Goal: Task Accomplishment & Management: Complete application form

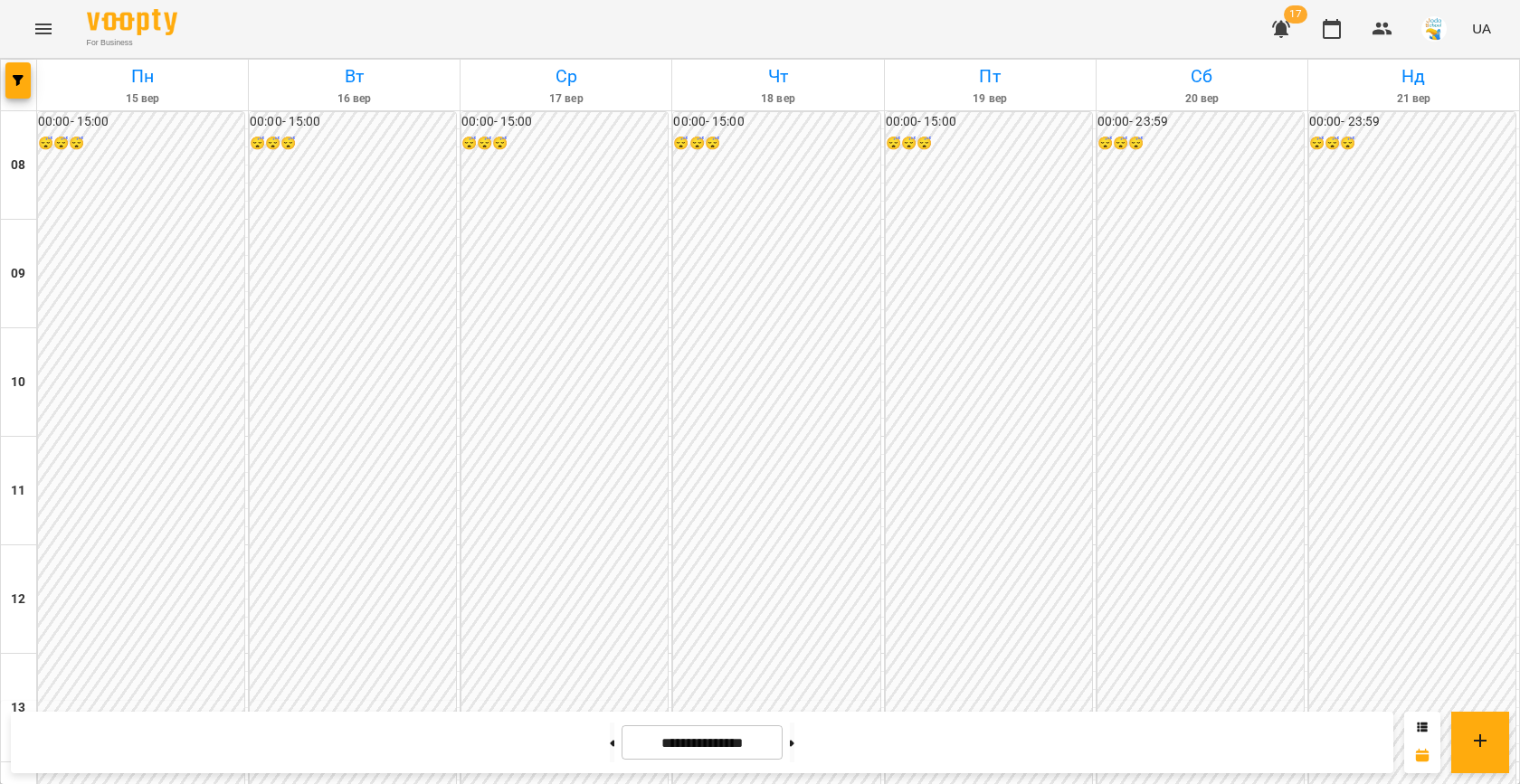
scroll to position [803, 0]
click at [12, 86] on button "button" at bounding box center [19, 80] width 25 height 36
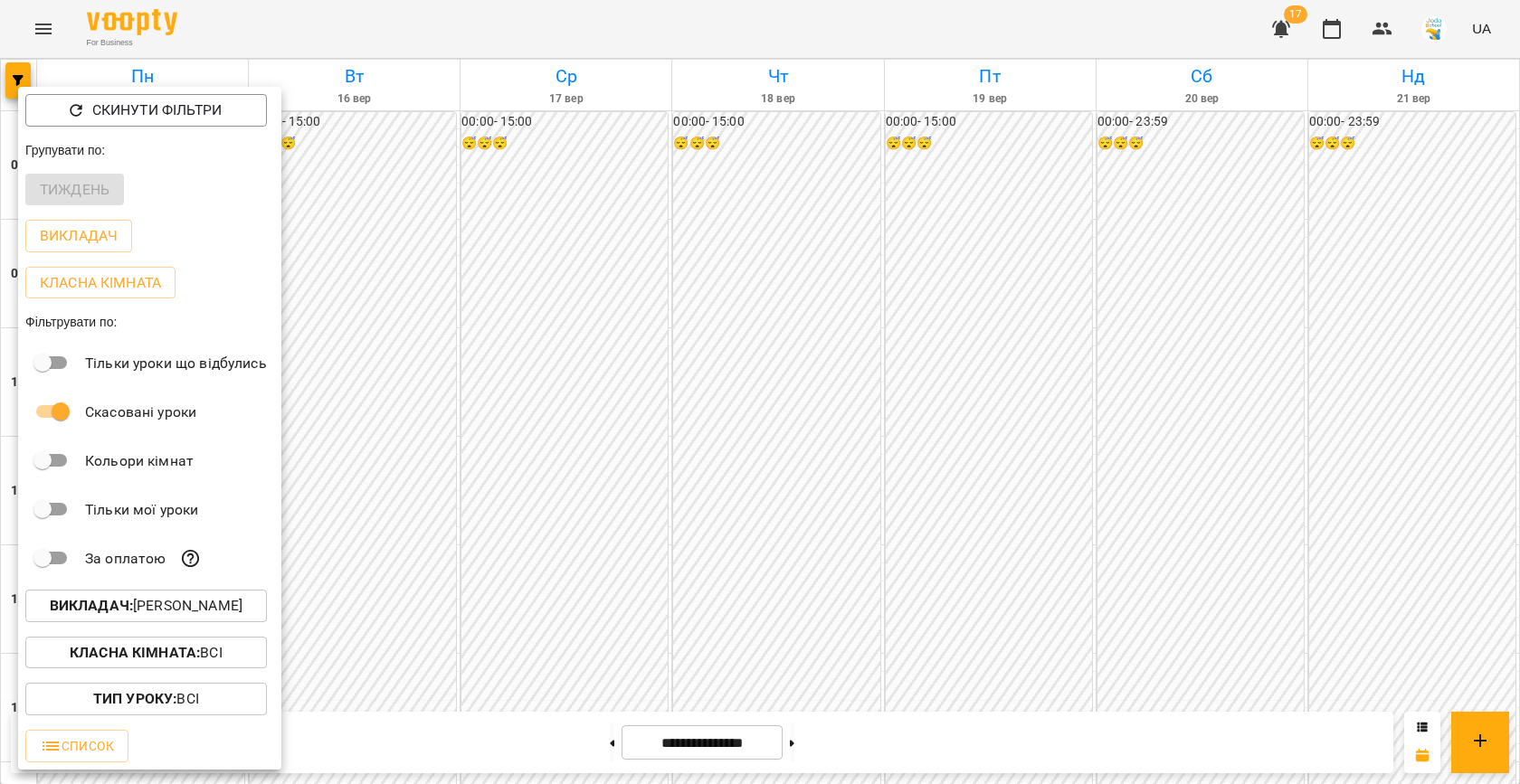
click at [155, 602] on p "Викладач : [PERSON_NAME]" at bounding box center [146, 606] width 193 height 21
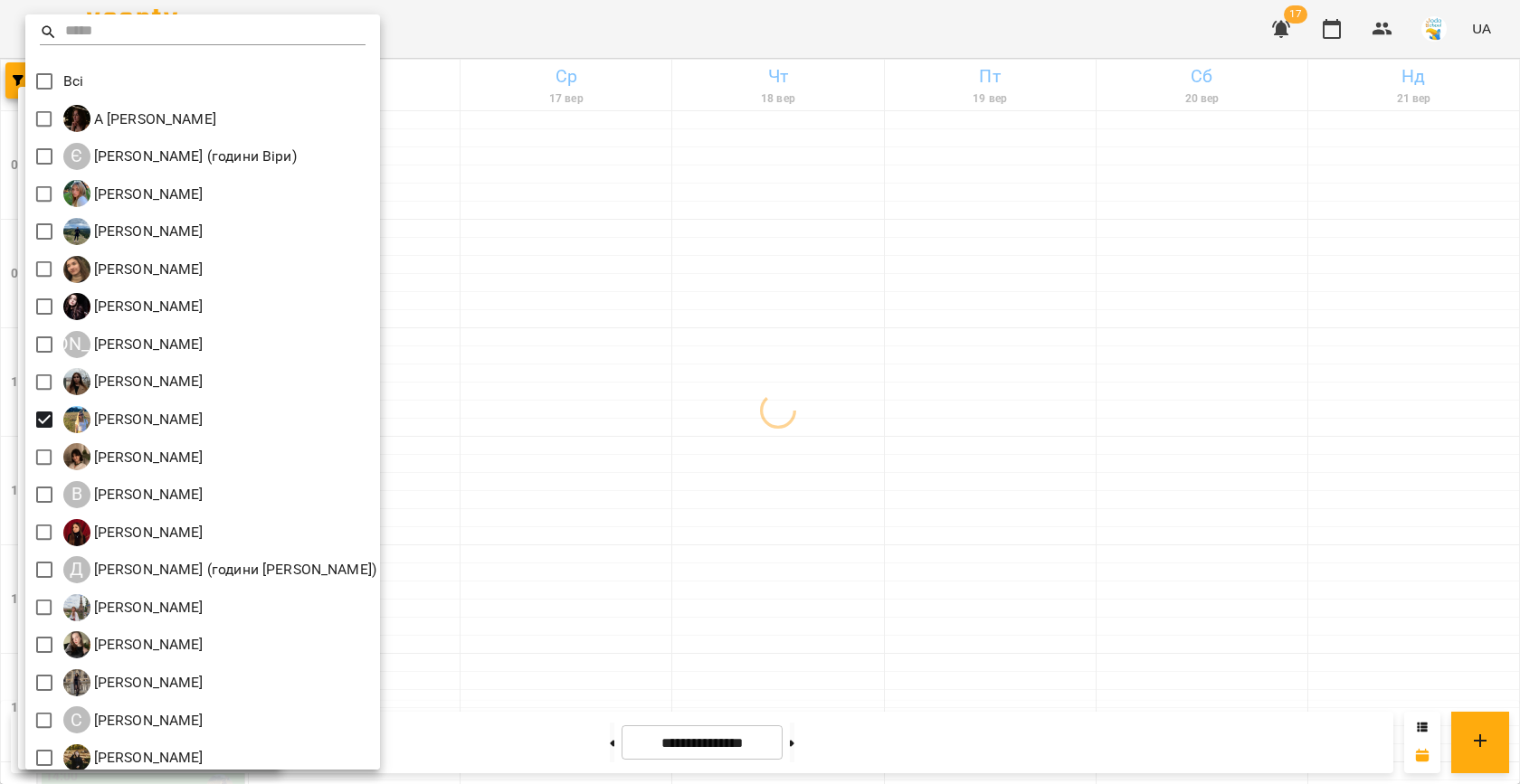
click at [577, 427] on div at bounding box center [760, 392] width 1520 height 784
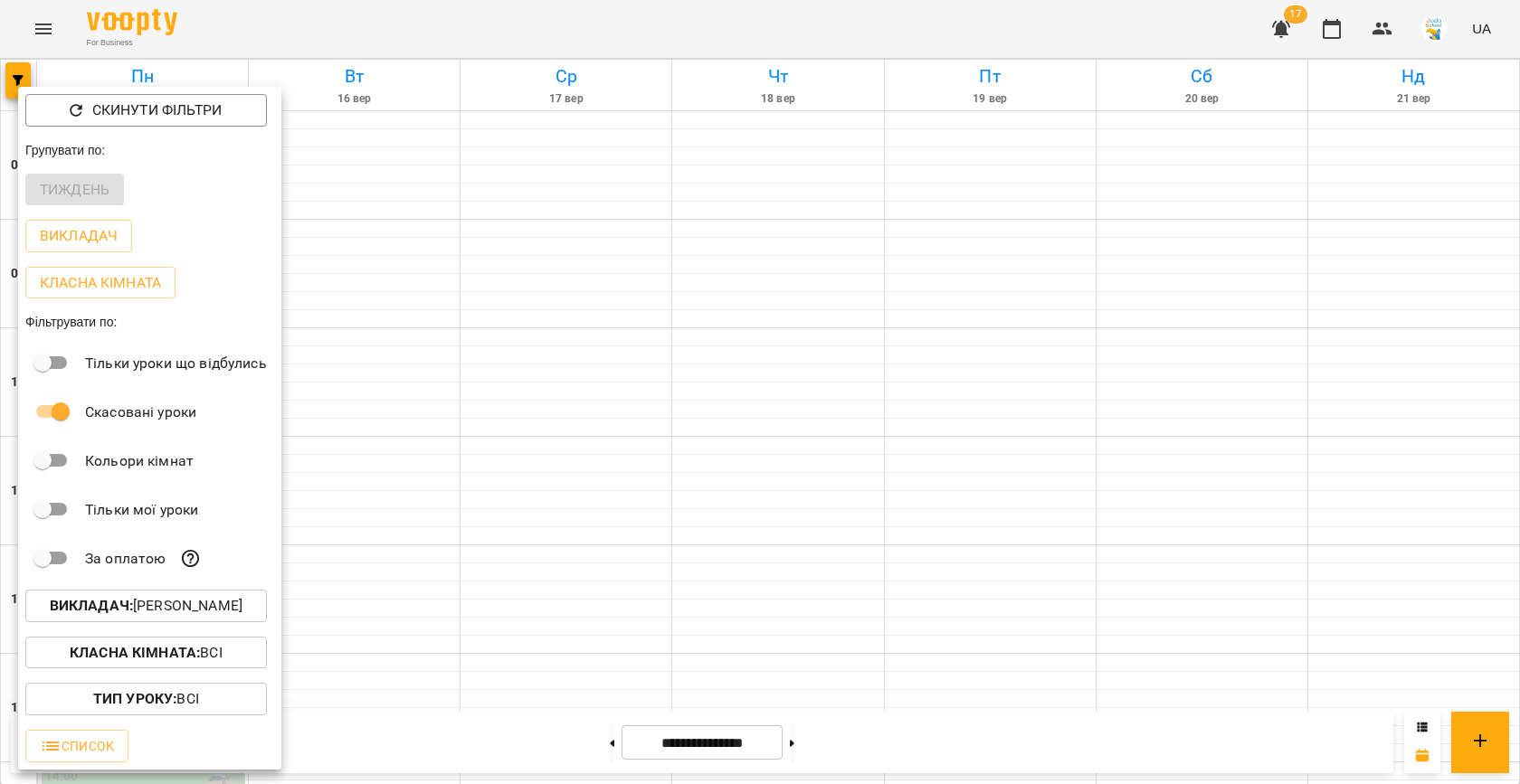
click at [728, 417] on div at bounding box center [760, 392] width 1520 height 784
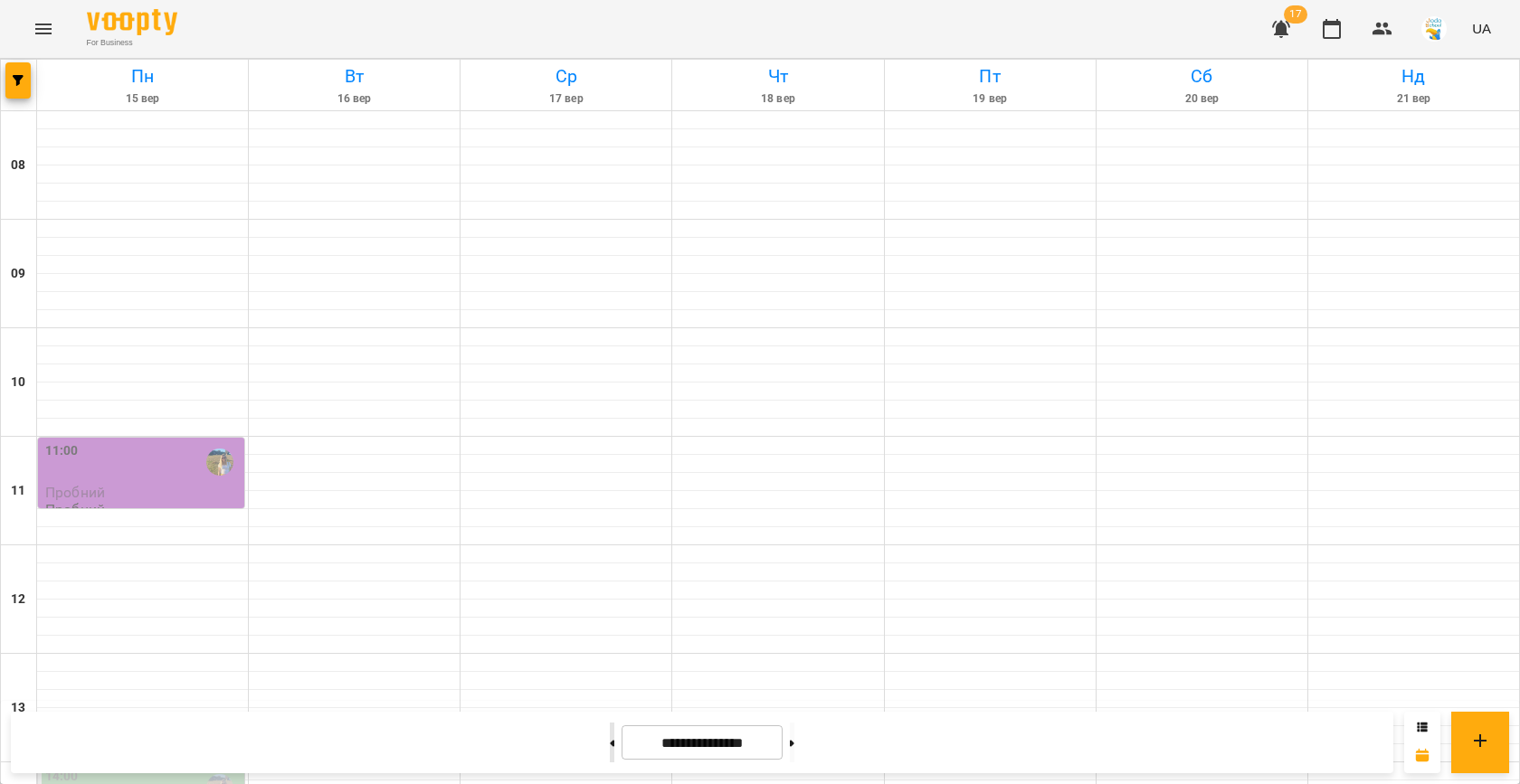
click at [610, 743] on icon at bounding box center [612, 743] width 5 height 7
type input "**********"
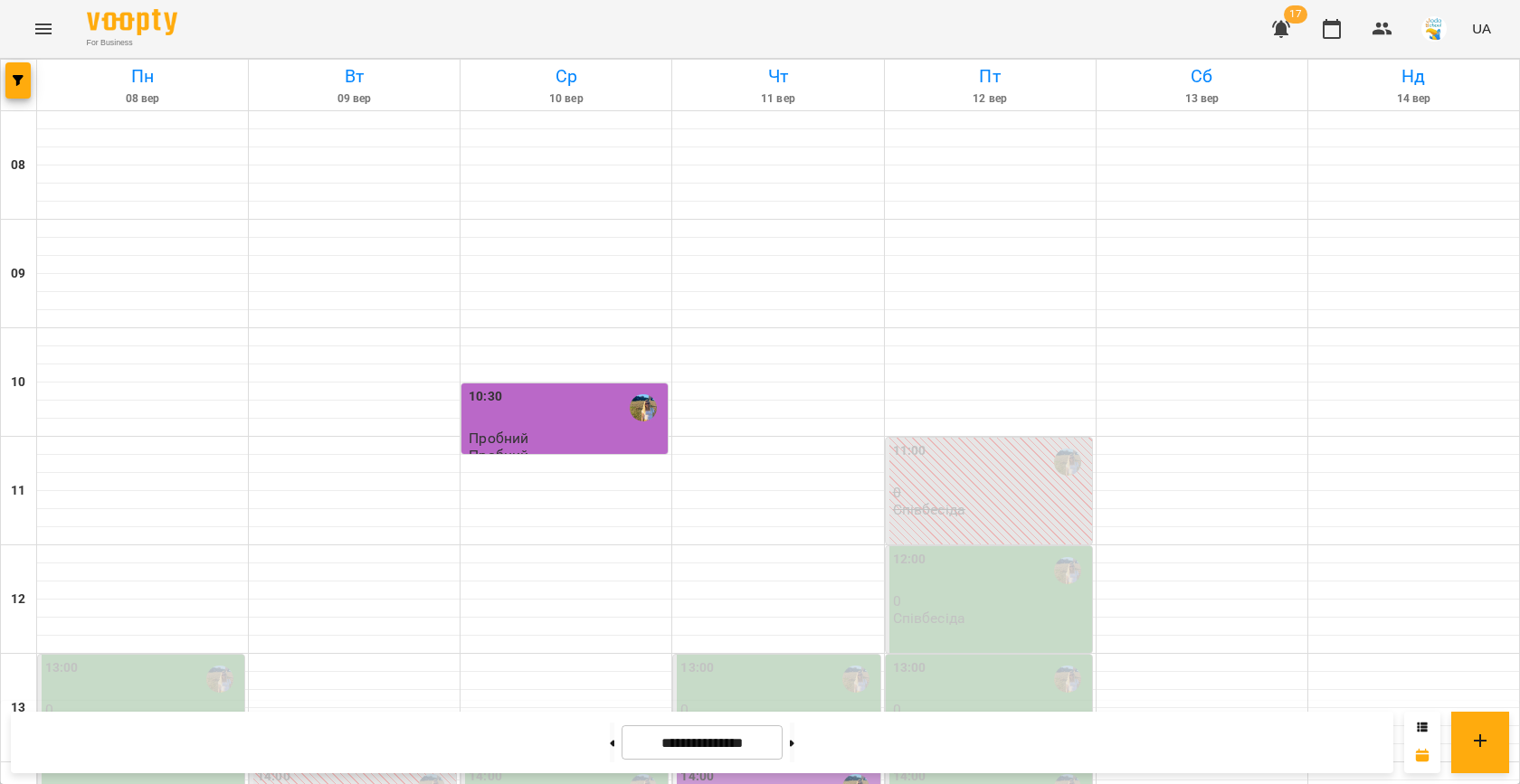
scroll to position [0, 0]
click at [1150, 338] on div at bounding box center [1201, 337] width 210 height 19
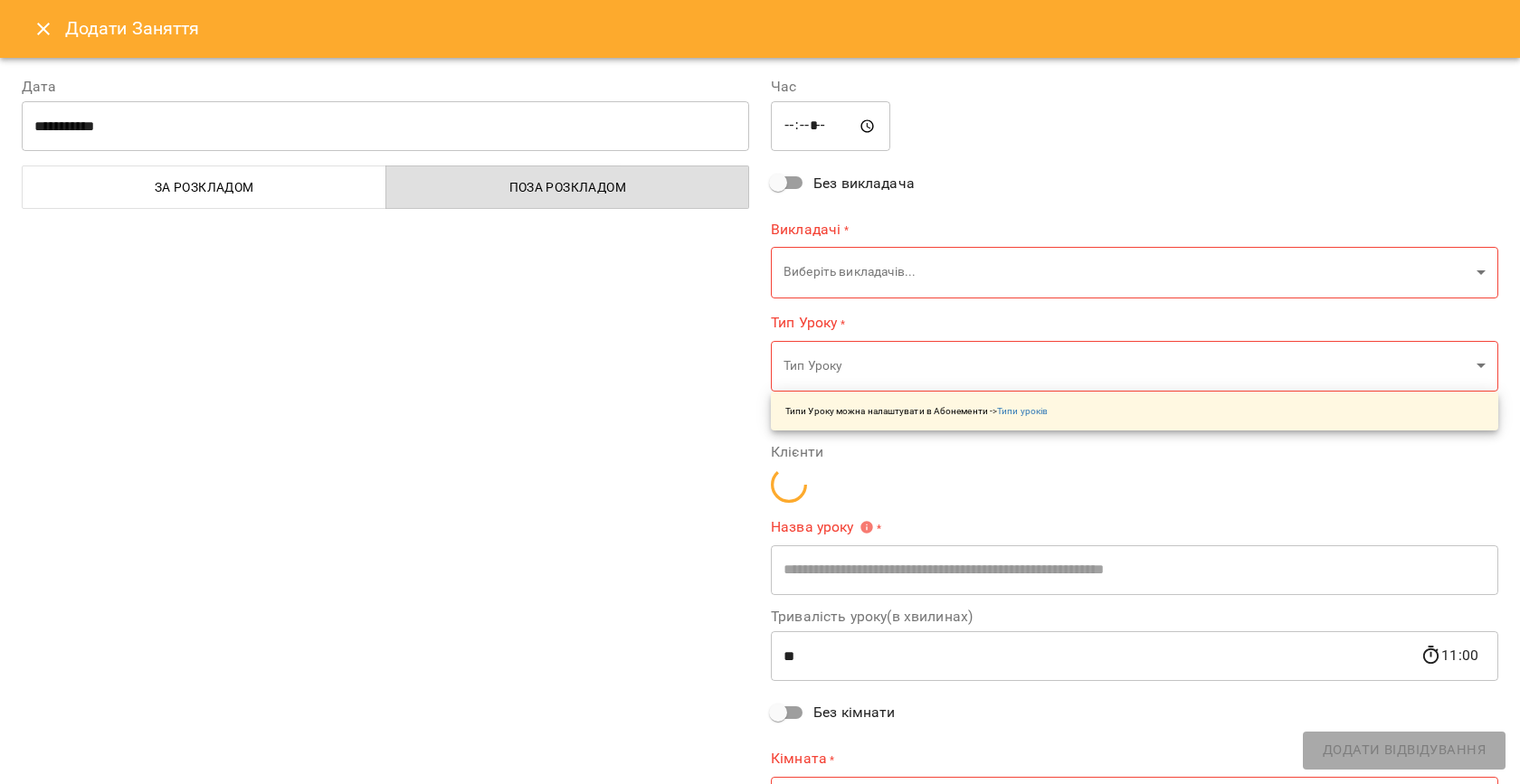
type input "**********"
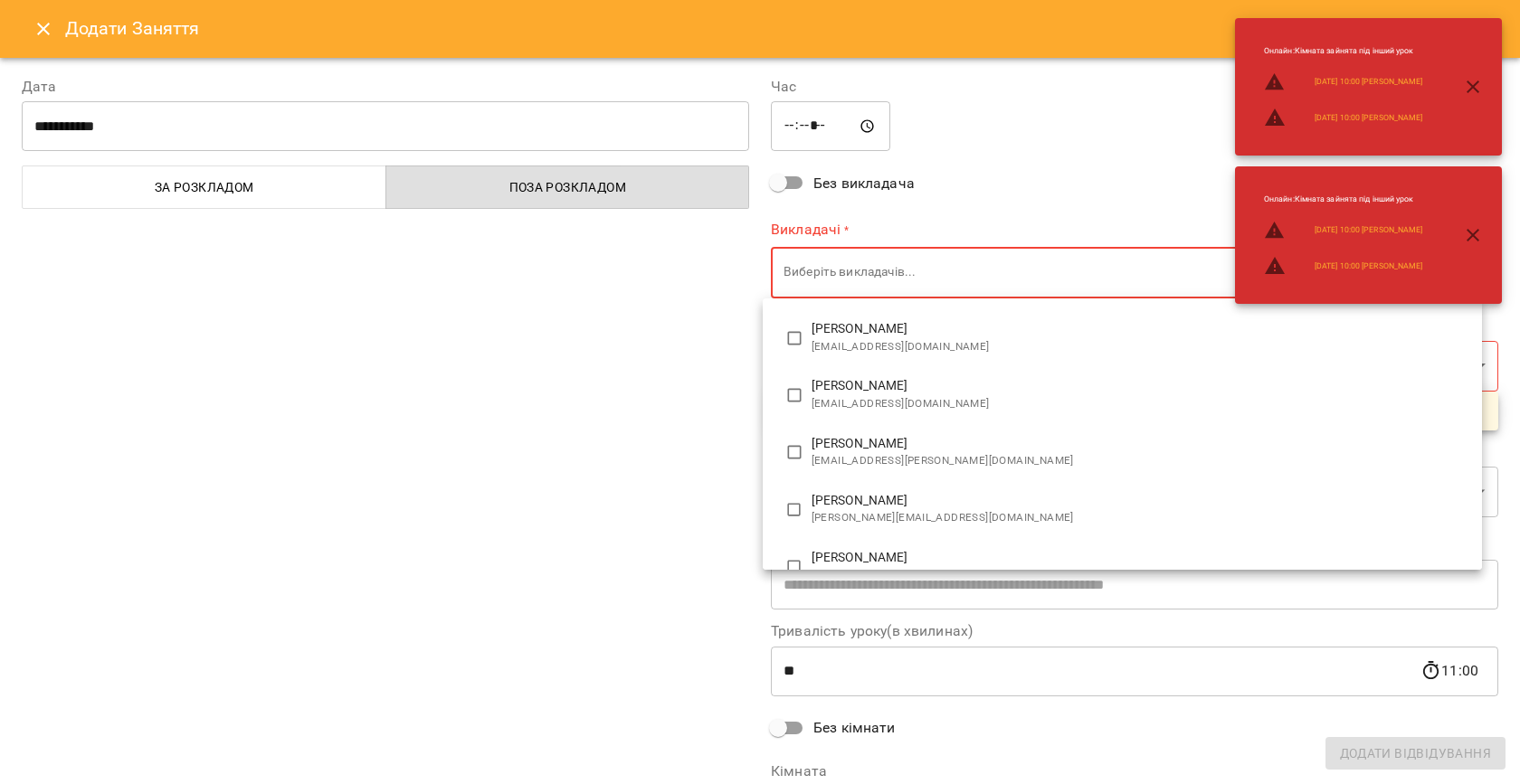
scroll to position [114, 0]
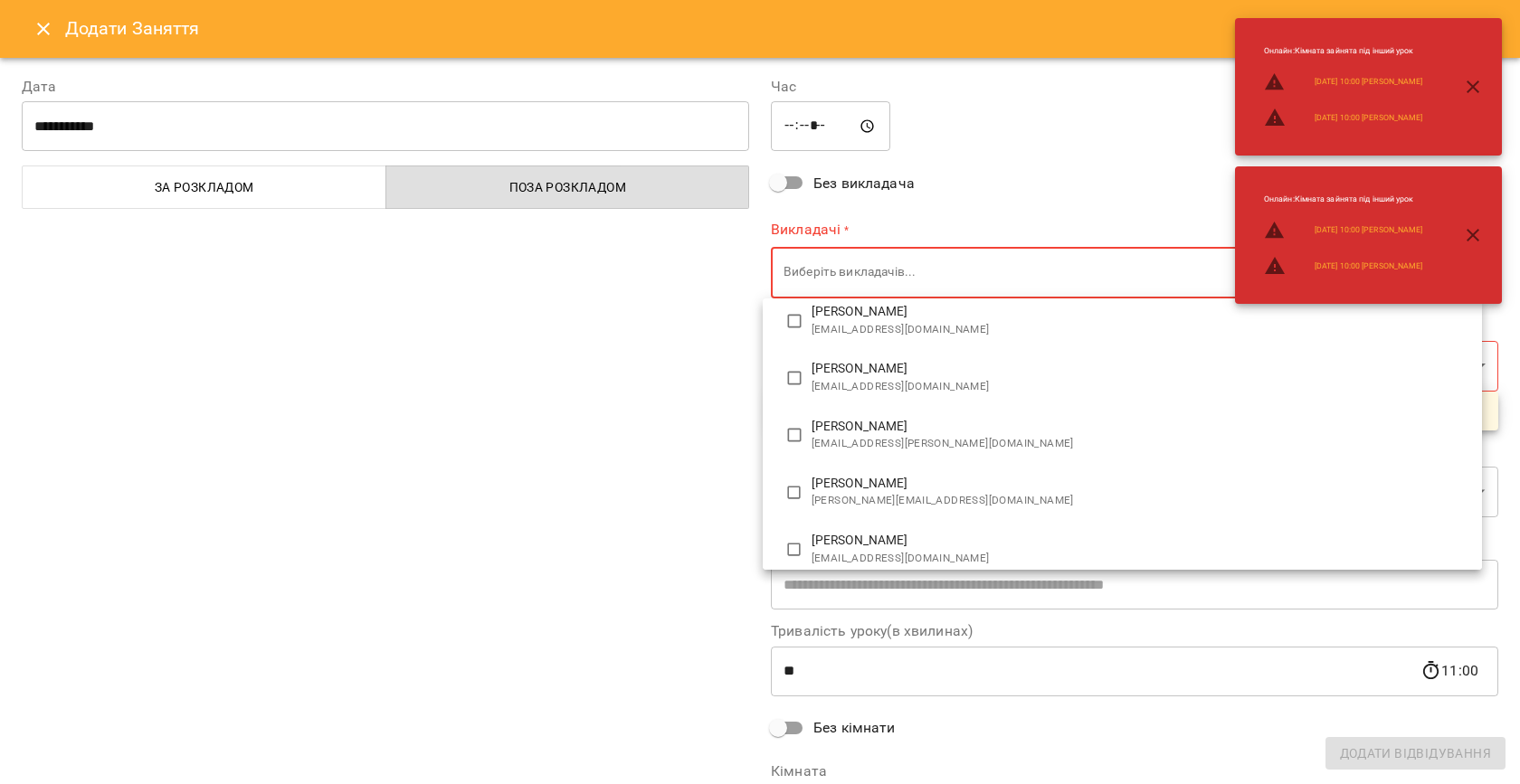
click at [830, 535] on span "[PERSON_NAME]" at bounding box center [1139, 541] width 656 height 19
type input "**********"
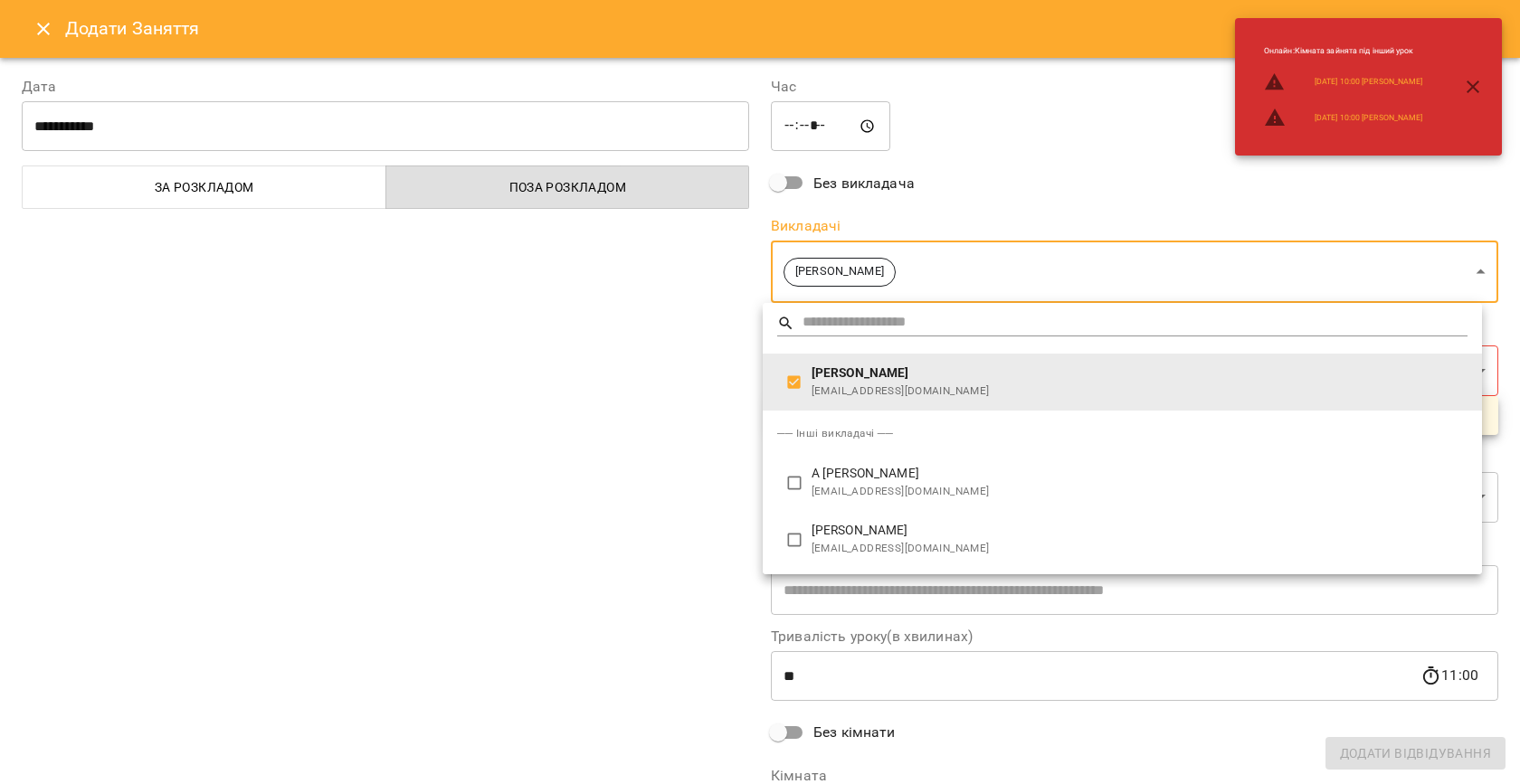
click at [646, 475] on div at bounding box center [760, 392] width 1520 height 784
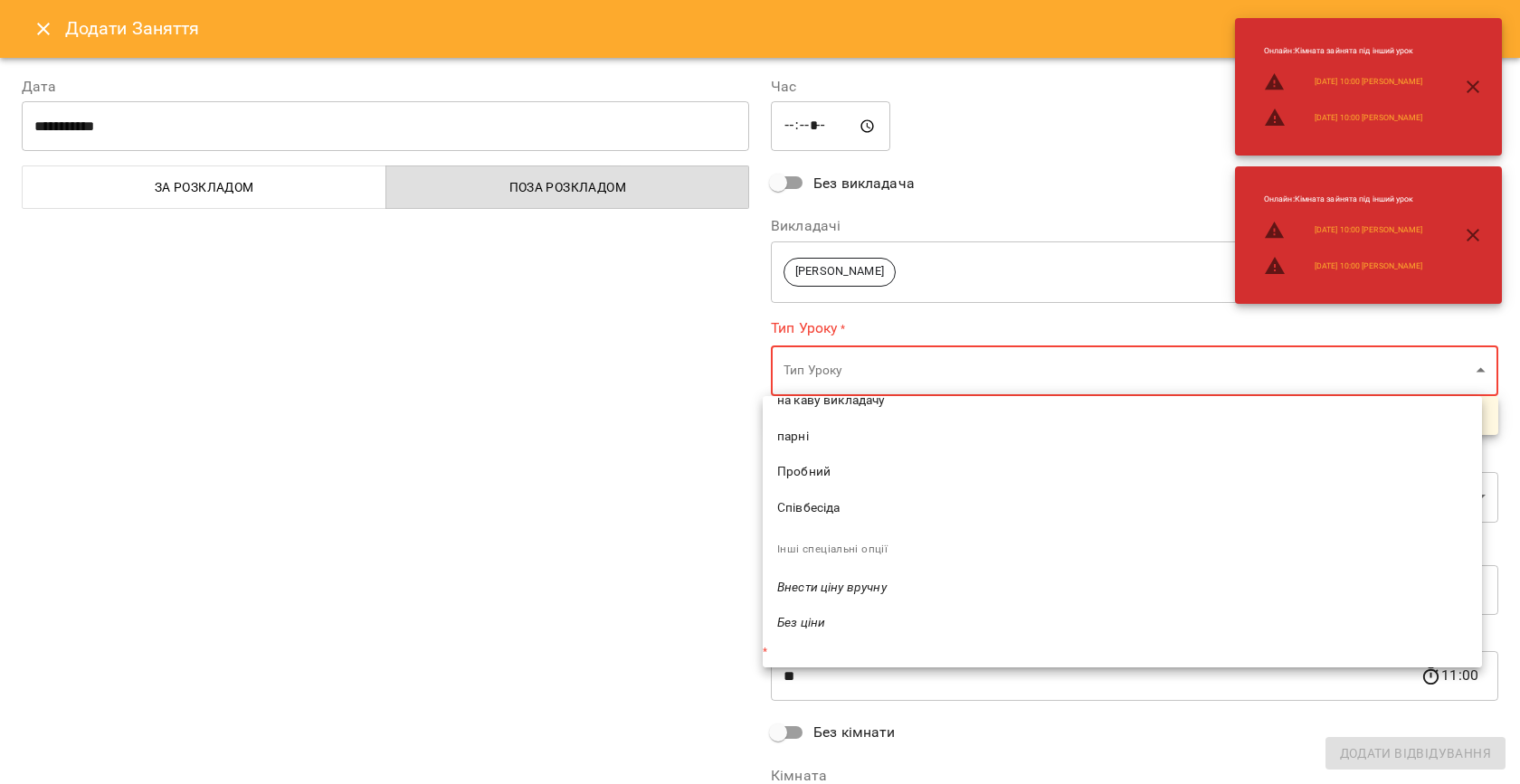
click at [840, 504] on span "Співбесіда" at bounding box center [1122, 508] width 691 height 19
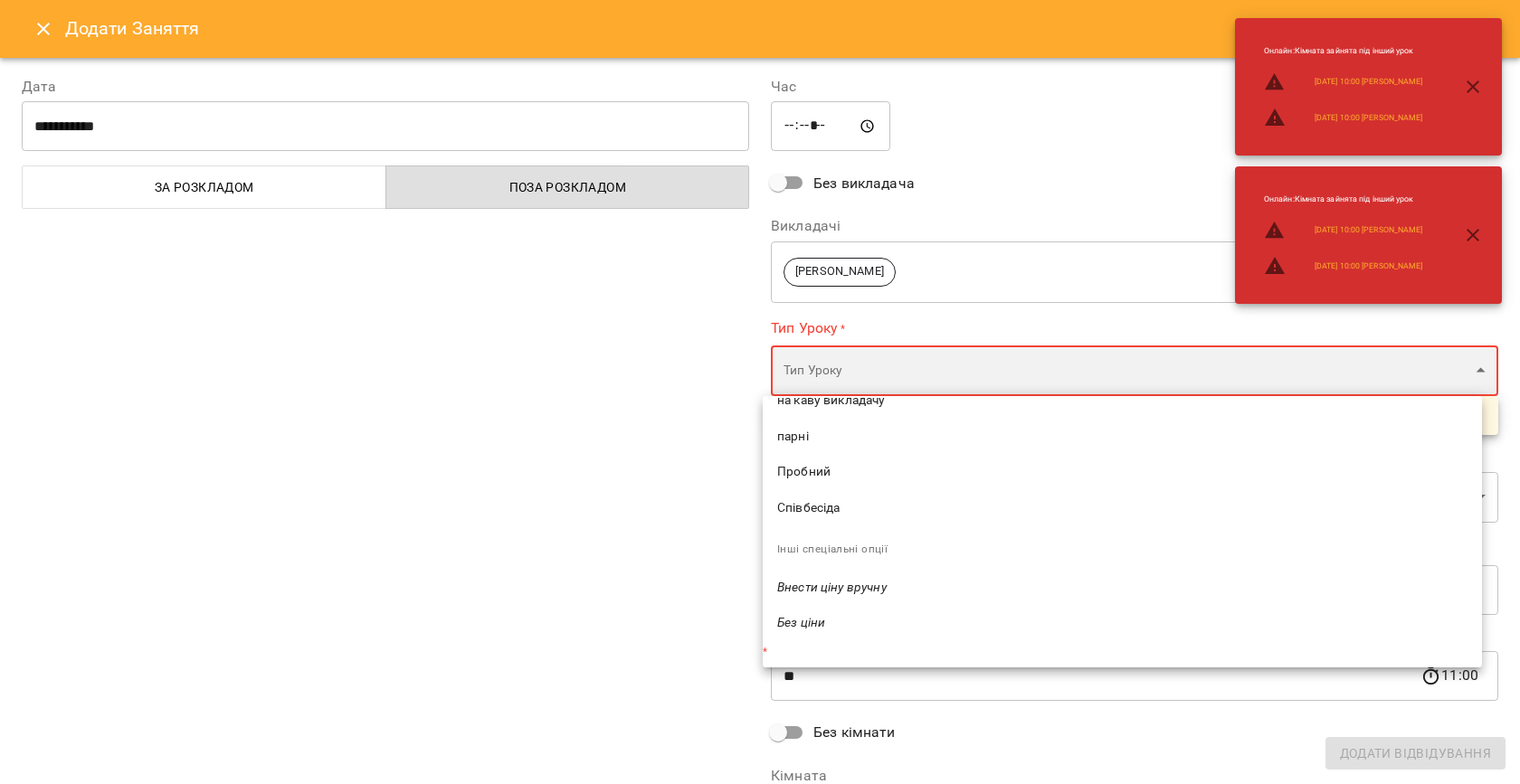
type input "**********"
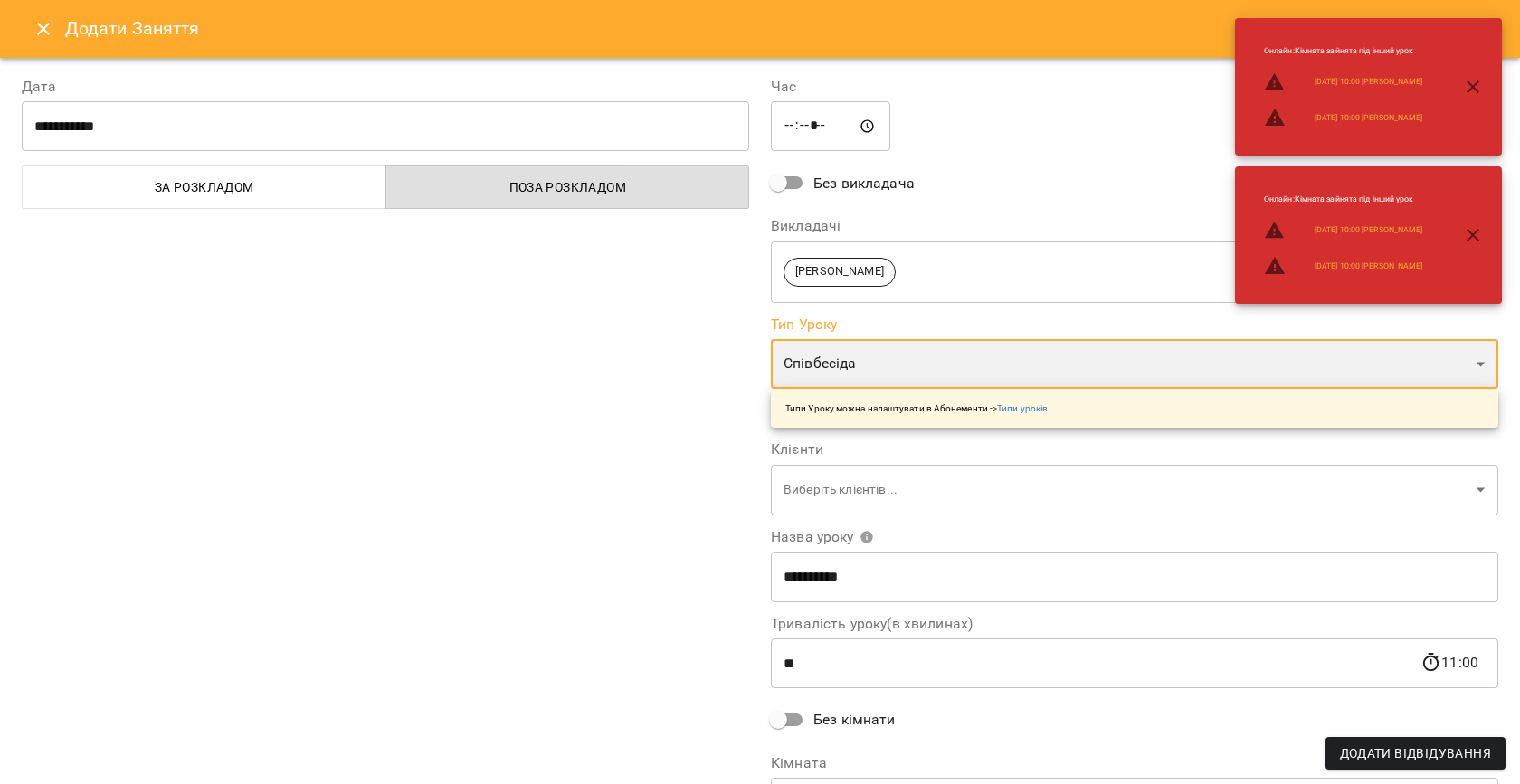
scroll to position [367, 0]
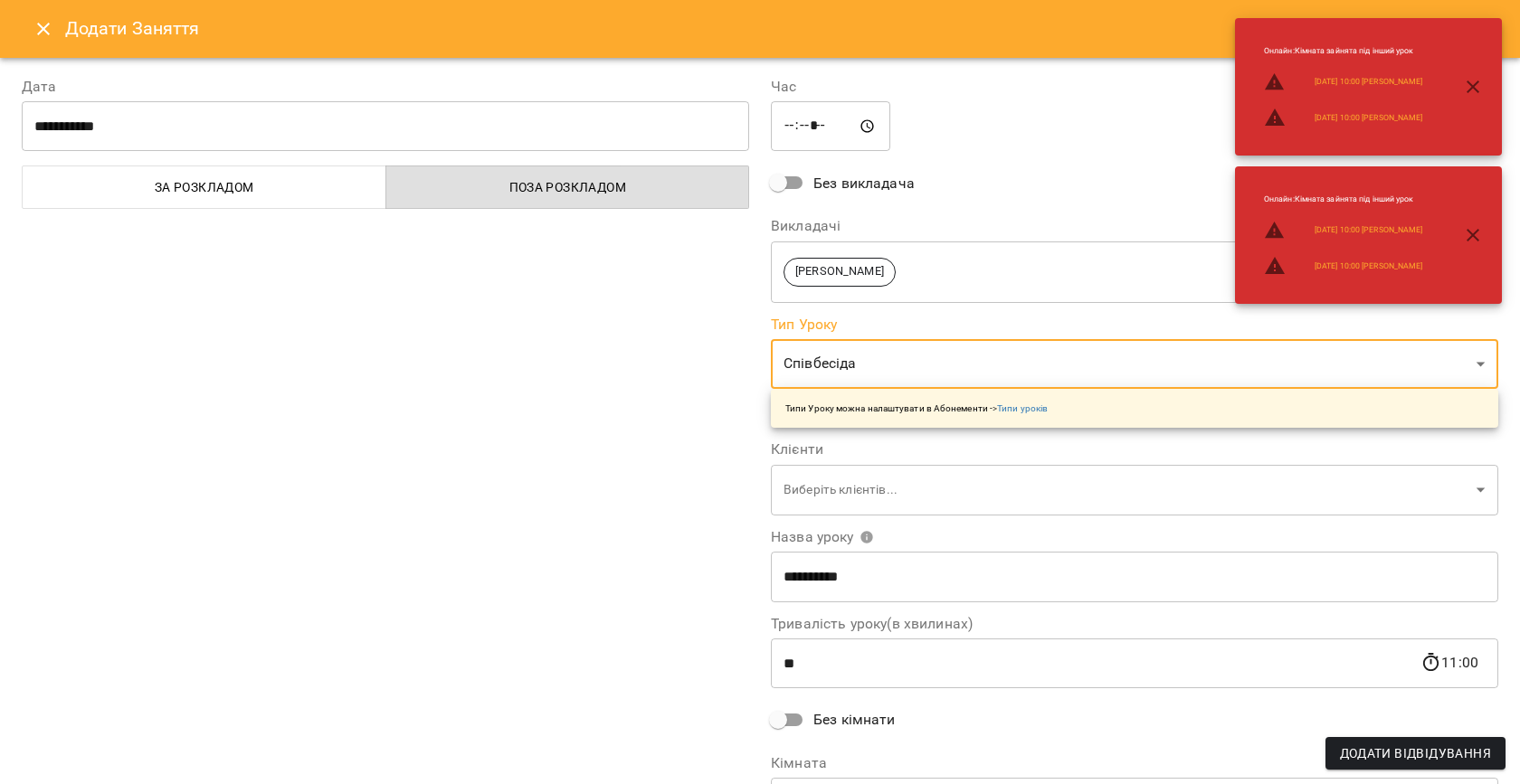
click at [607, 507] on div "**********" at bounding box center [385, 461] width 749 height 813
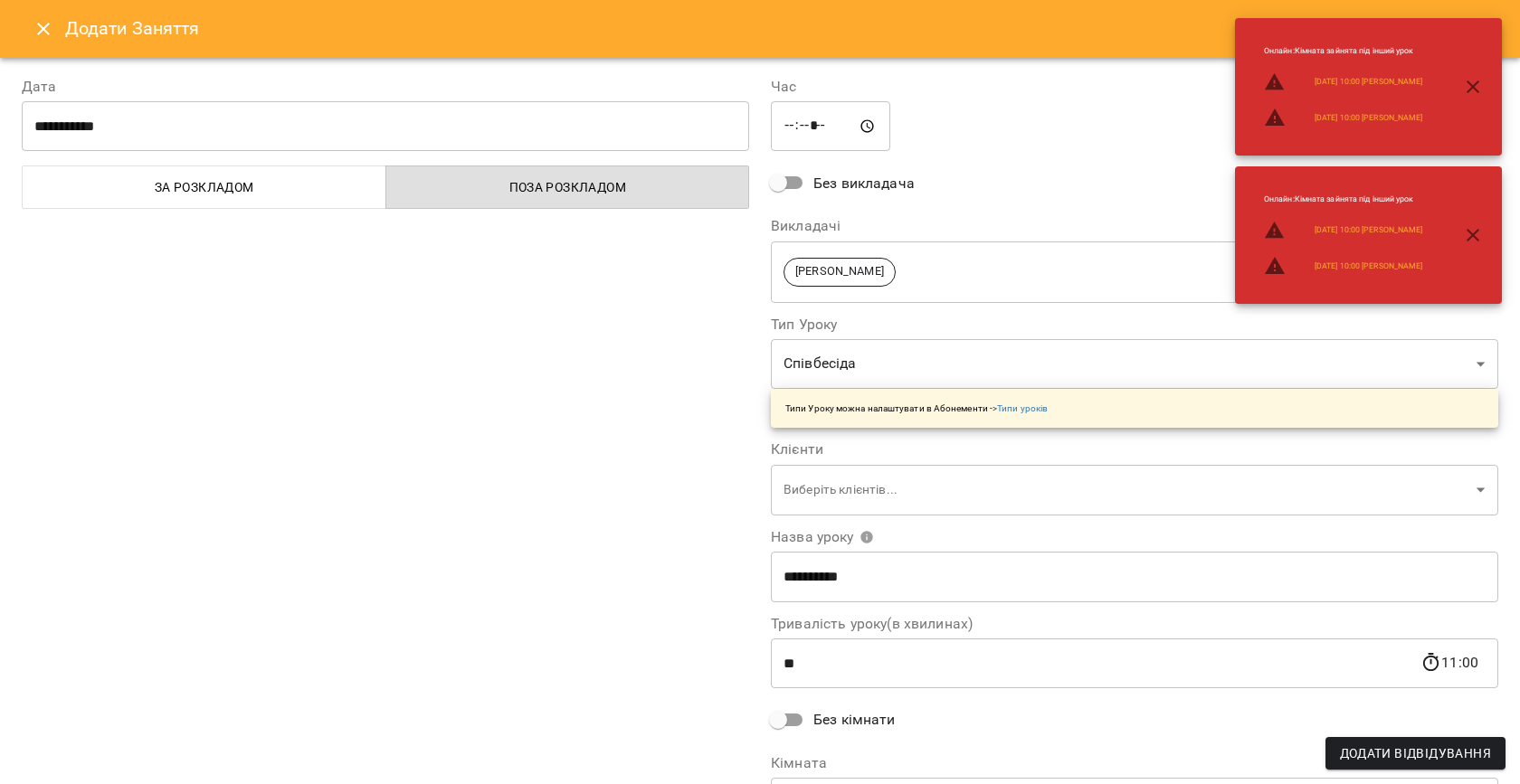
scroll to position [118, 0]
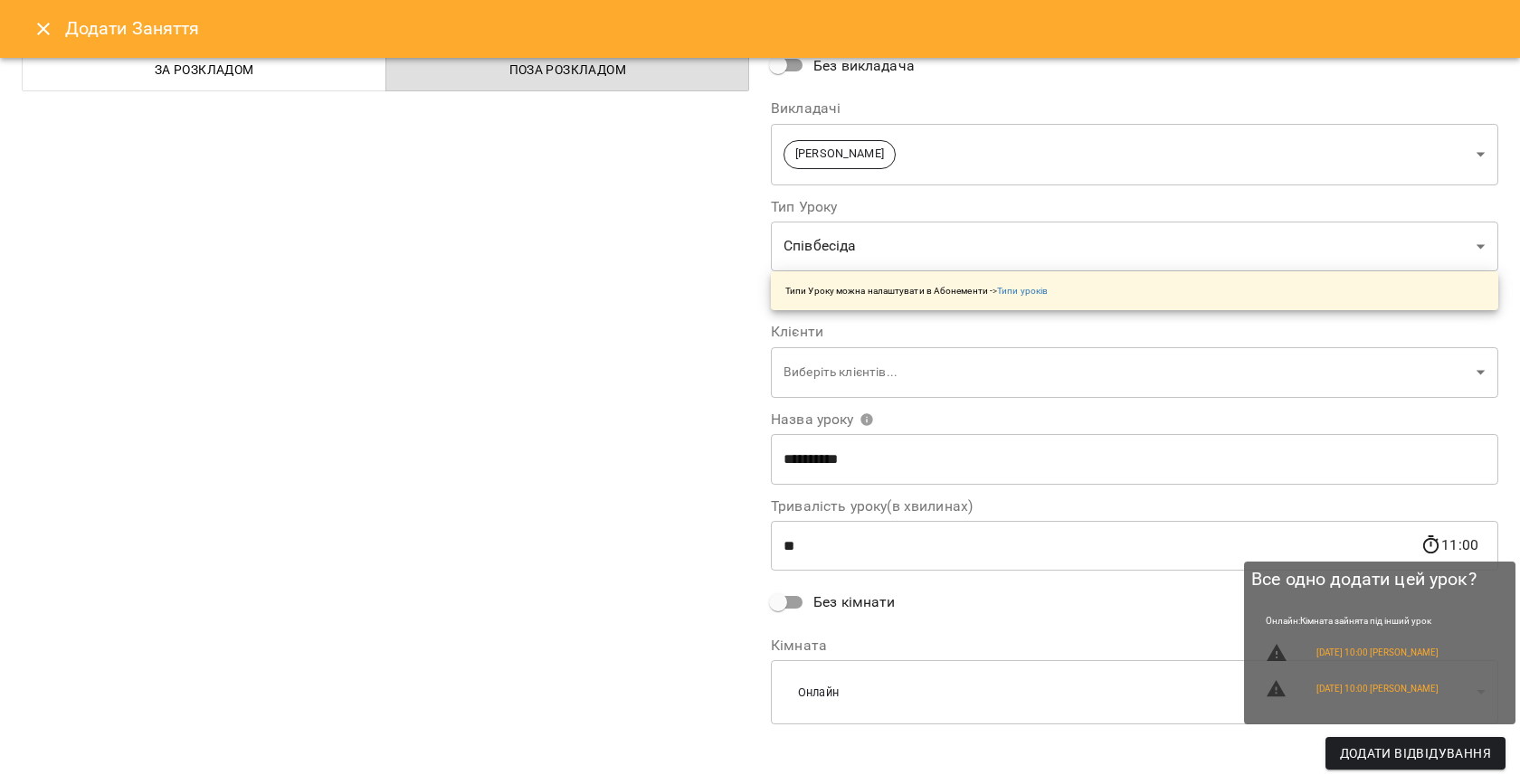
click at [1349, 758] on span "Додати Відвідування" at bounding box center [1415, 753] width 151 height 21
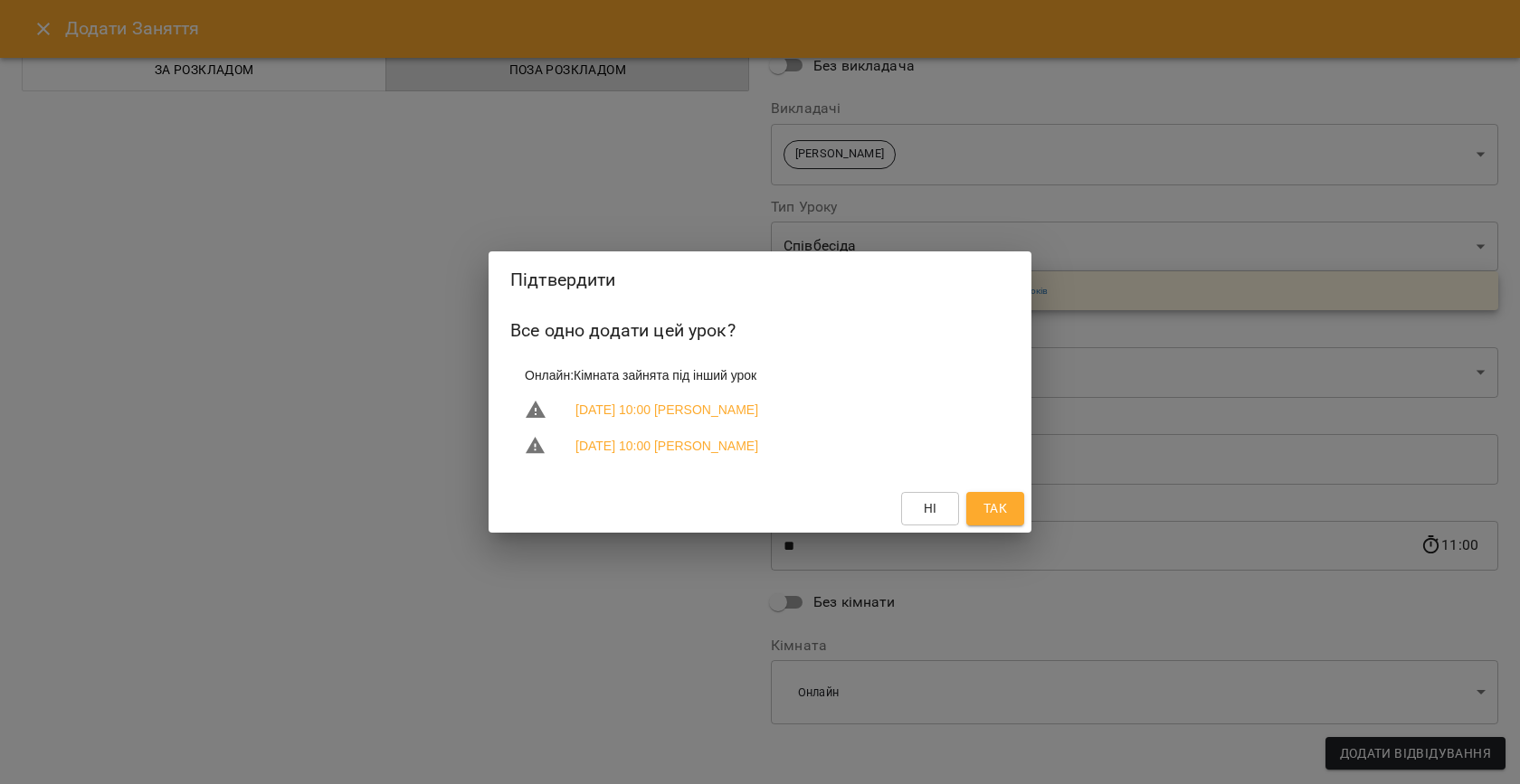
click at [1002, 514] on span "Так" at bounding box center [995, 508] width 23 height 21
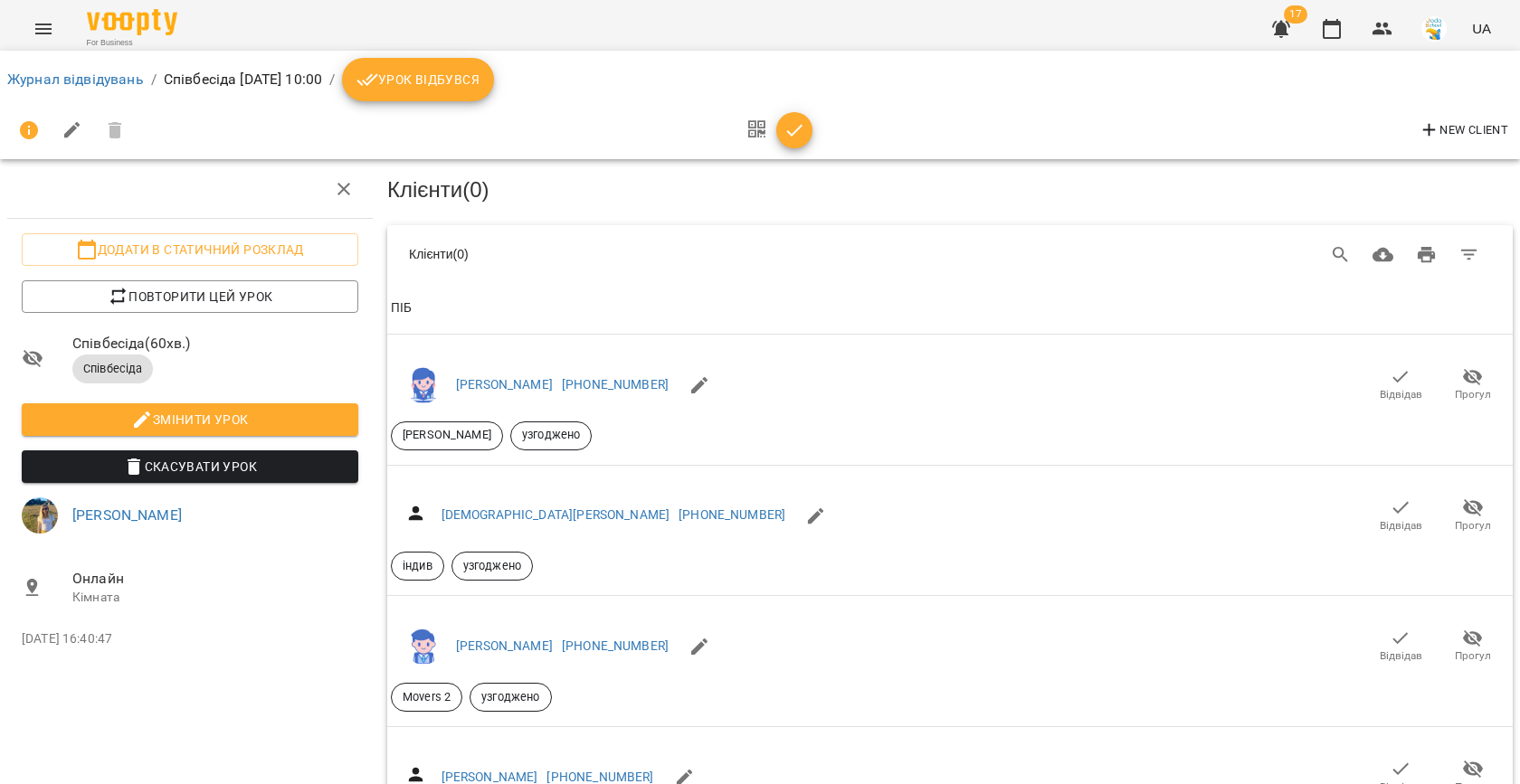
click at [65, 131] on icon "button" at bounding box center [72, 131] width 21 height 21
select select "**********"
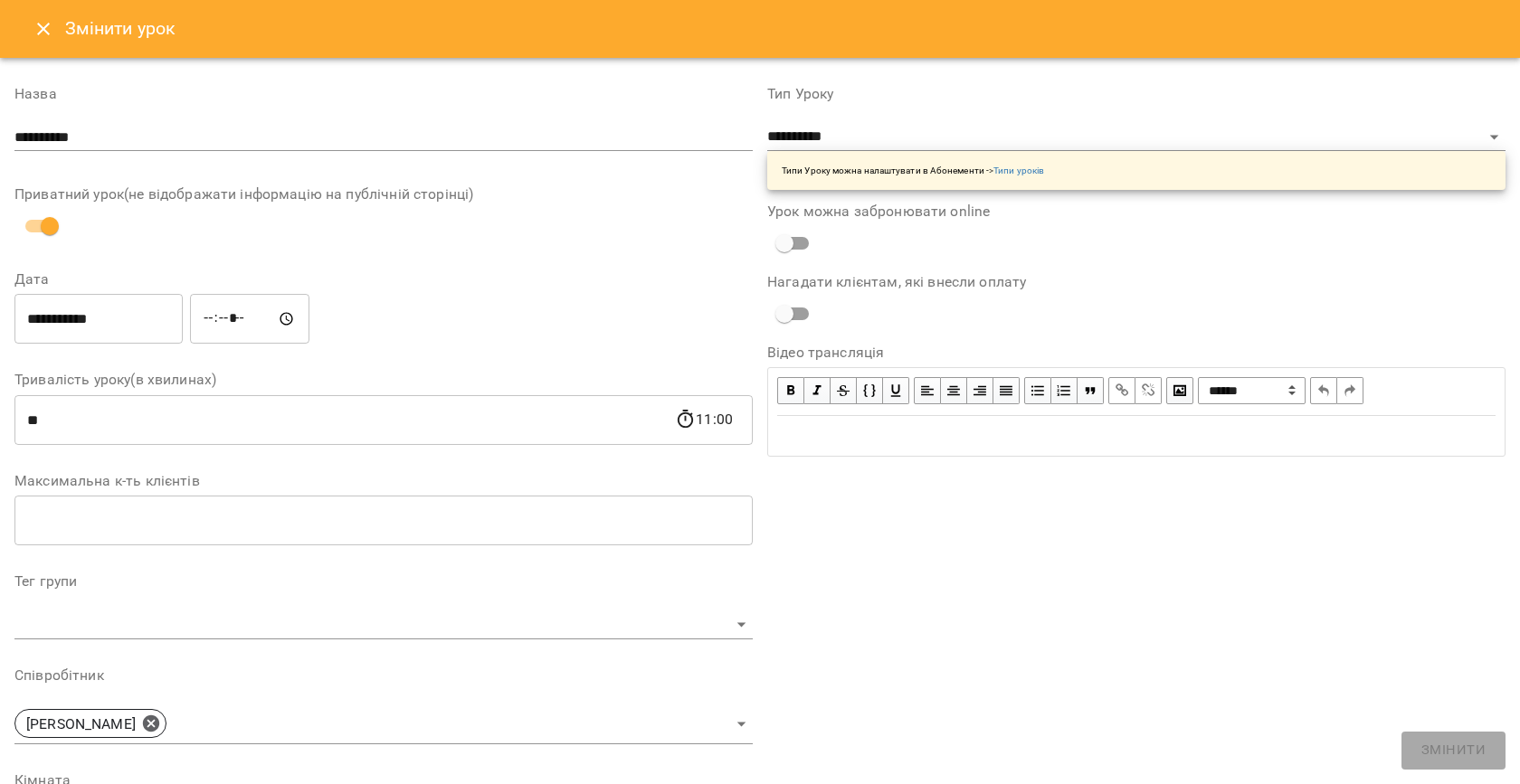
scroll to position [396, 0]
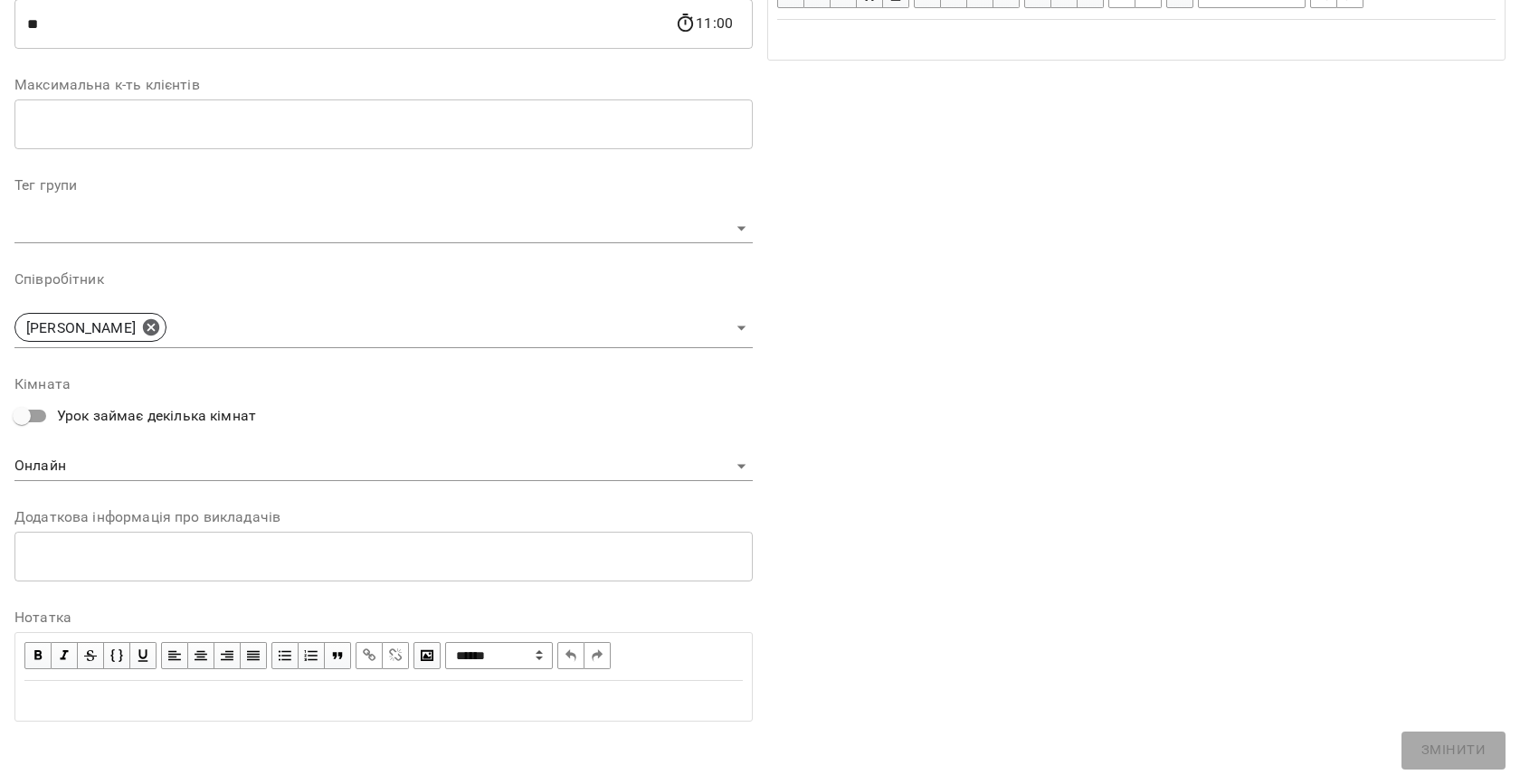
click at [129, 569] on div "* ​" at bounding box center [384, 556] width 739 height 51
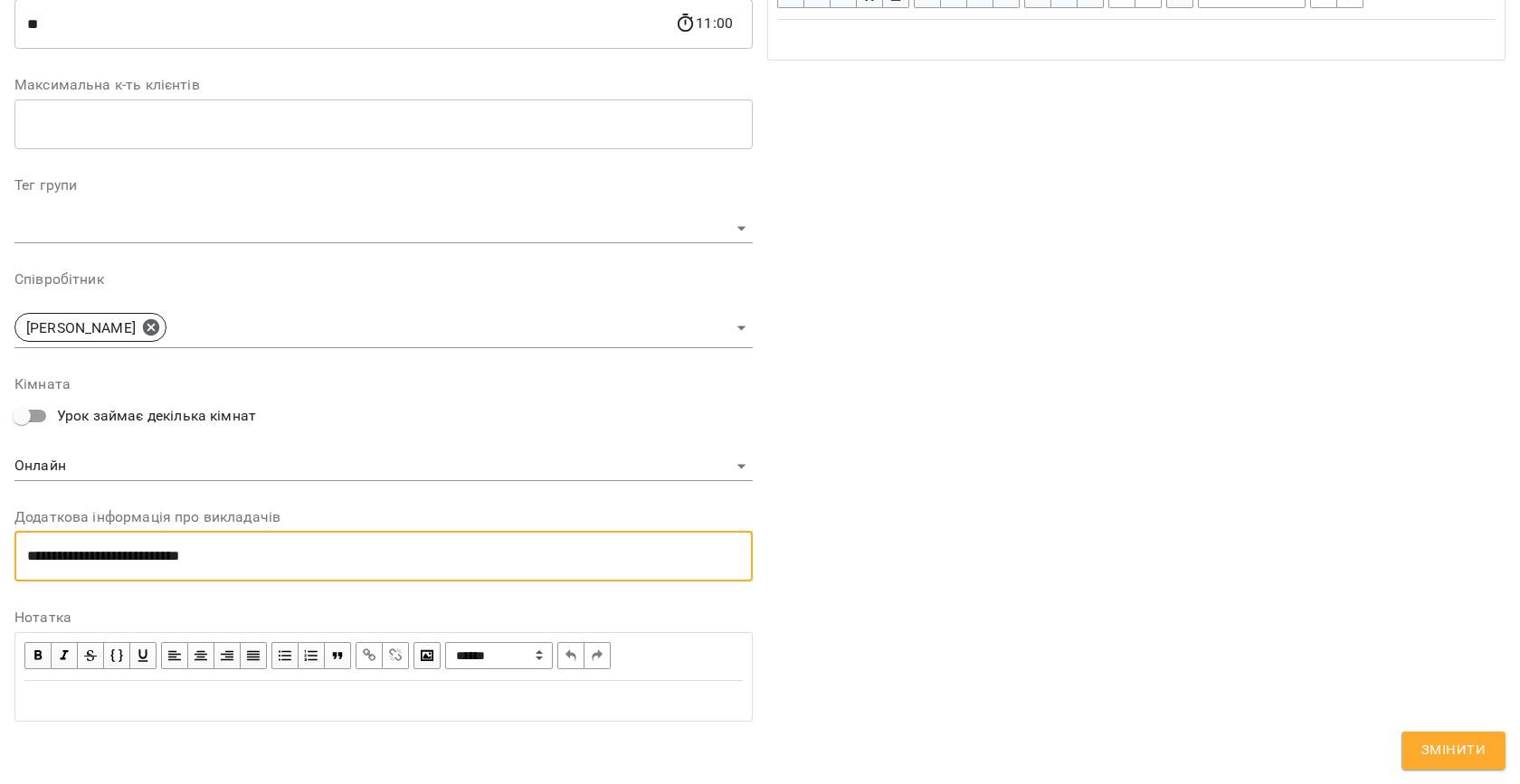
type textarea "**********"
click at [1475, 752] on span "Змінити" at bounding box center [1454, 751] width 64 height 23
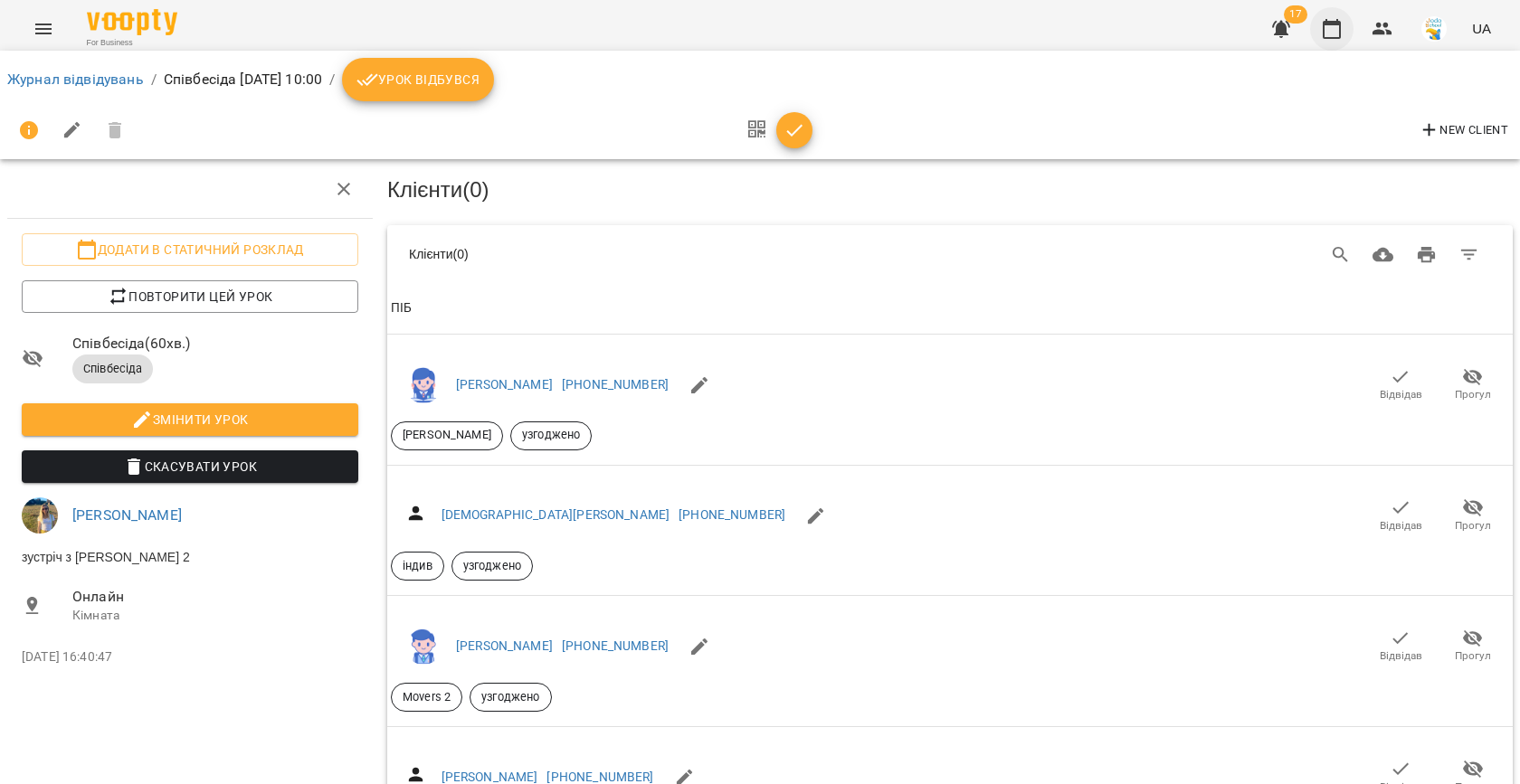
click at [1338, 28] on icon "button" at bounding box center [1332, 29] width 21 height 21
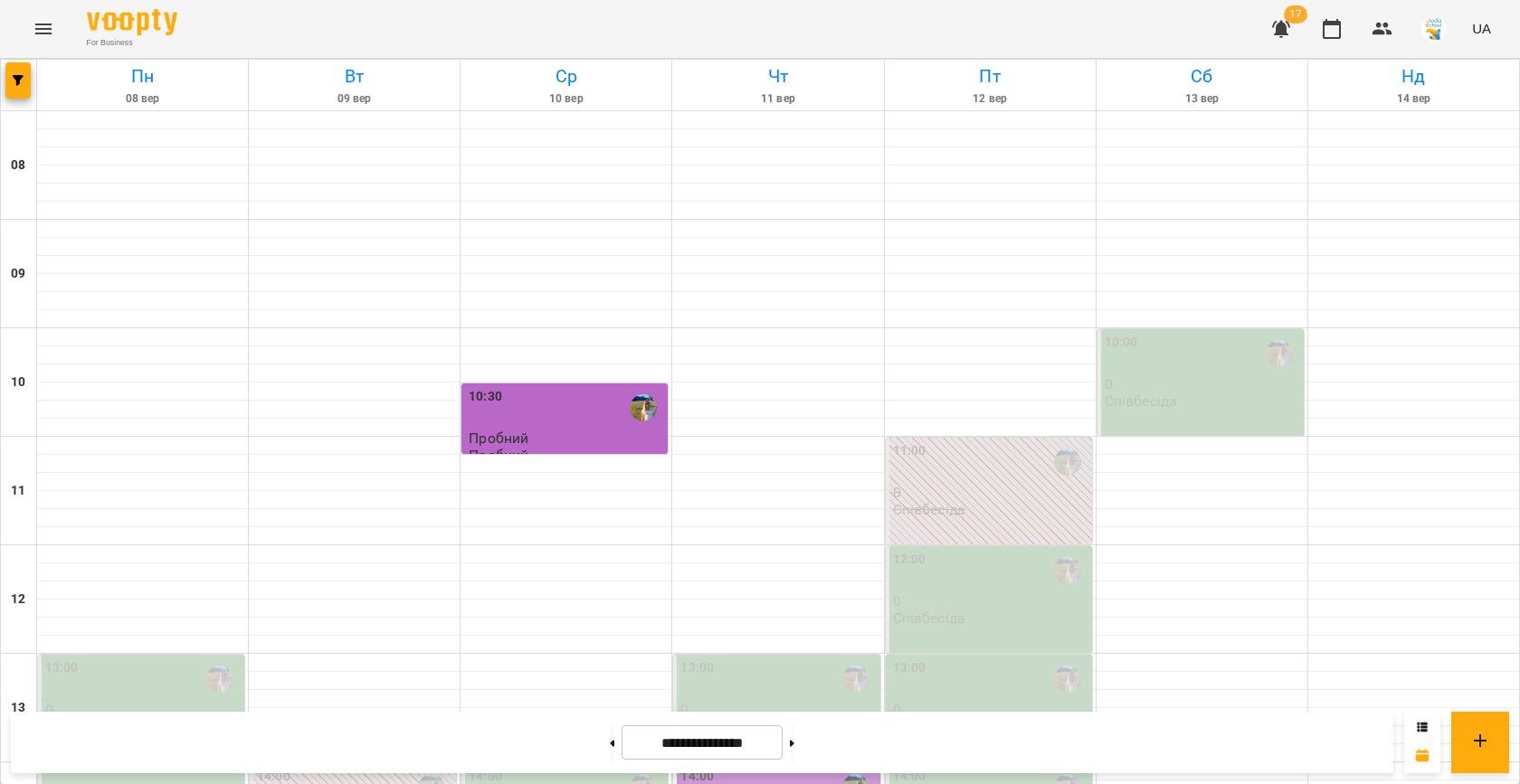
click at [4, 83] on div at bounding box center [19, 85] width 36 height 51
click at [21, 87] on button "button" at bounding box center [19, 80] width 25 height 36
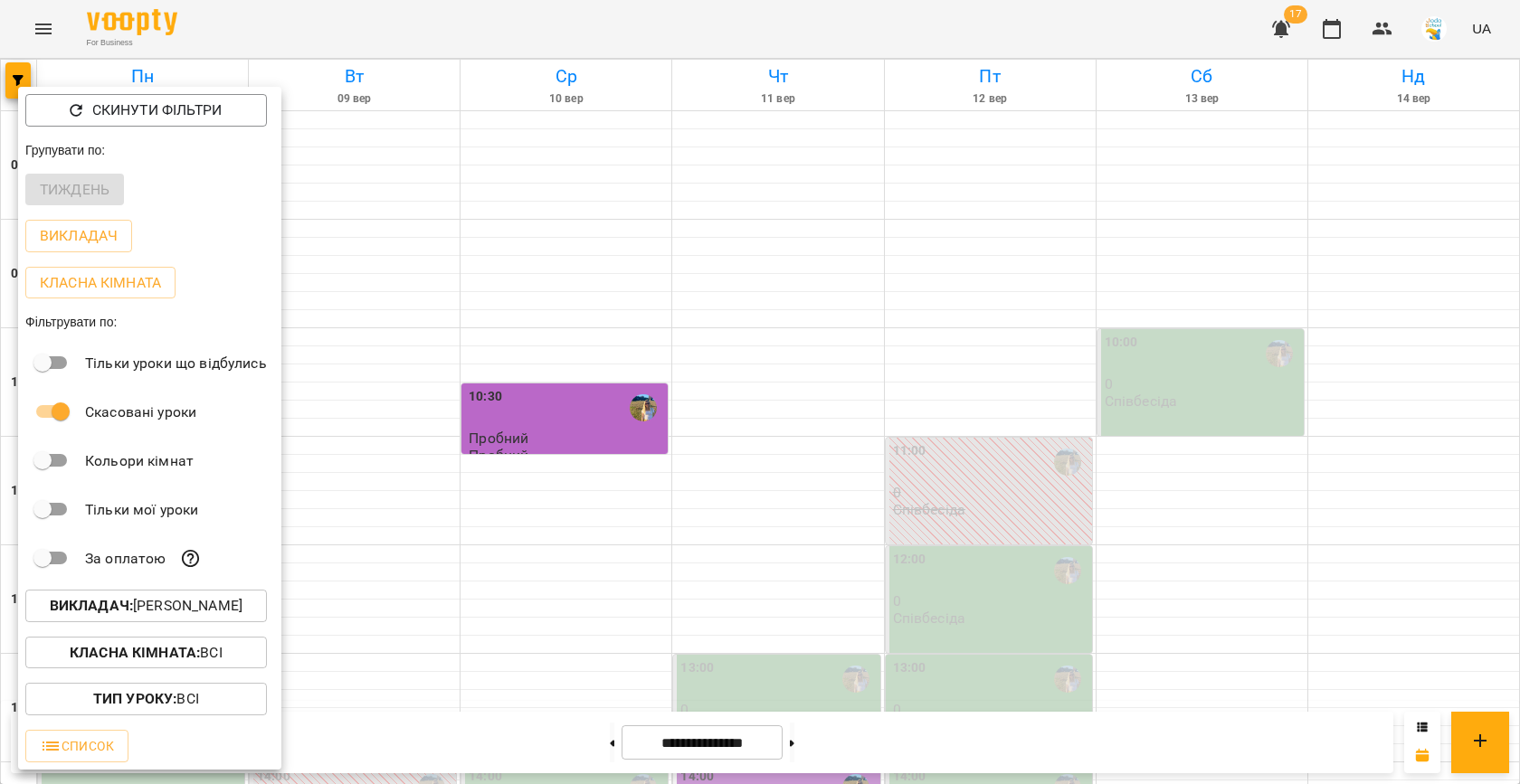
click at [151, 605] on p "Викладач : [PERSON_NAME]" at bounding box center [146, 606] width 193 height 21
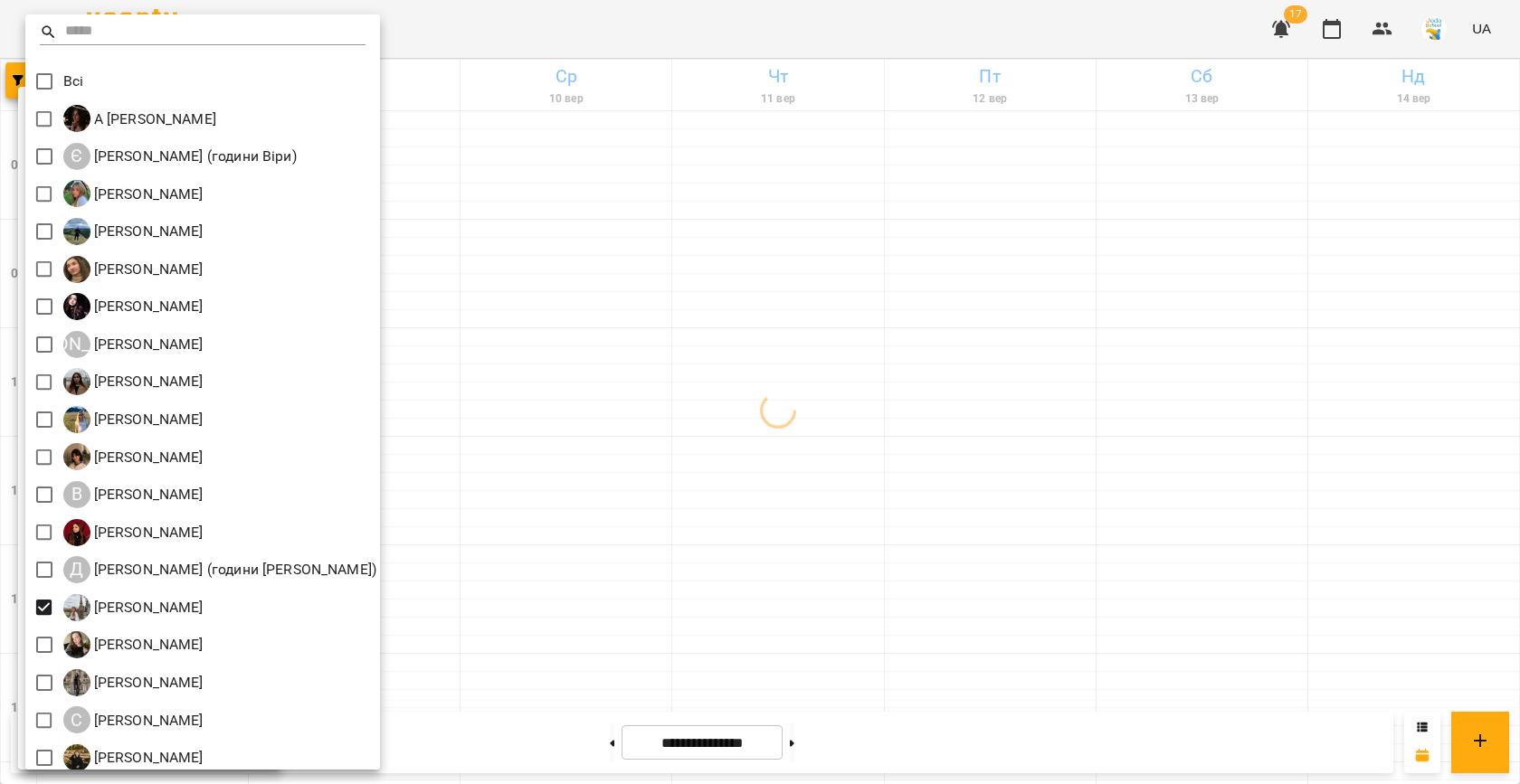
click at [839, 472] on div at bounding box center [760, 392] width 1520 height 784
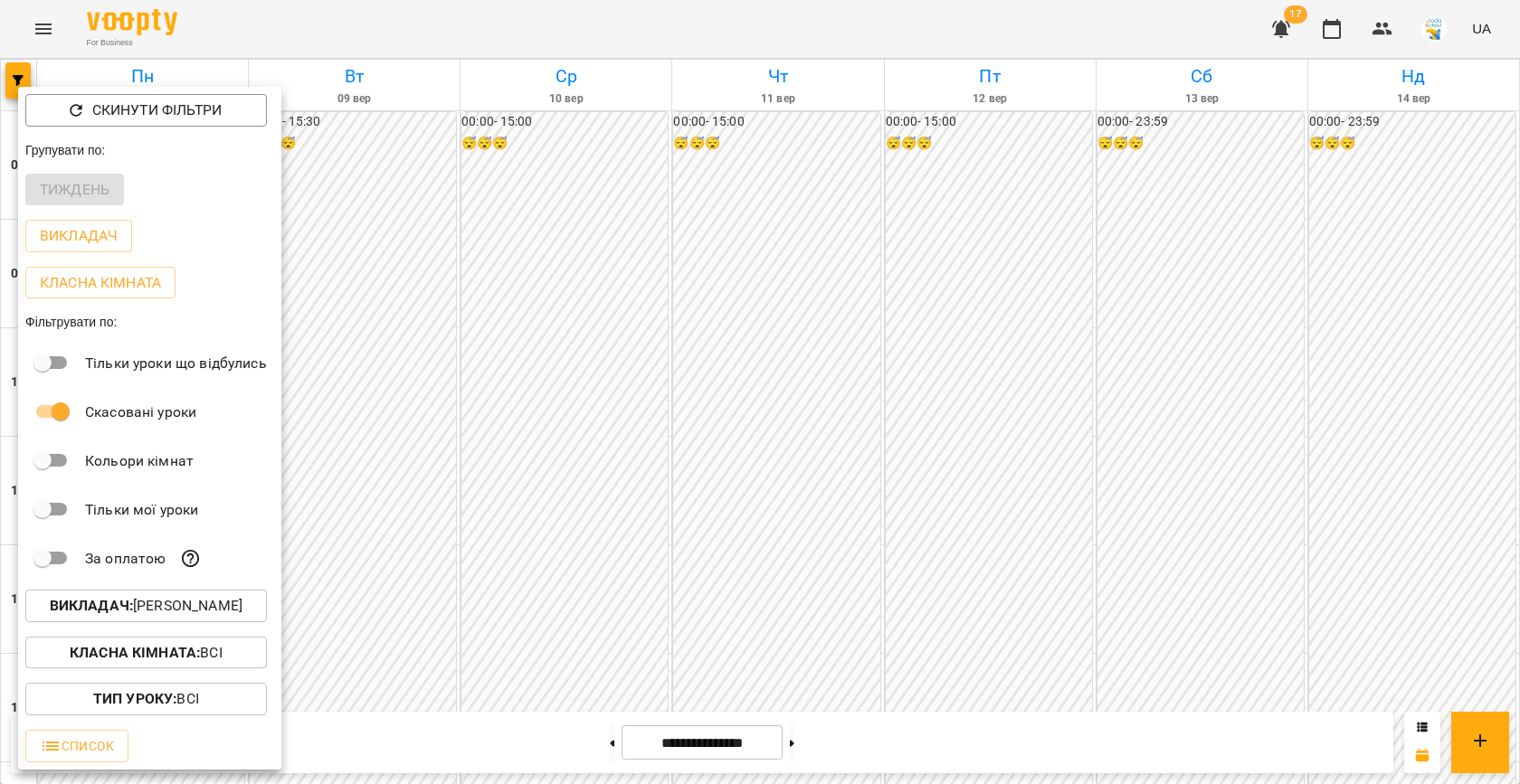
click at [652, 476] on div at bounding box center [760, 392] width 1520 height 784
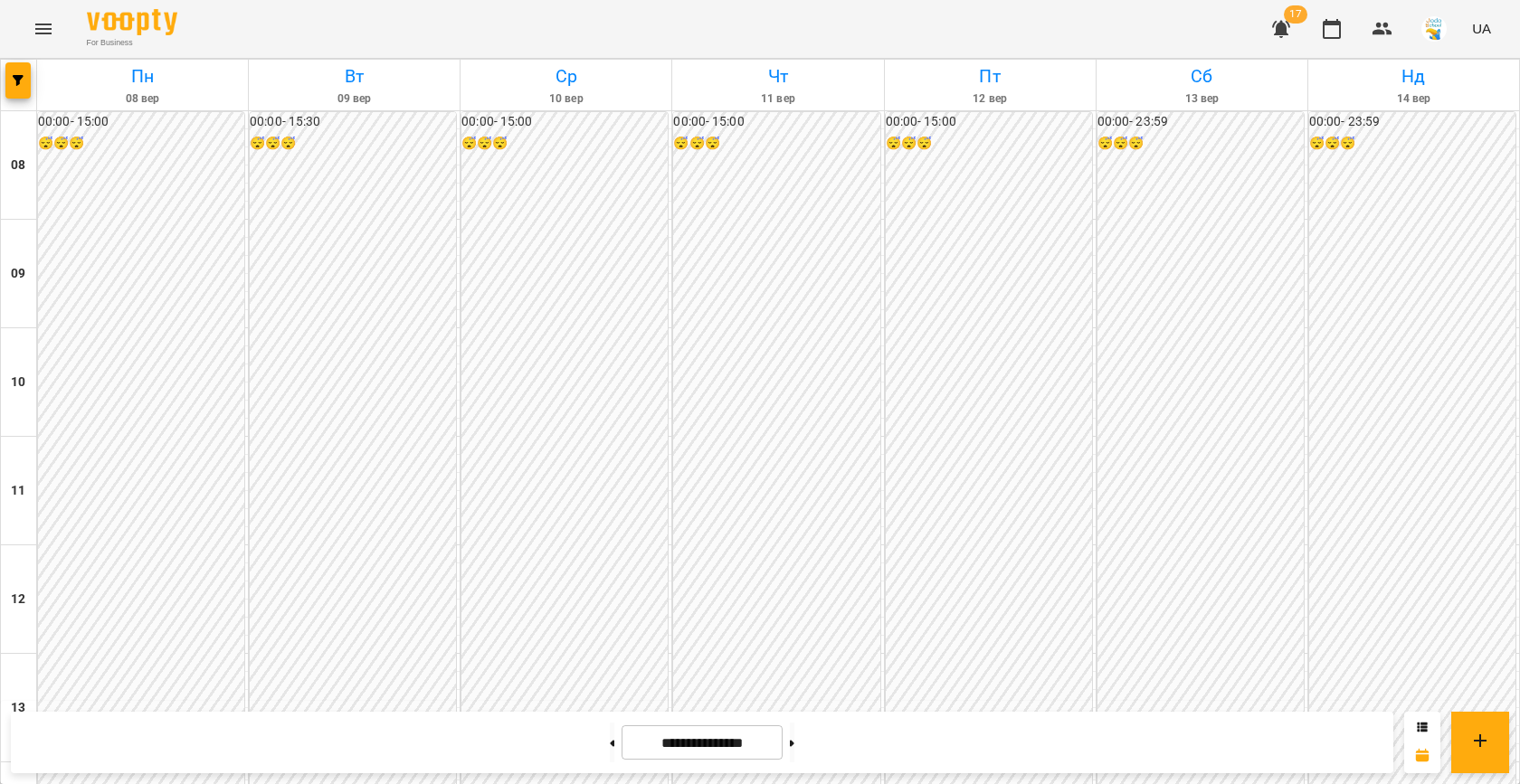
scroll to position [927, 0]
click at [19, 80] on icon "button" at bounding box center [18, 80] width 11 height 11
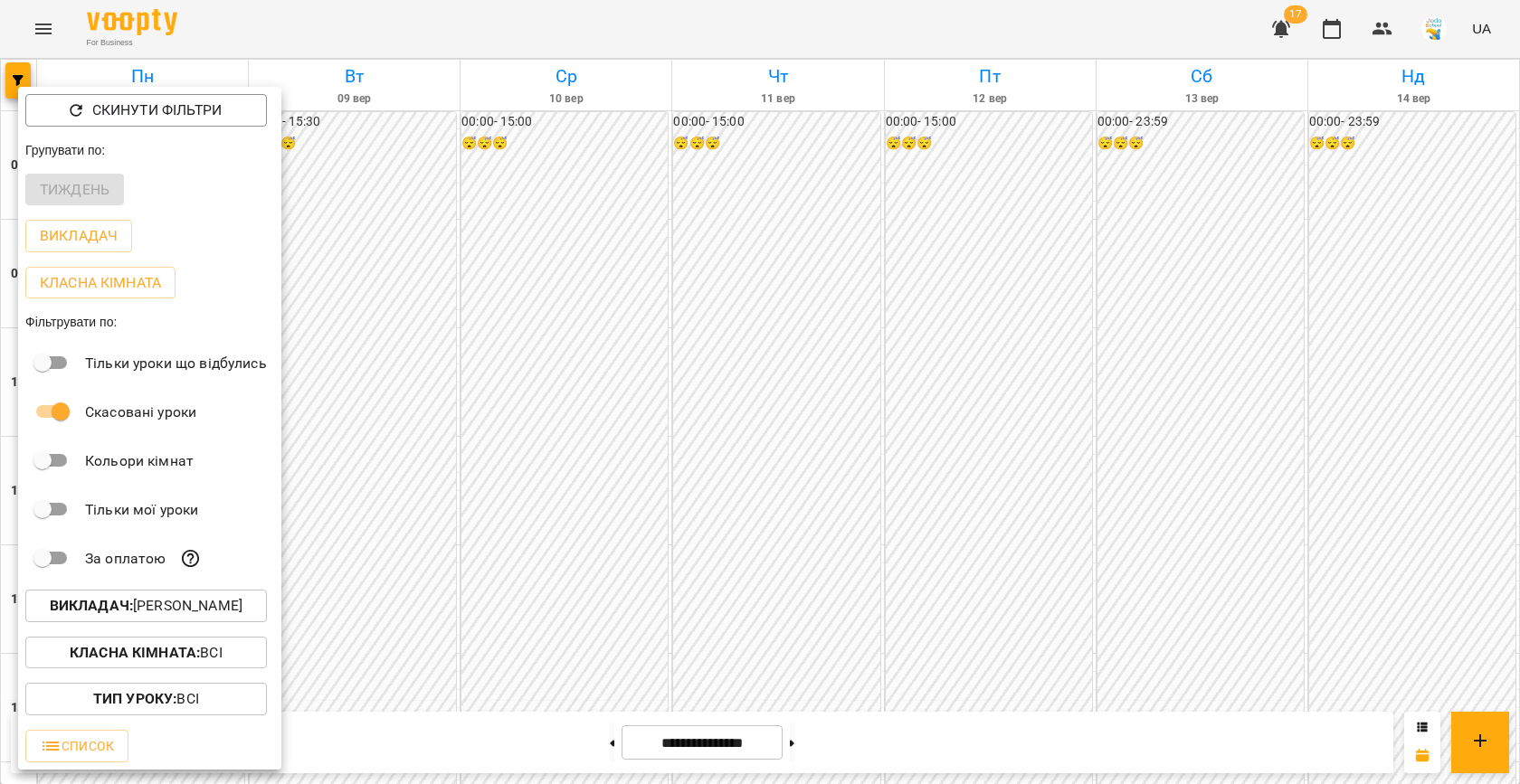
click at [157, 604] on p "Викладач : [PERSON_NAME]" at bounding box center [146, 606] width 193 height 21
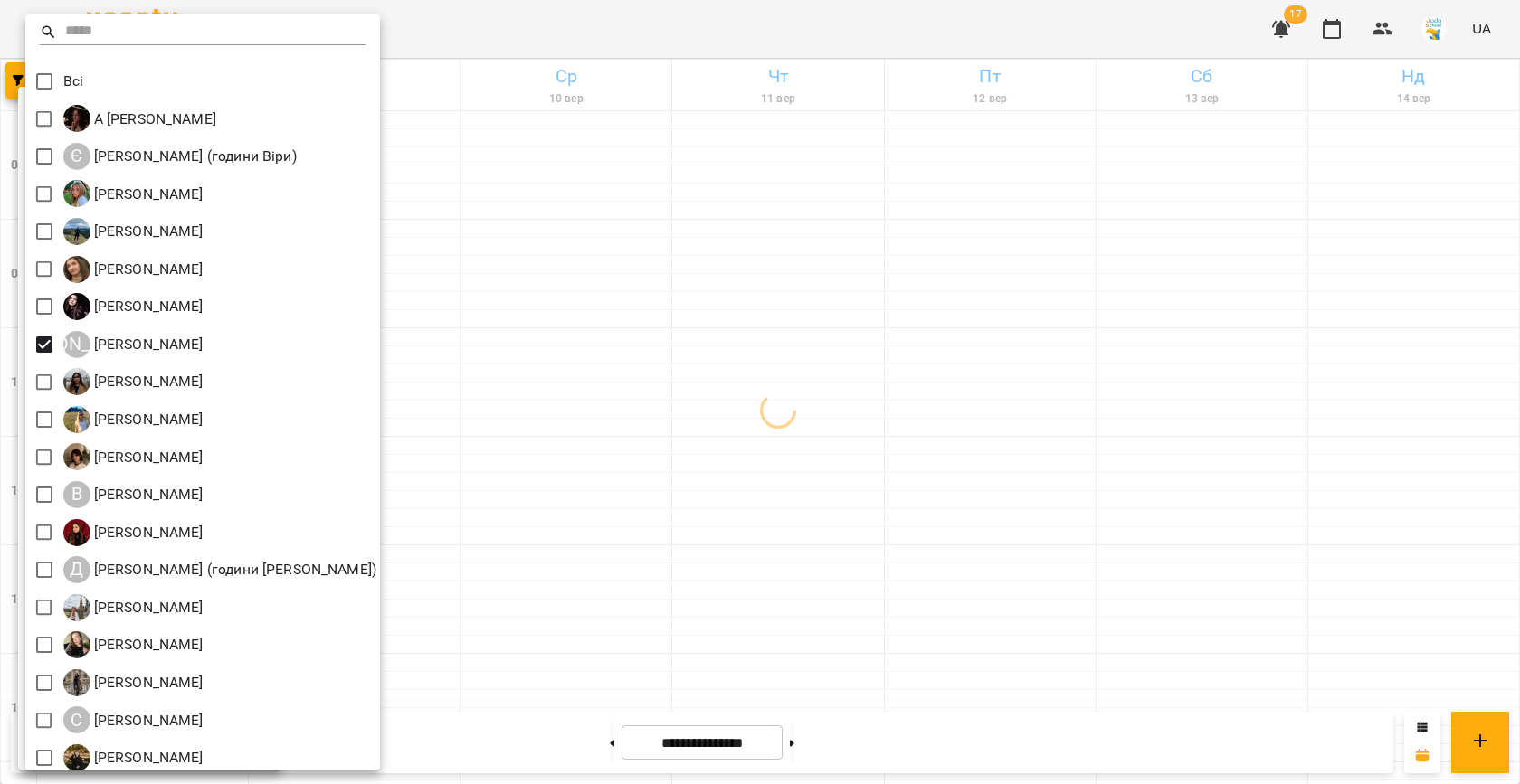
click at [711, 457] on div at bounding box center [760, 392] width 1520 height 784
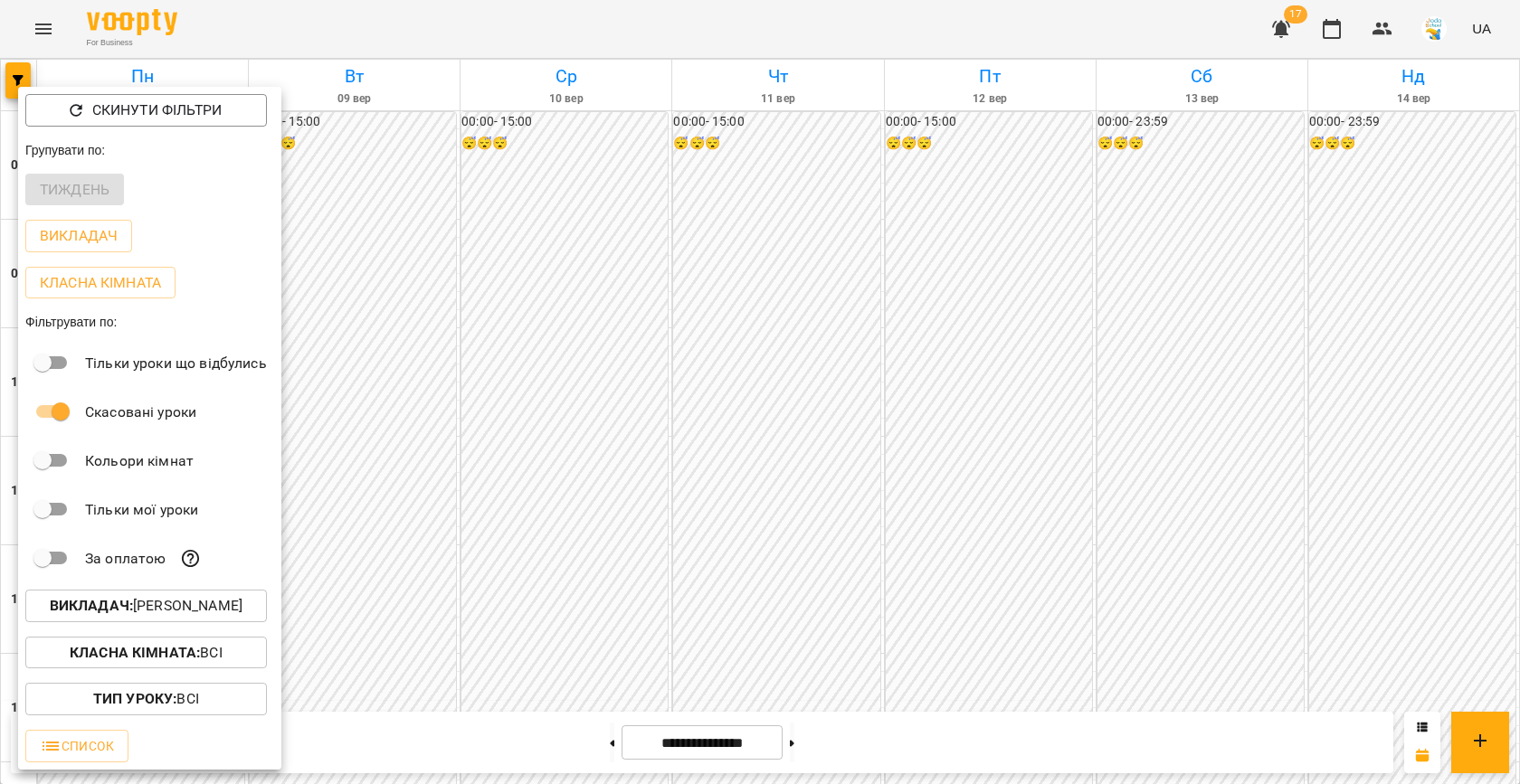
click at [610, 449] on div at bounding box center [760, 392] width 1520 height 784
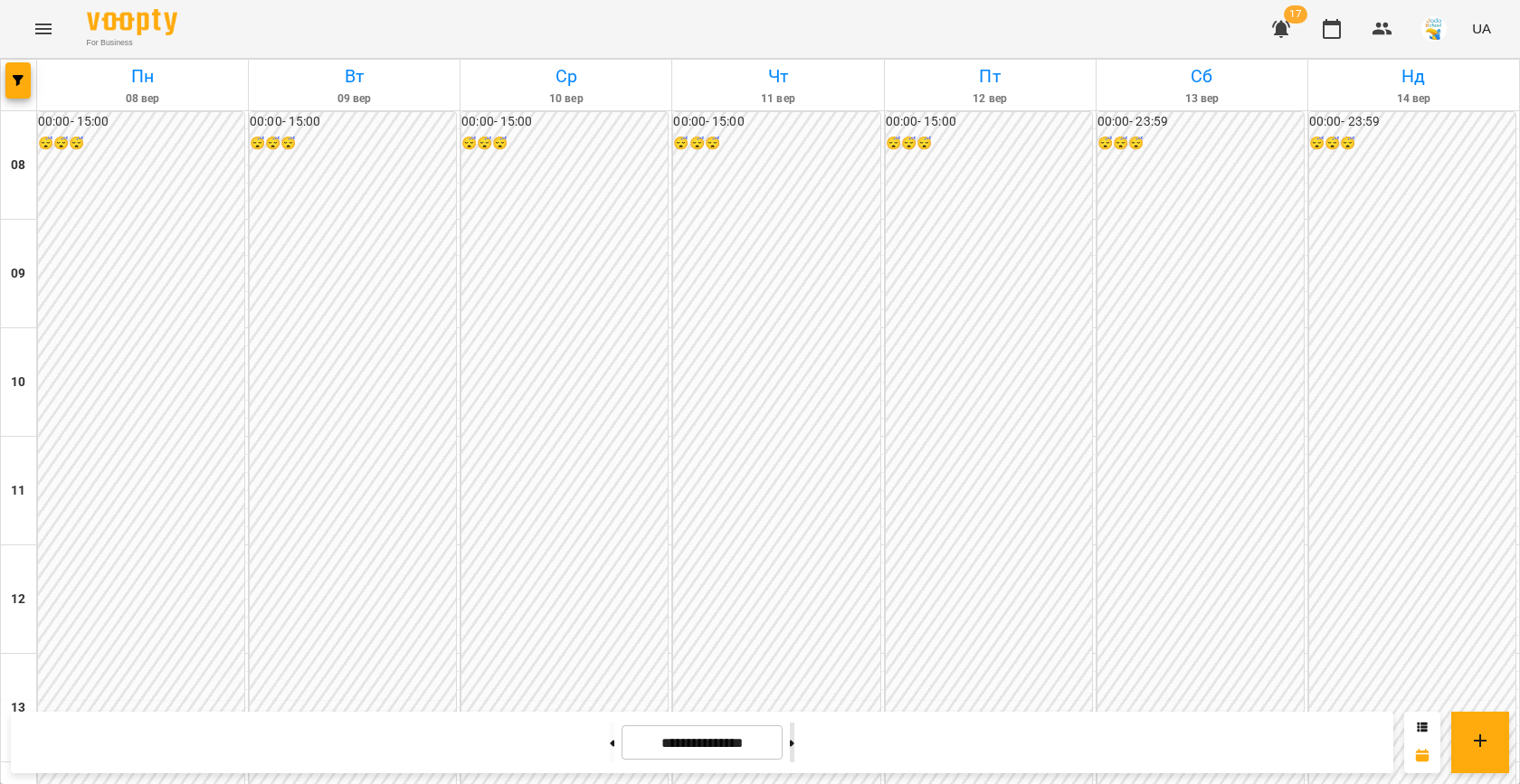
click at [793, 733] on button at bounding box center [792, 742] width 5 height 40
click at [14, 88] on button "button" at bounding box center [19, 80] width 25 height 36
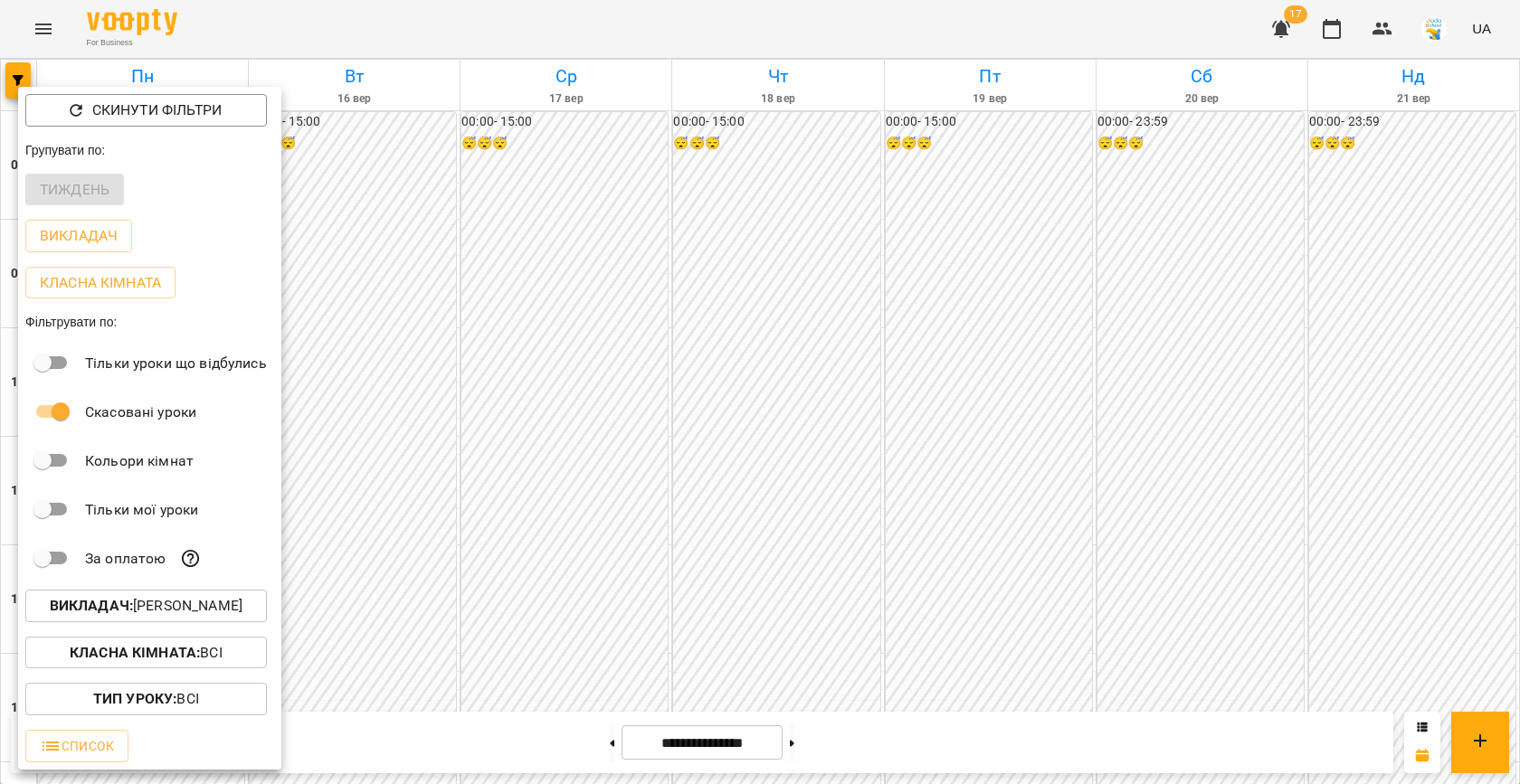
click at [159, 616] on p "Викладач : [PERSON_NAME]" at bounding box center [146, 606] width 193 height 21
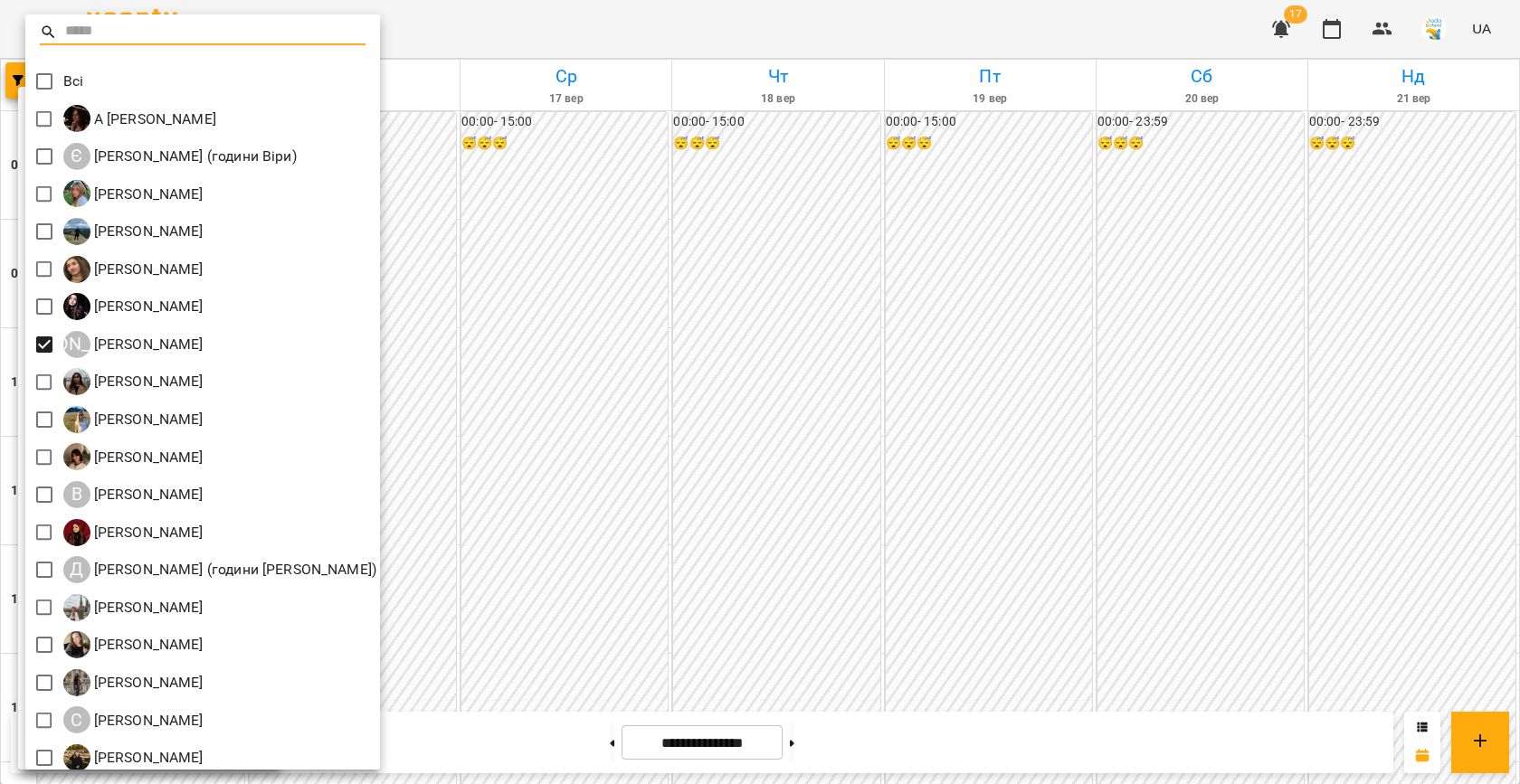
click at [497, 564] on div at bounding box center [760, 392] width 1520 height 784
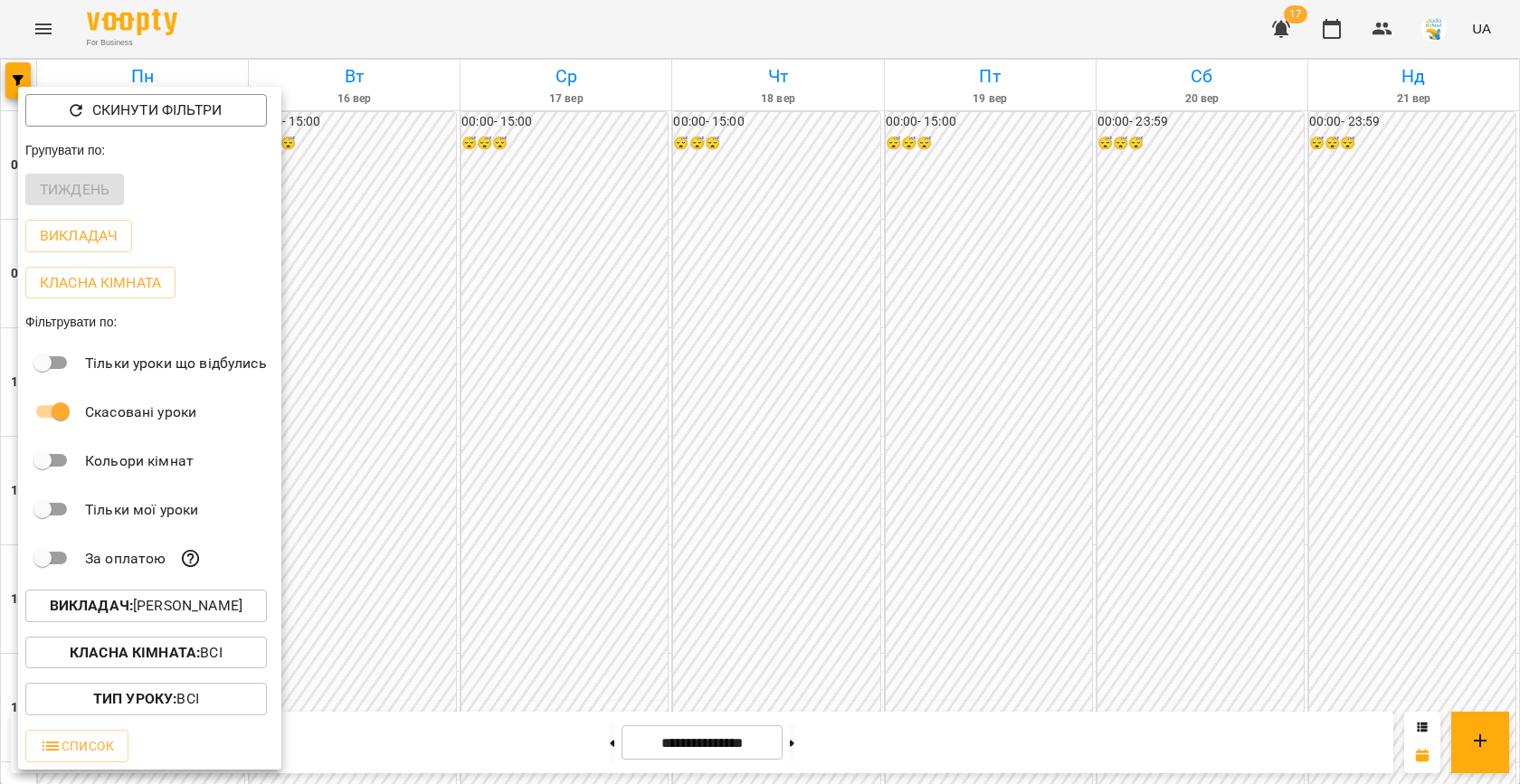
click at [497, 564] on div at bounding box center [760, 392] width 1520 height 784
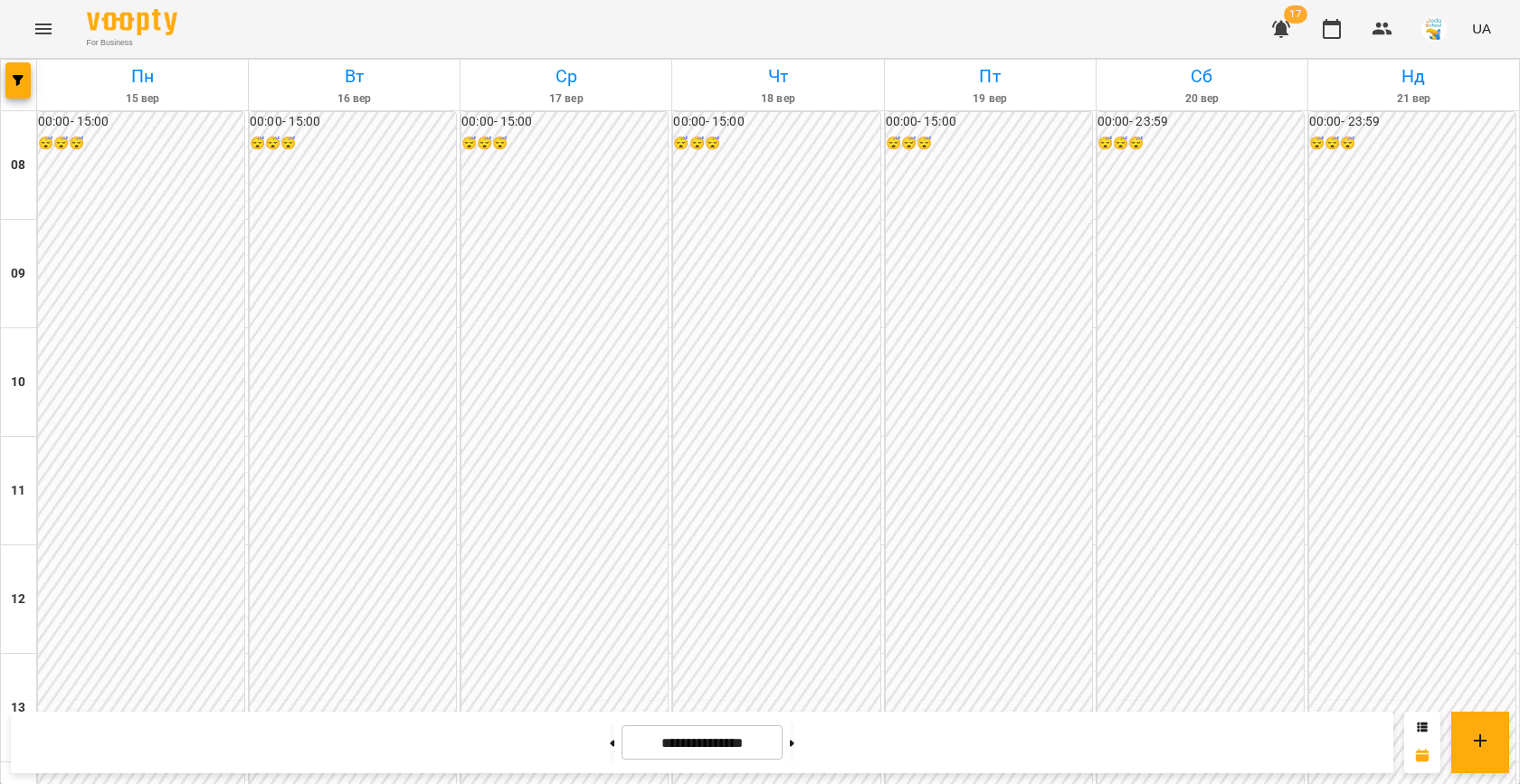
scroll to position [891, 0]
click at [9, 79] on span "button" at bounding box center [19, 80] width 25 height 11
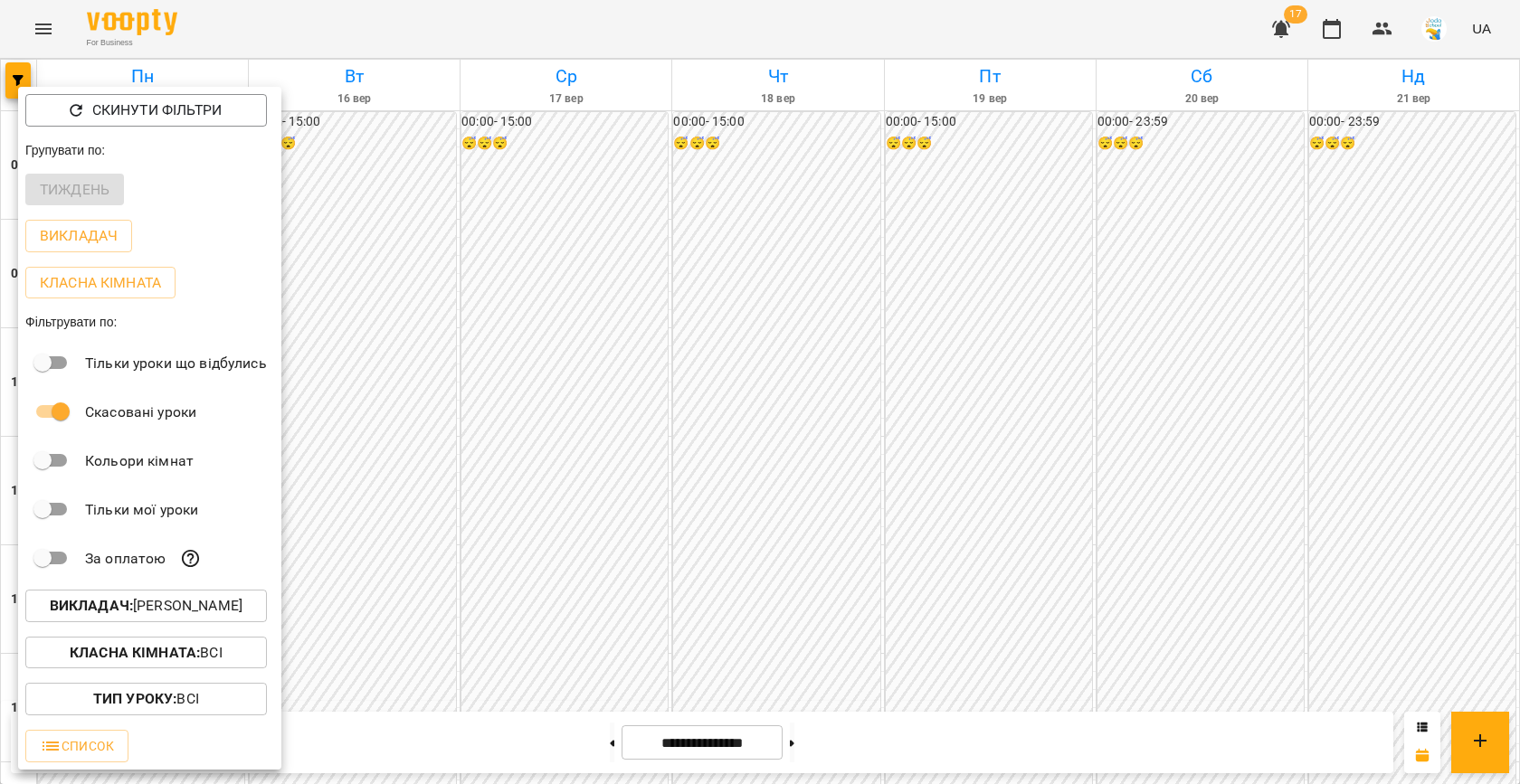
click at [146, 615] on p "Викладач : [PERSON_NAME]" at bounding box center [146, 606] width 193 height 21
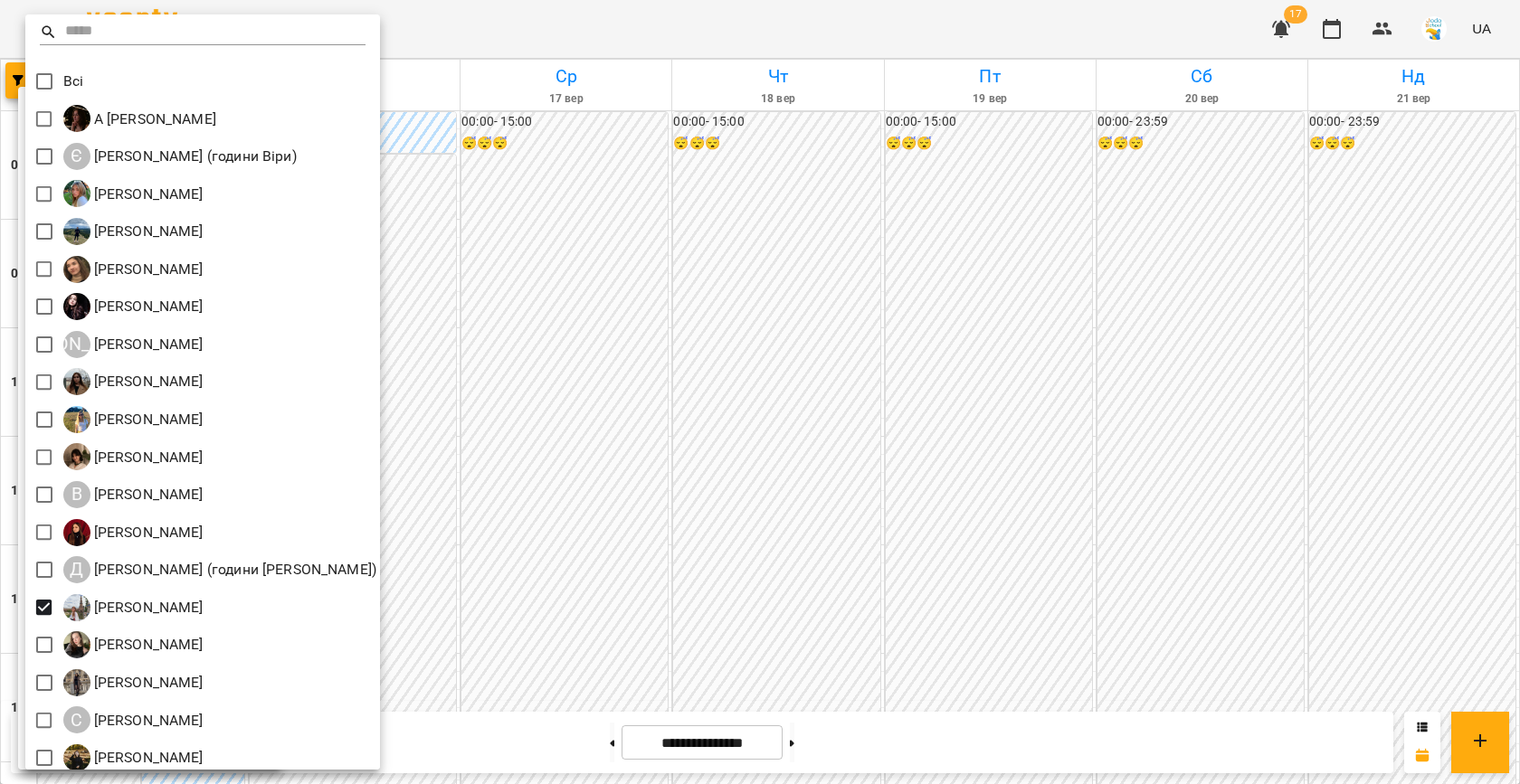
click at [437, 524] on div at bounding box center [760, 392] width 1520 height 784
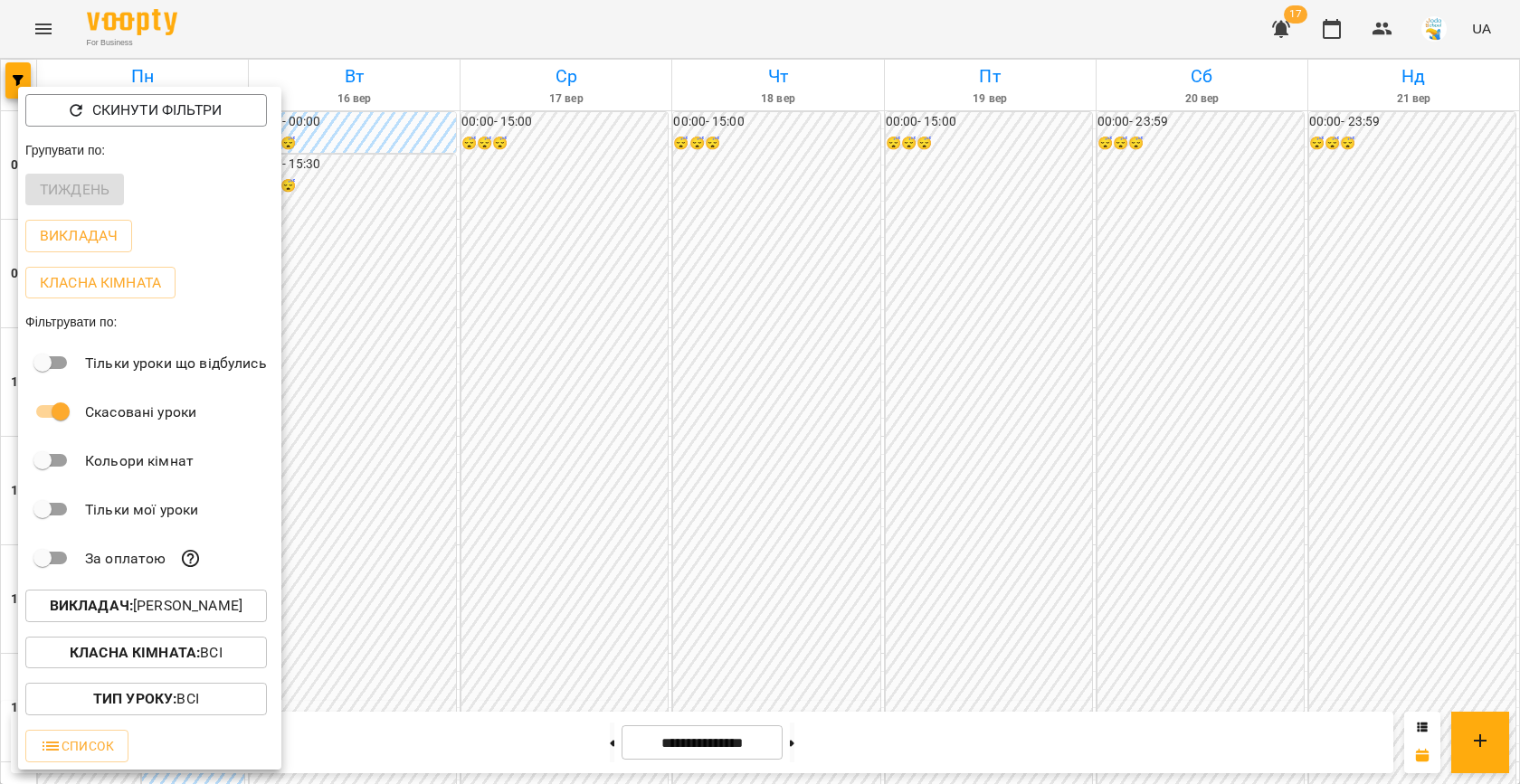
click at [510, 540] on div at bounding box center [760, 392] width 1520 height 784
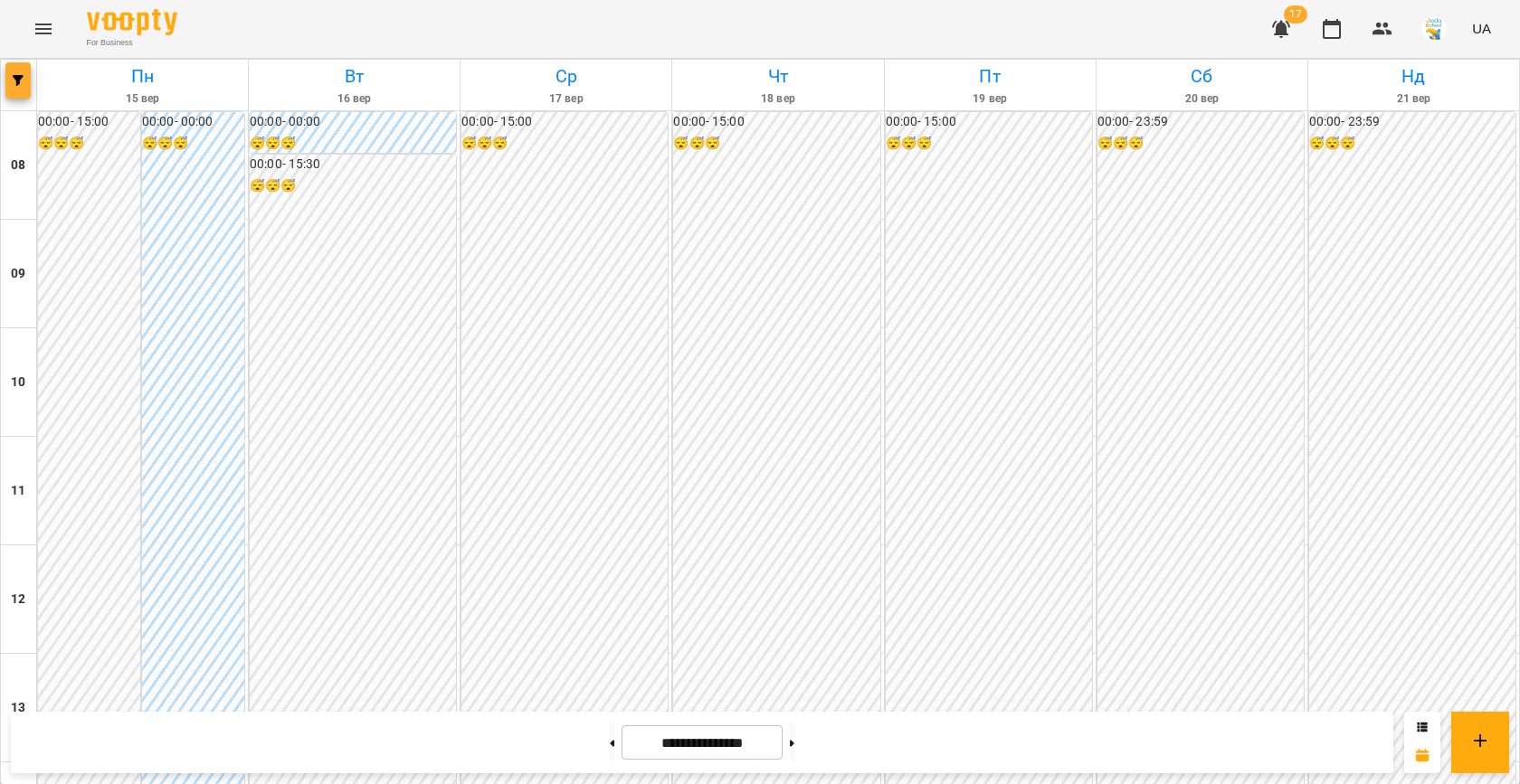
click at [21, 79] on icon "button" at bounding box center [18, 80] width 11 height 11
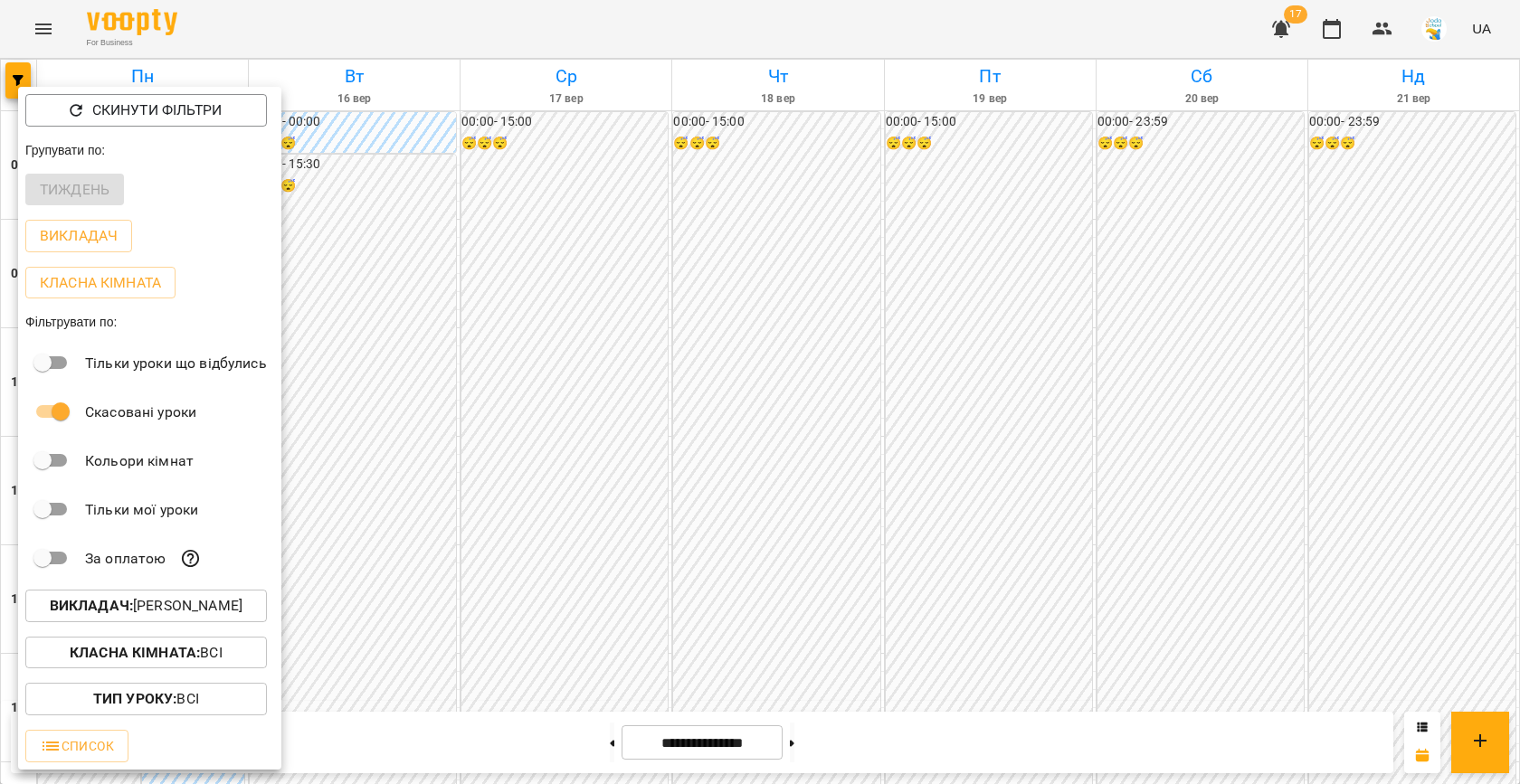
click at [235, 609] on p "Викладач : [PERSON_NAME]" at bounding box center [146, 606] width 193 height 21
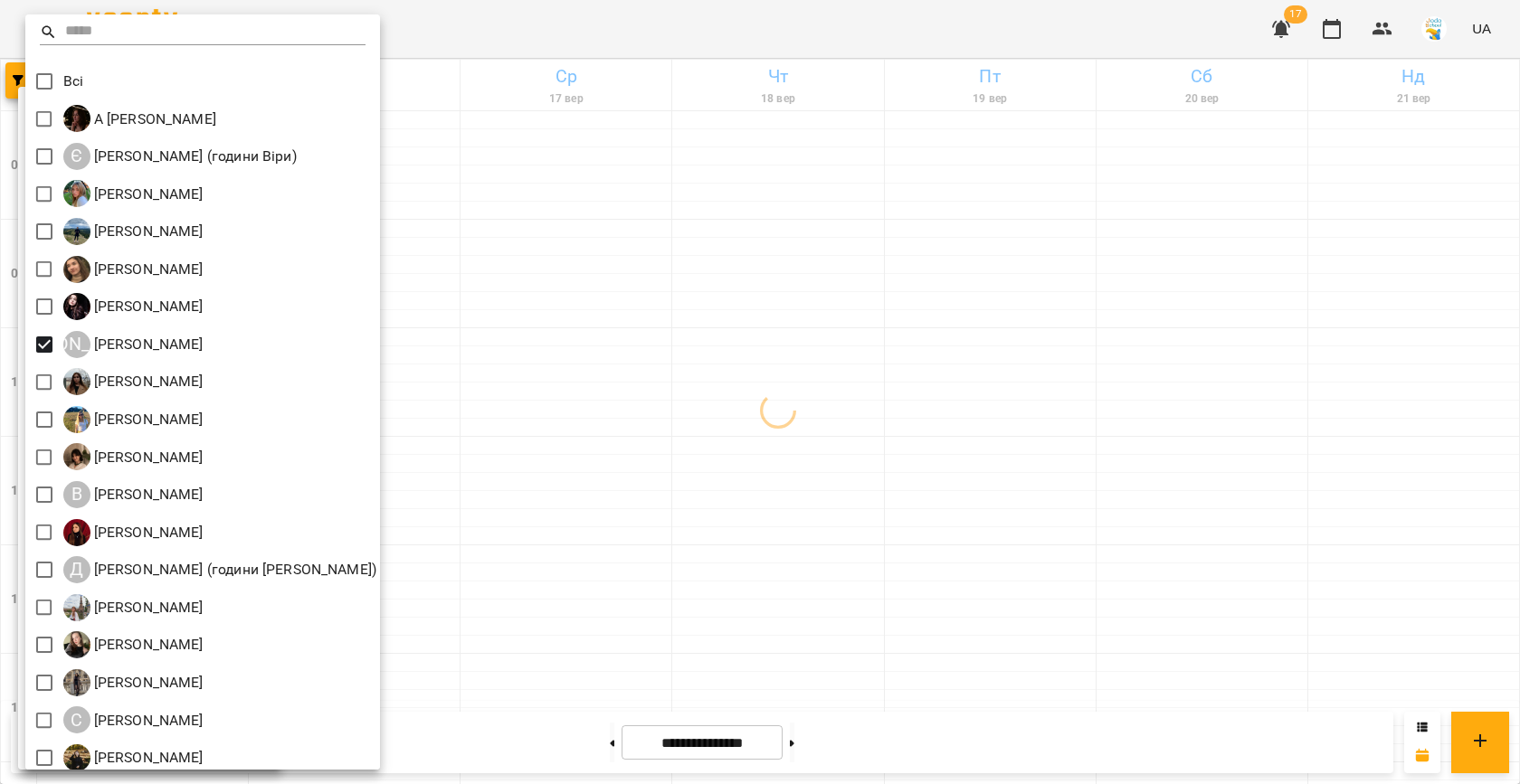
click at [823, 500] on div at bounding box center [760, 392] width 1520 height 784
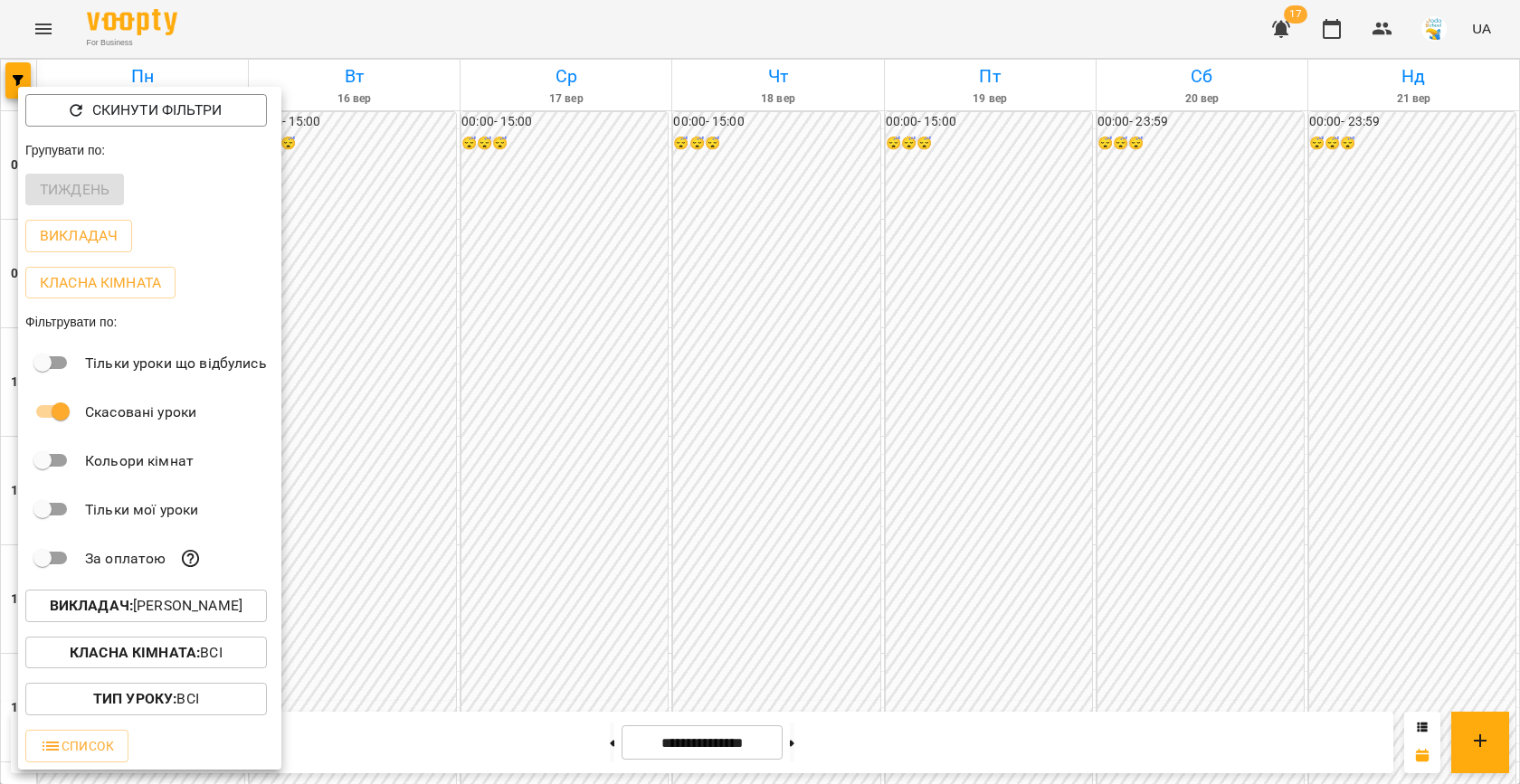
click at [704, 474] on div at bounding box center [760, 392] width 1520 height 784
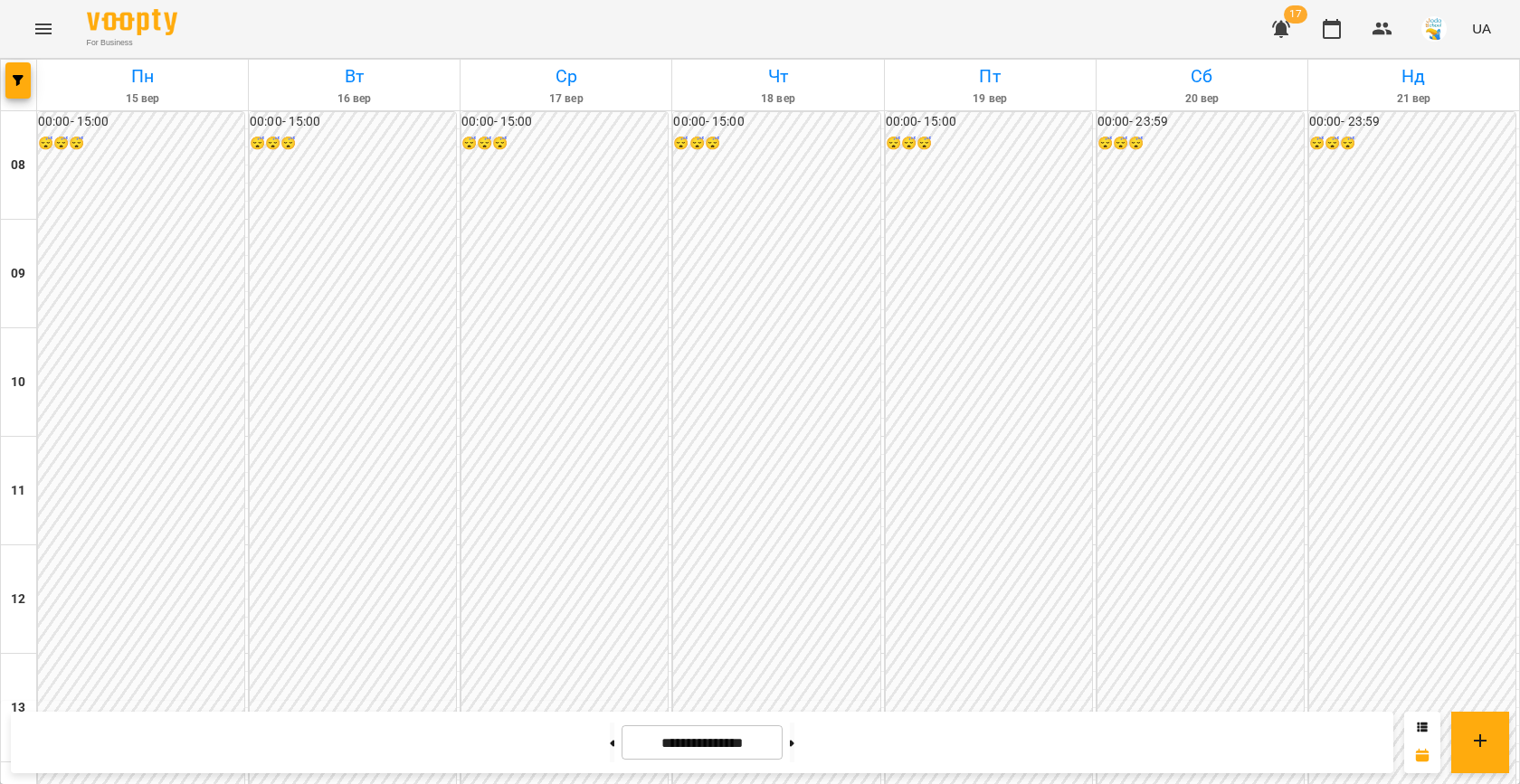
scroll to position [790, 0]
click at [12, 81] on span "button" at bounding box center [19, 80] width 25 height 11
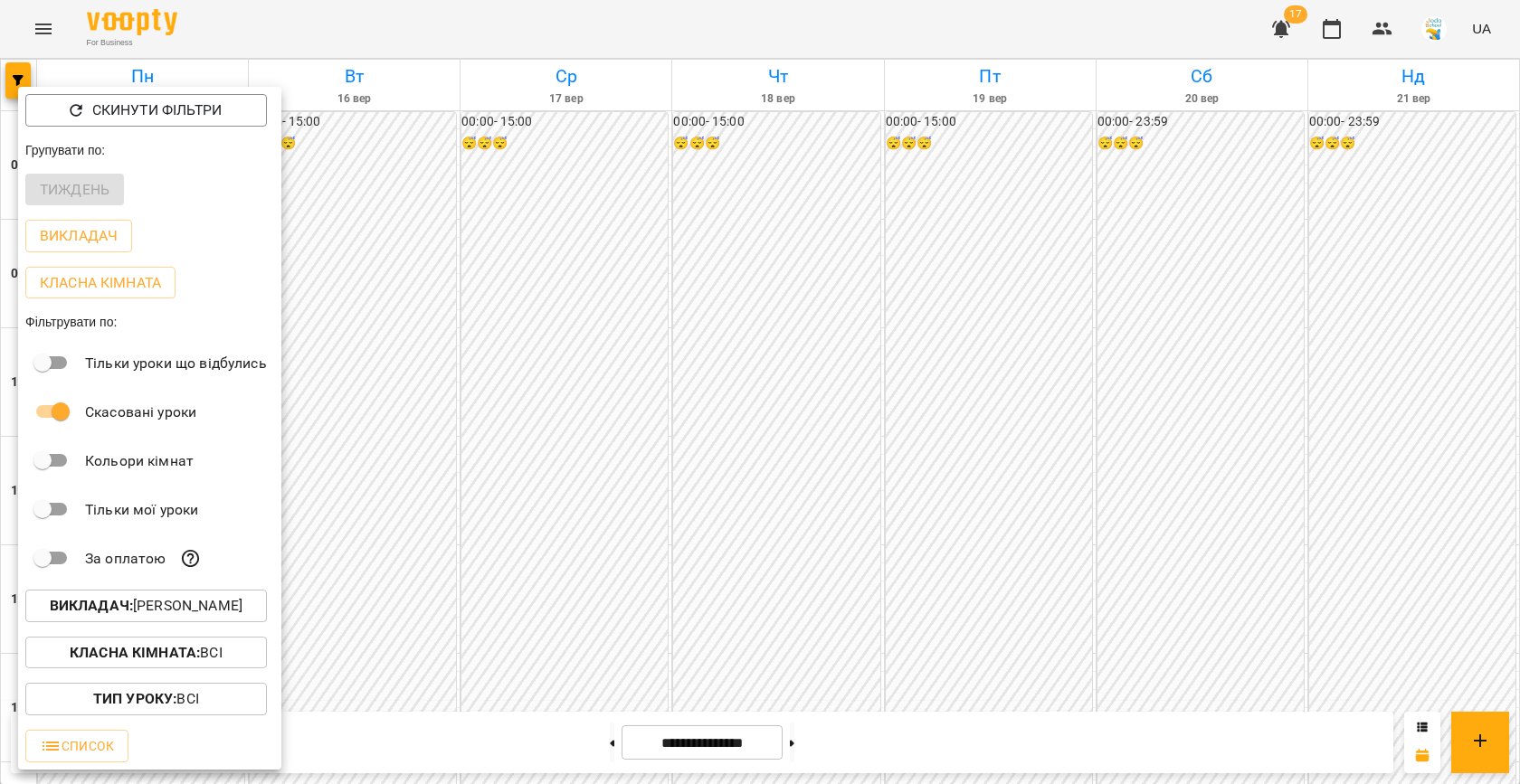
click at [154, 605] on p "Викладач : [PERSON_NAME]" at bounding box center [146, 606] width 193 height 21
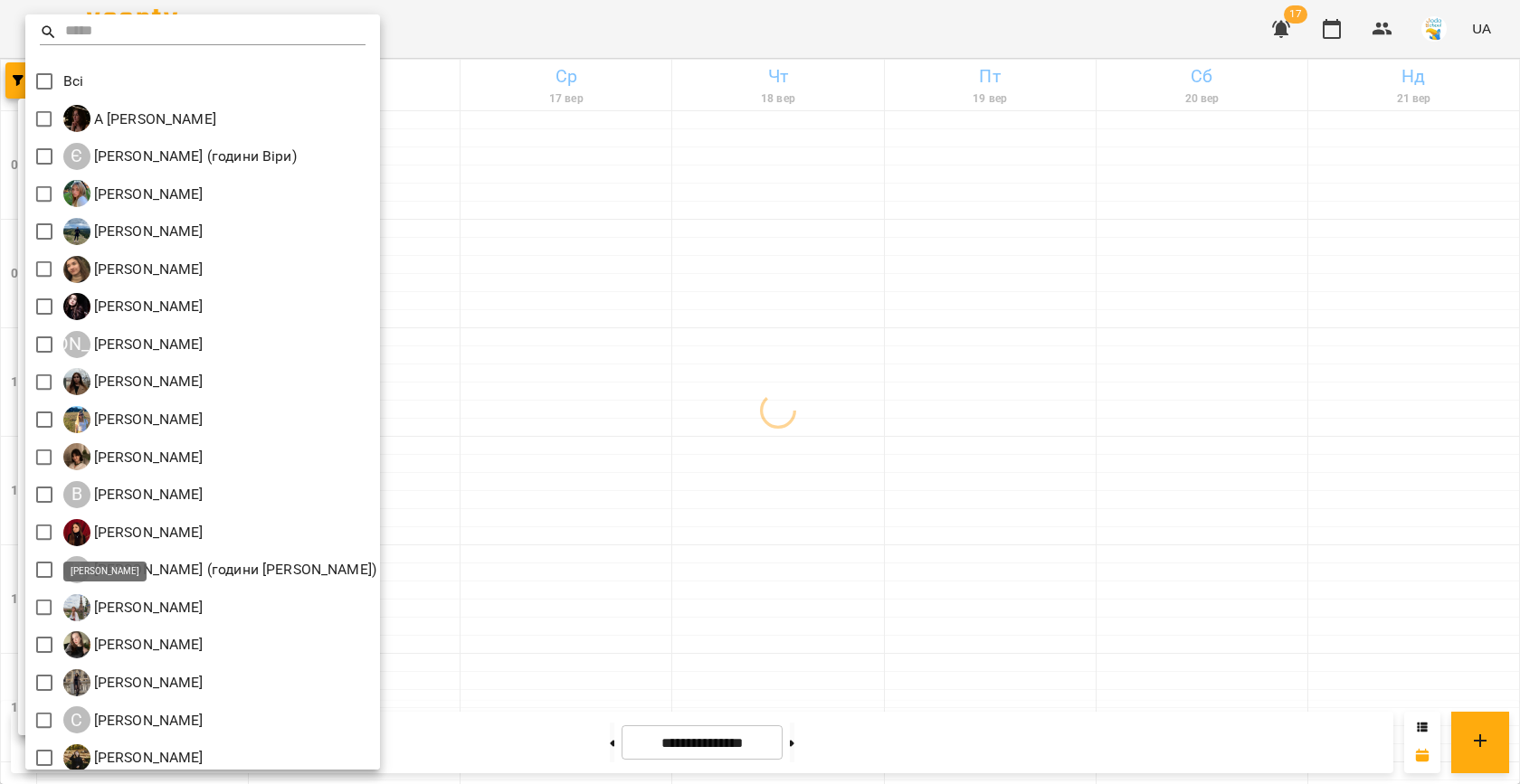
scroll to position [47, 0]
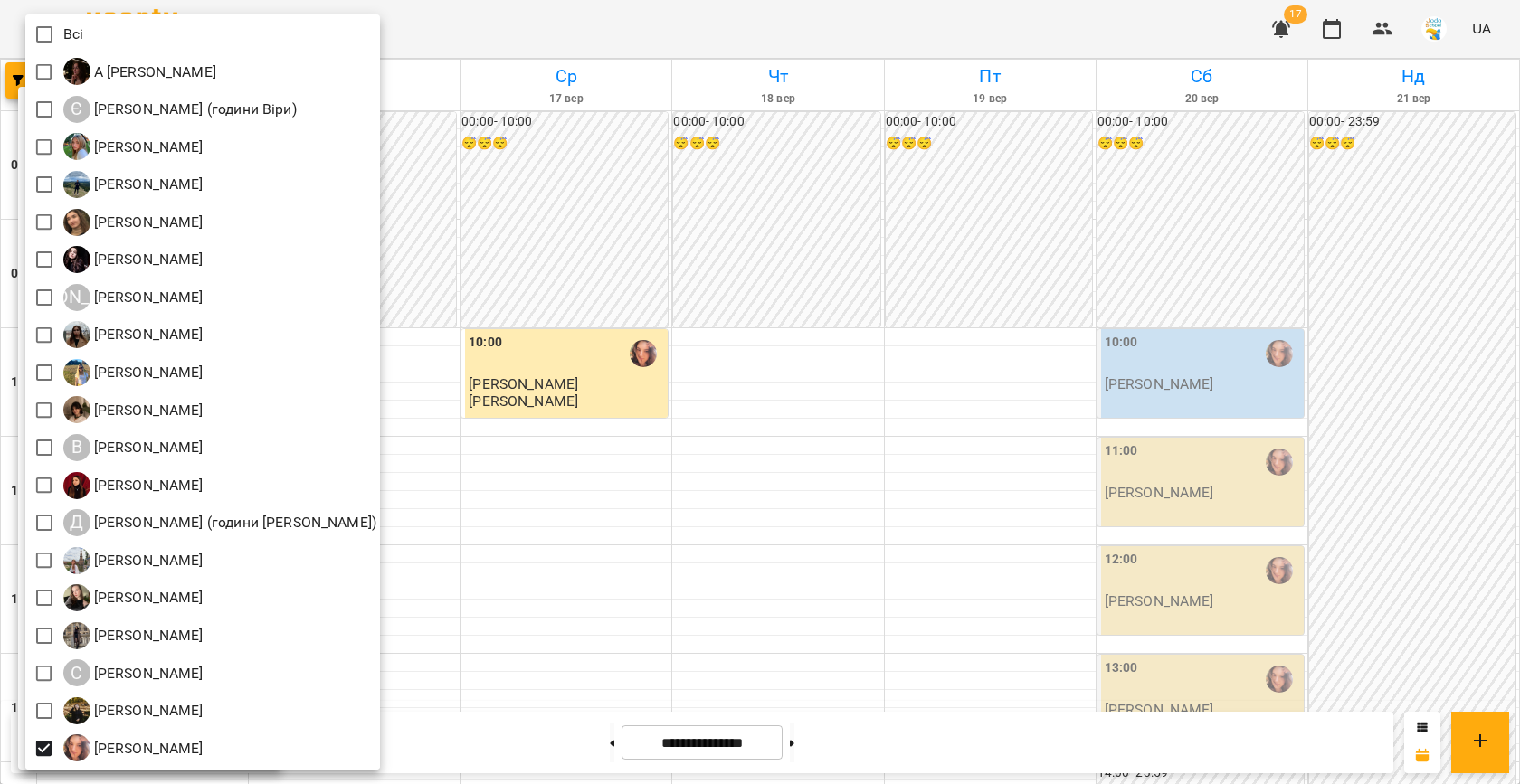
click at [526, 555] on div at bounding box center [760, 392] width 1520 height 784
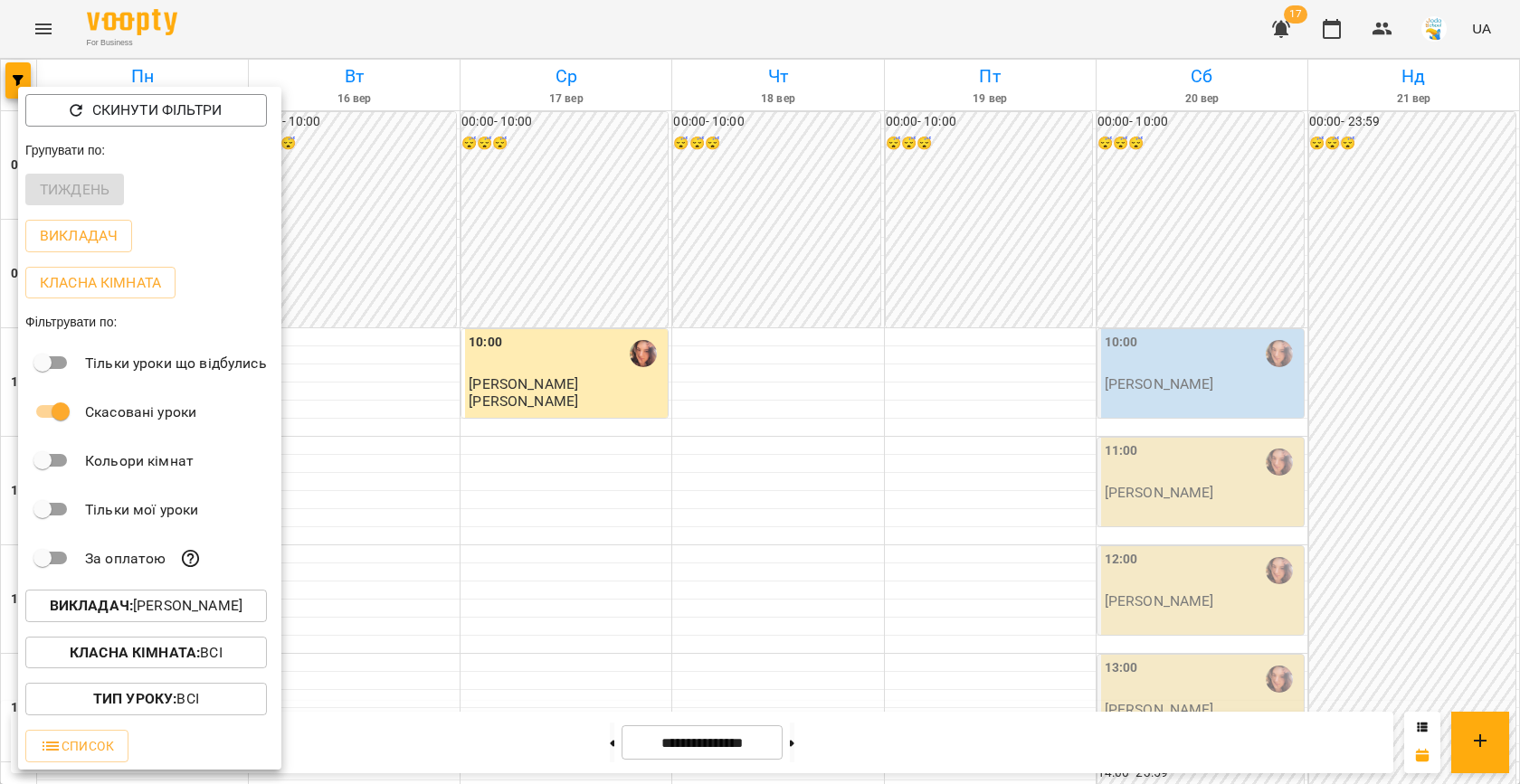
click at [645, 419] on div at bounding box center [760, 392] width 1520 height 784
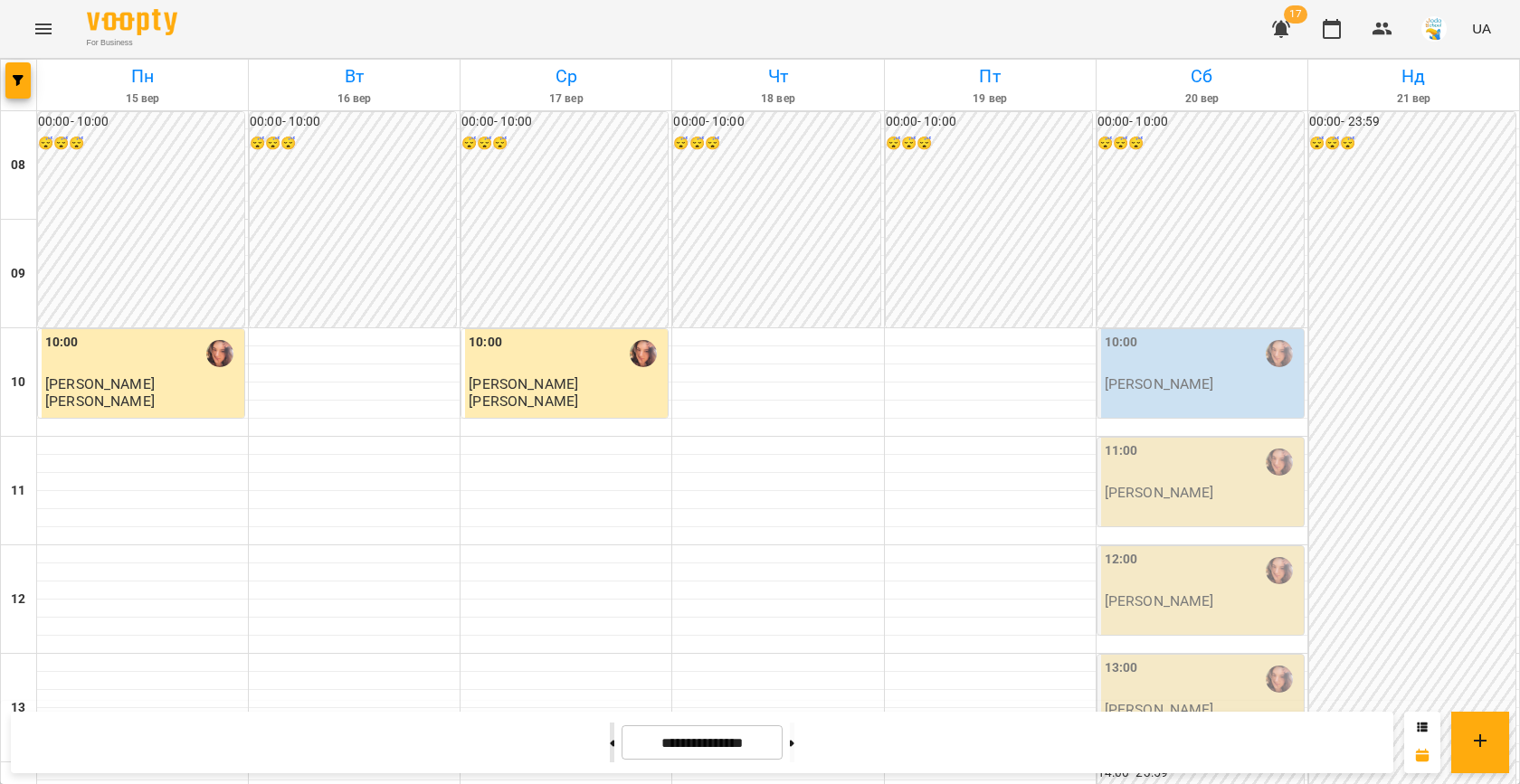
click at [610, 738] on button at bounding box center [612, 742] width 5 height 40
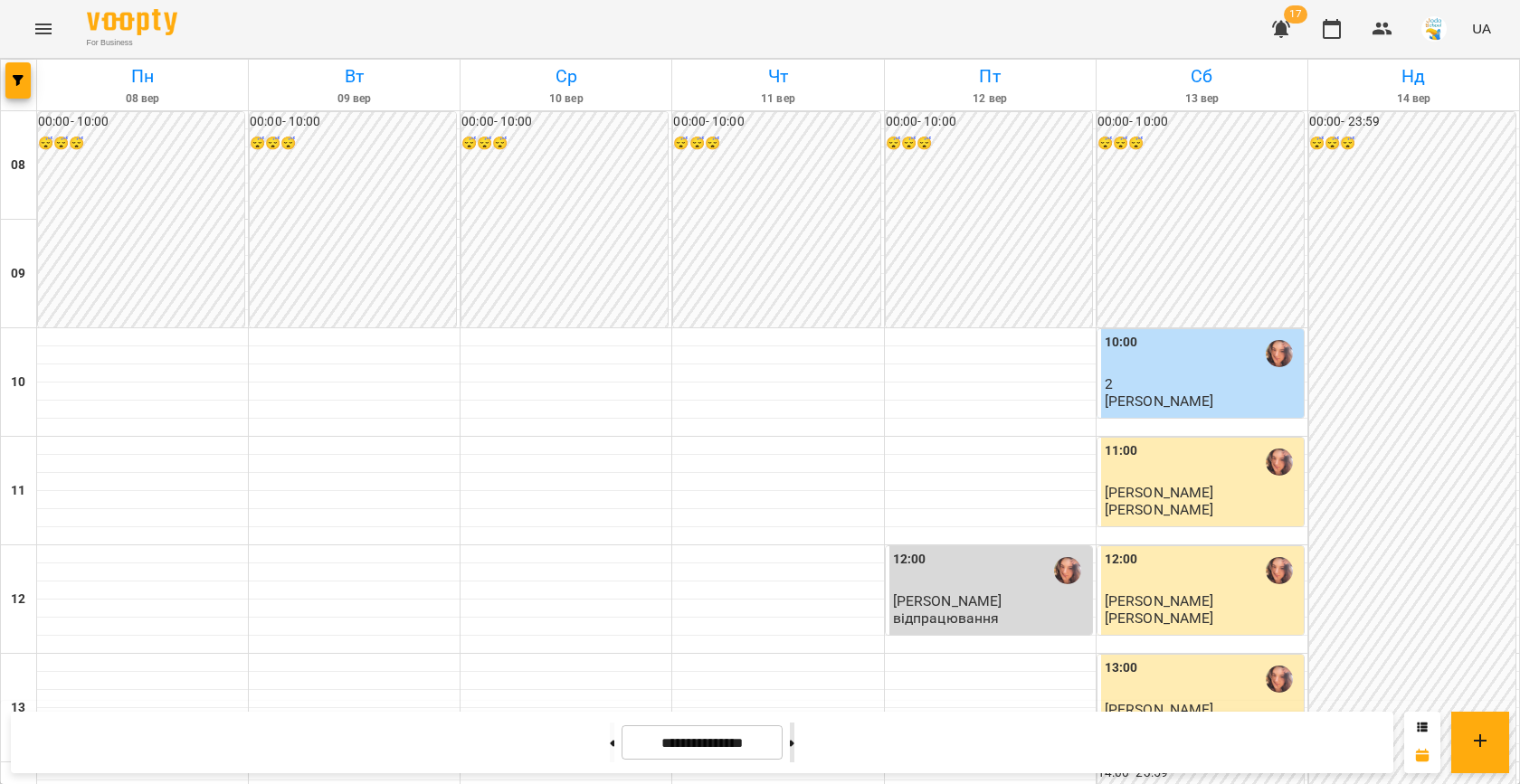
click at [794, 745] on icon at bounding box center [792, 743] width 5 height 7
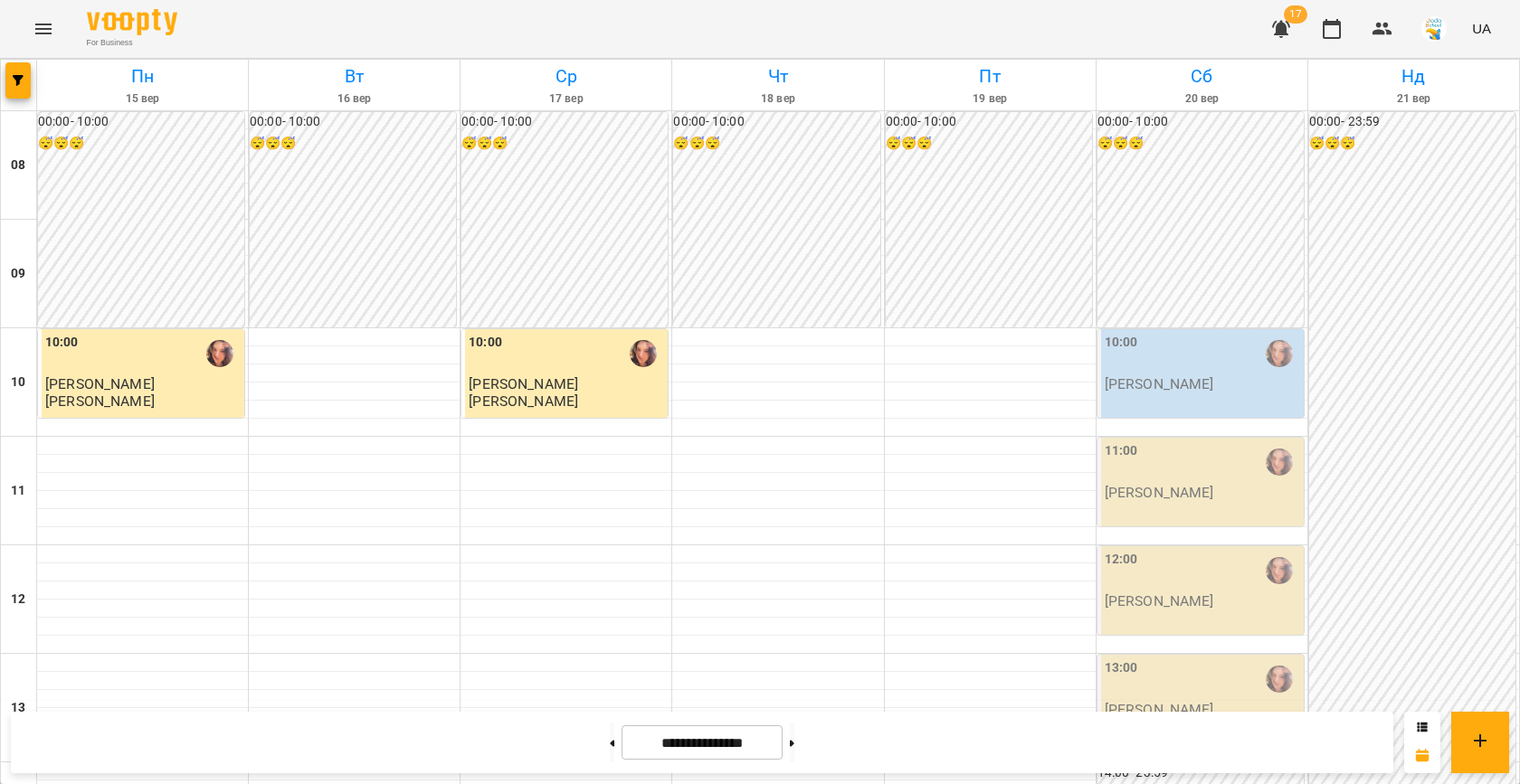
scroll to position [727, 0]
click at [17, 77] on icon "button" at bounding box center [18, 80] width 11 height 11
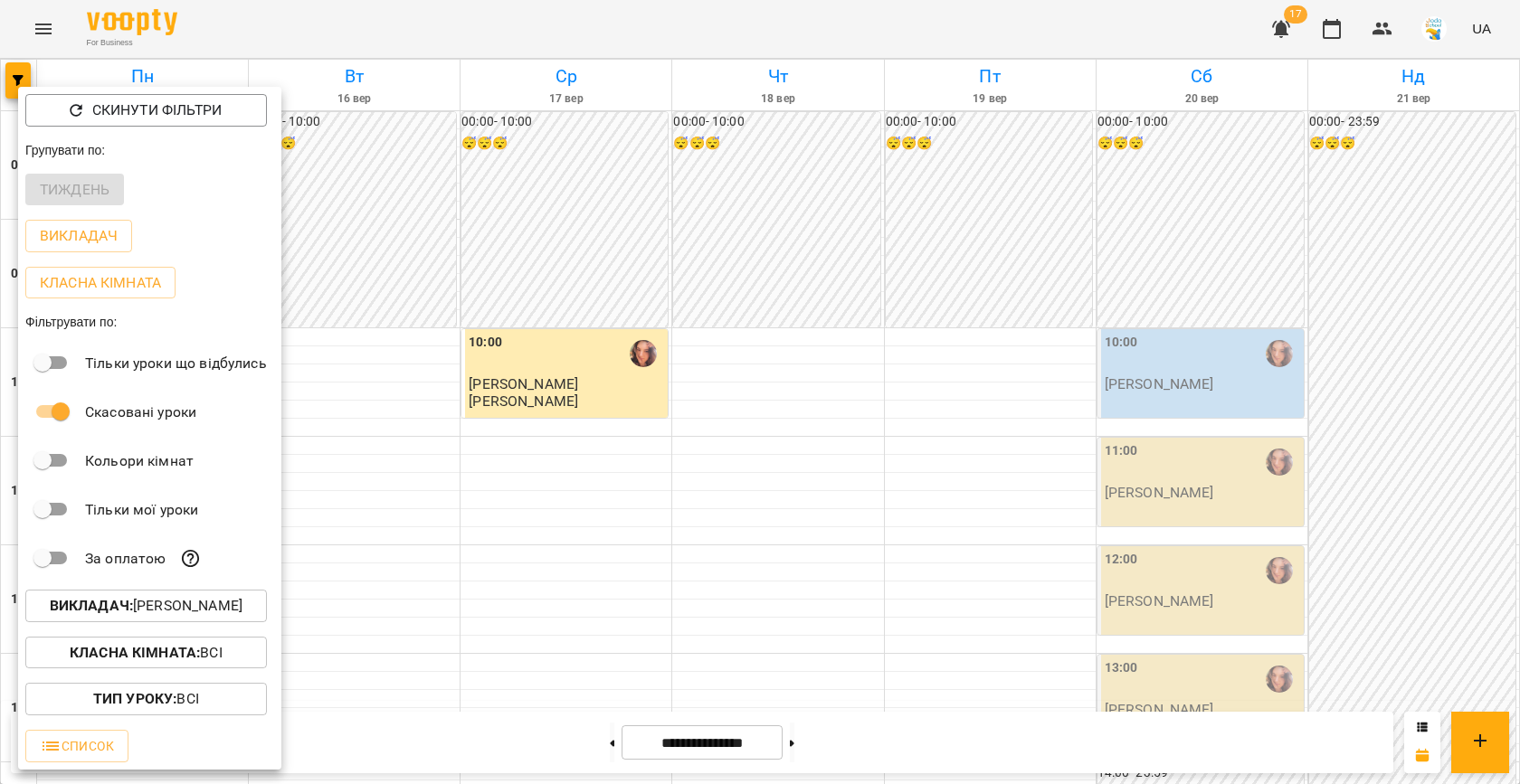
click at [162, 620] on button "Викладач : [PERSON_NAME]" at bounding box center [146, 605] width 242 height 32
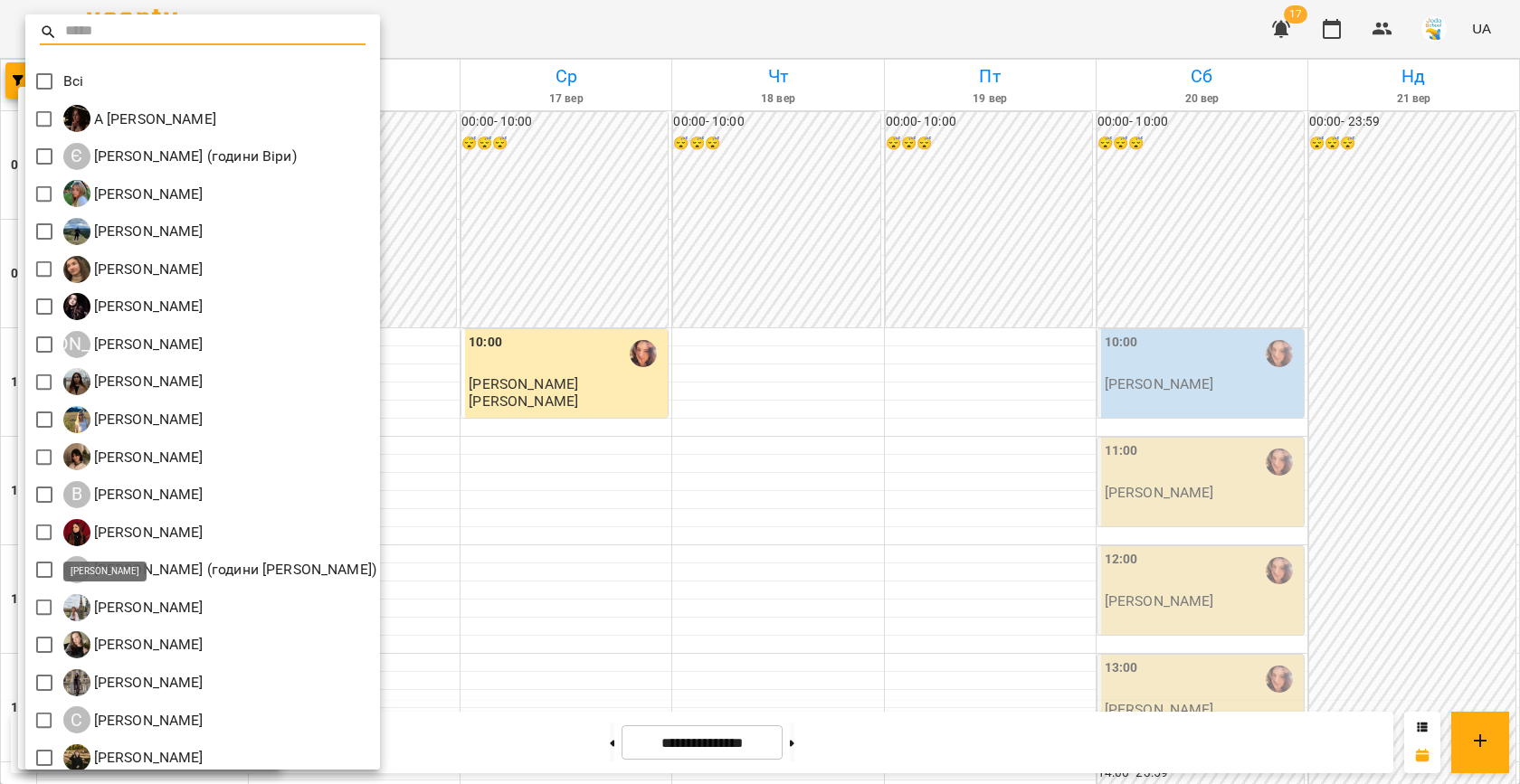
scroll to position [47, 0]
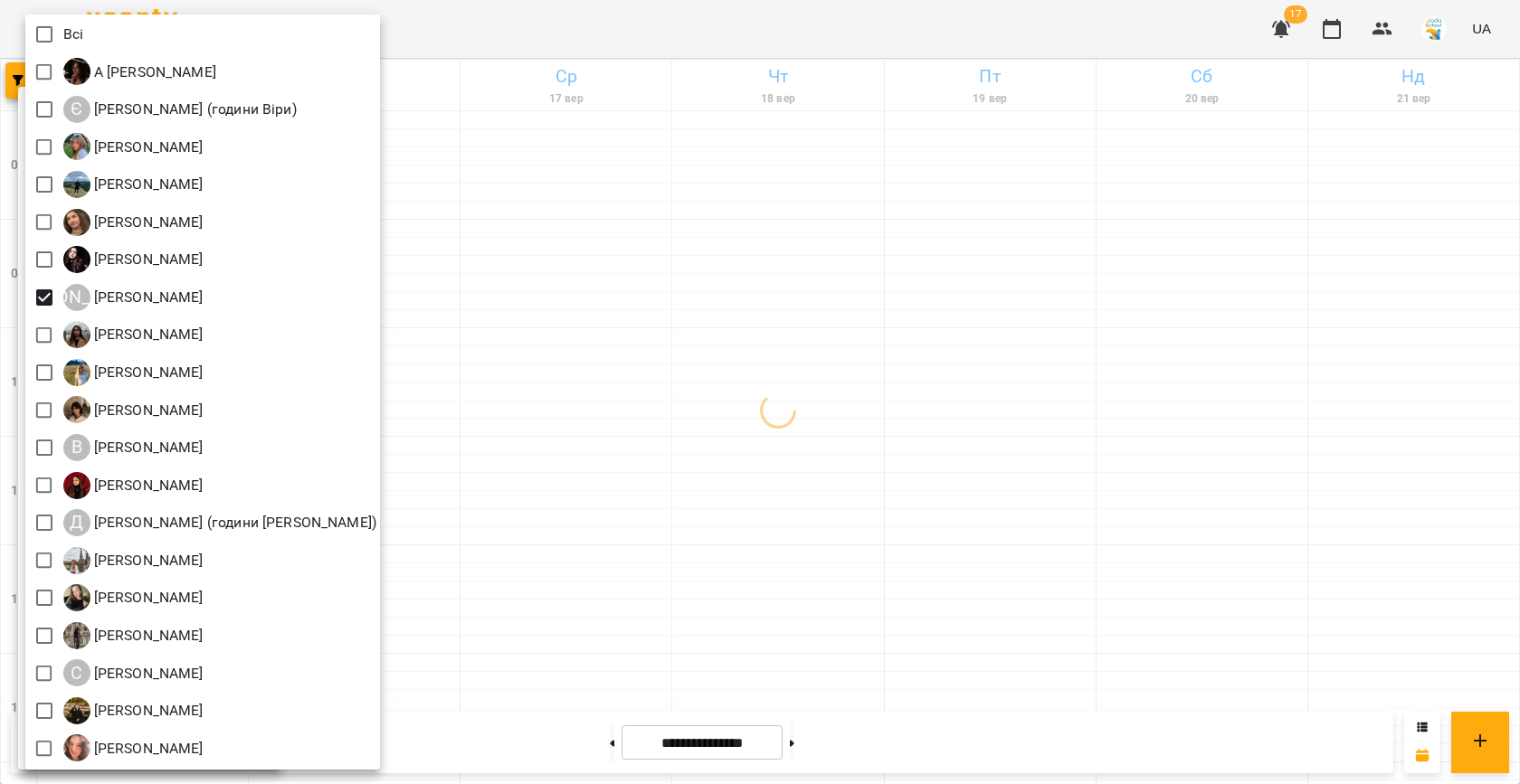
click at [619, 399] on div at bounding box center [760, 392] width 1520 height 784
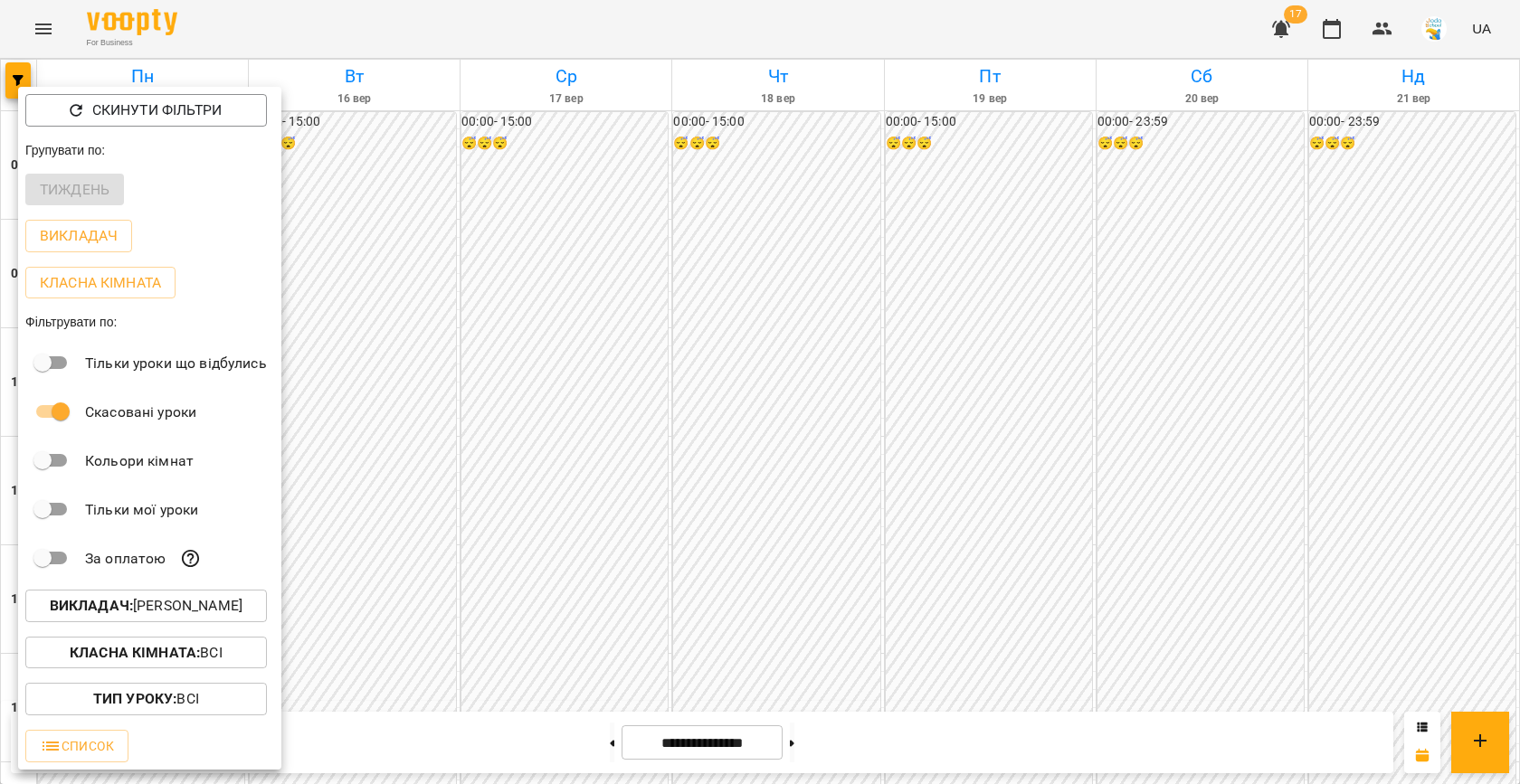
click at [619, 399] on div at bounding box center [760, 392] width 1520 height 784
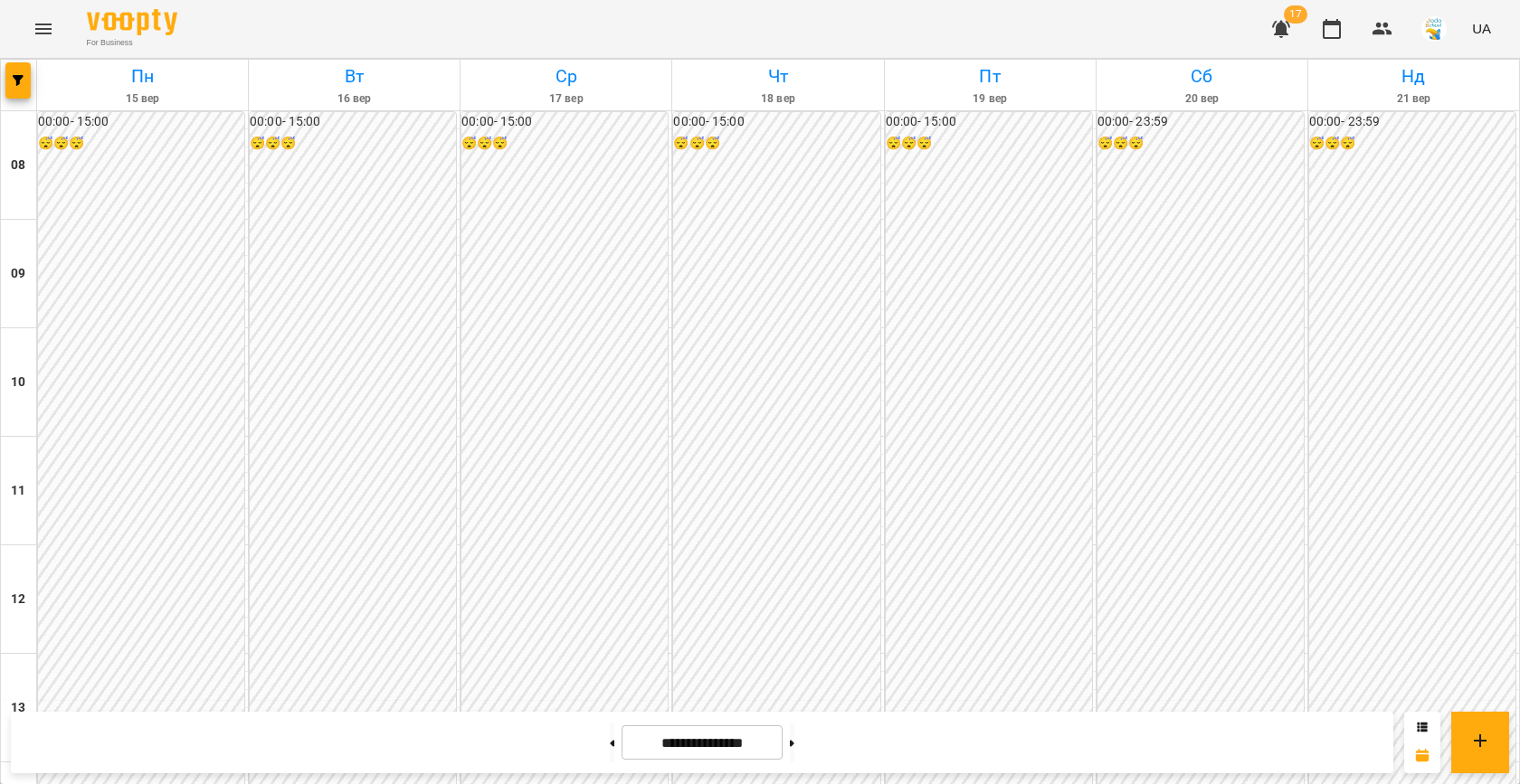
scroll to position [918, 0]
click at [19, 82] on icon "button" at bounding box center [18, 80] width 11 height 11
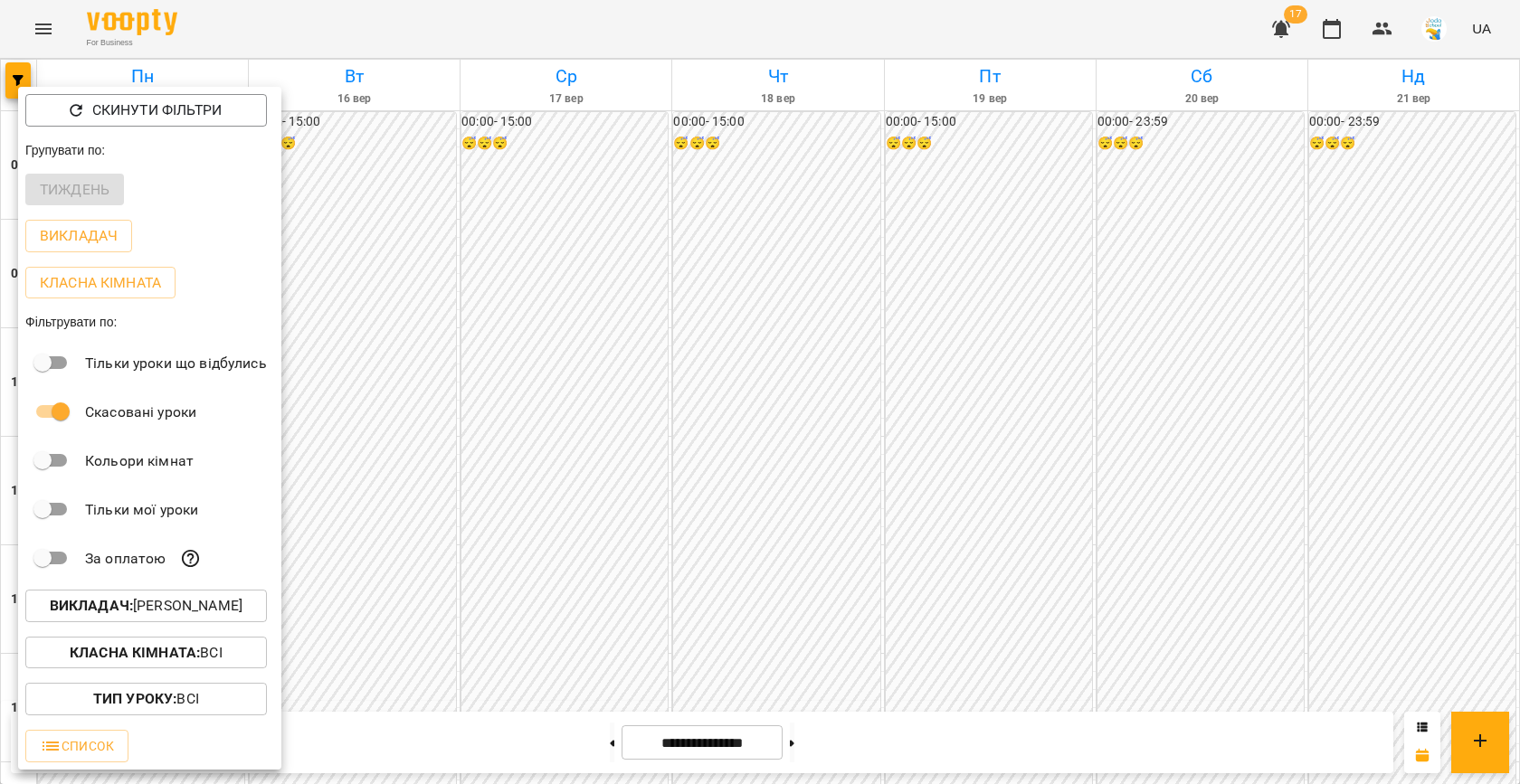
click at [209, 609] on p "Викладач : [PERSON_NAME]" at bounding box center [146, 606] width 193 height 21
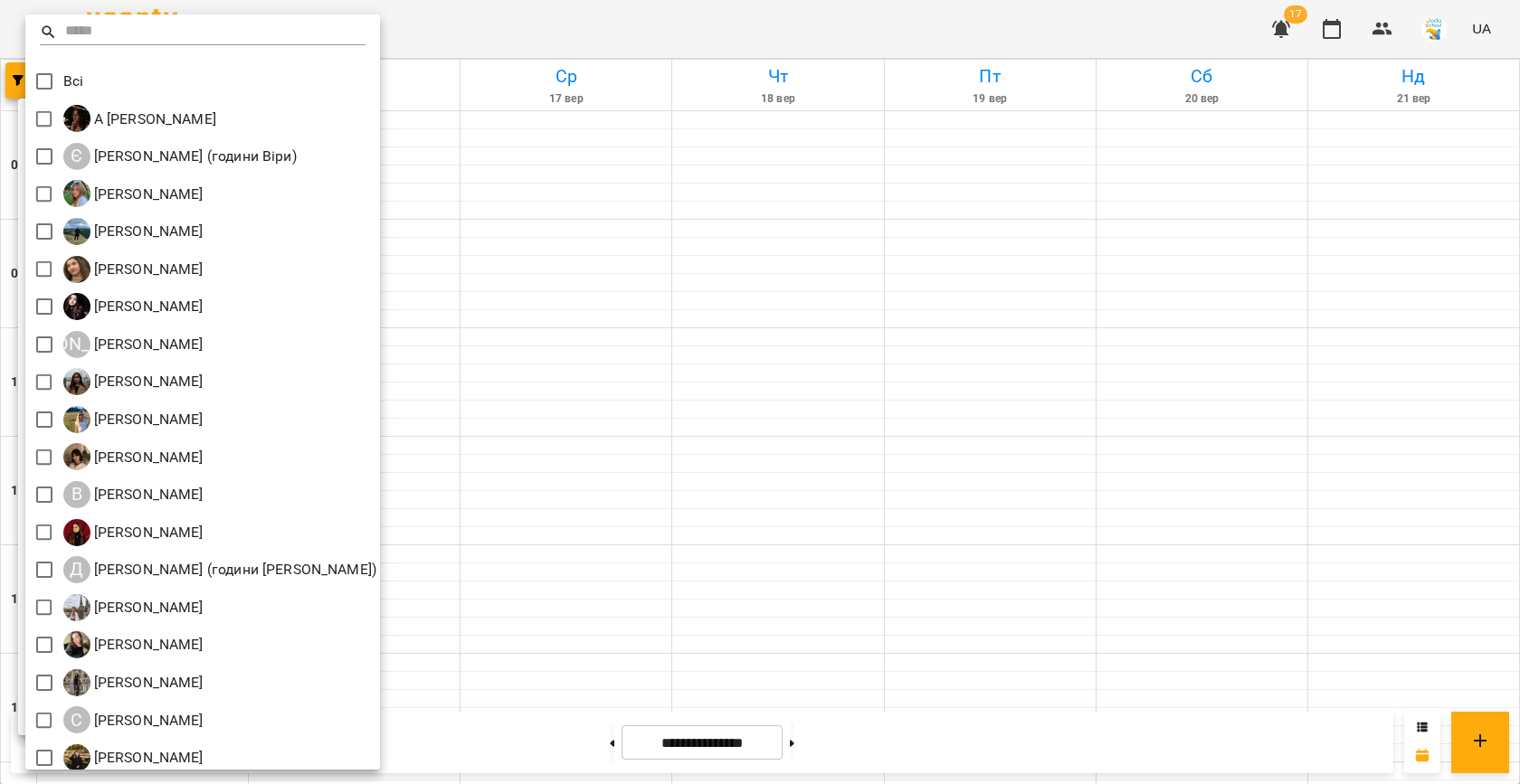
scroll to position [47, 0]
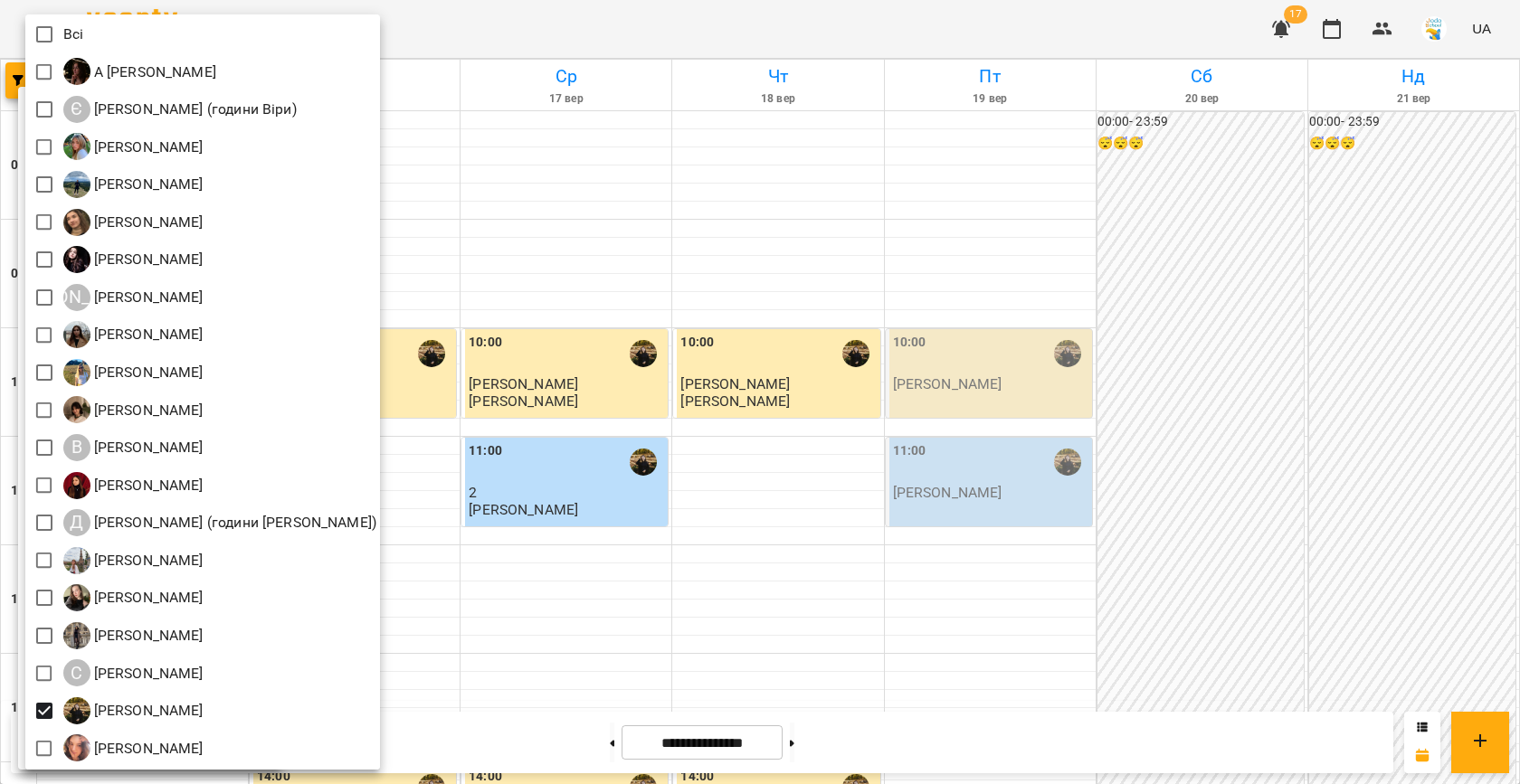
click at [578, 372] on div at bounding box center [760, 392] width 1520 height 784
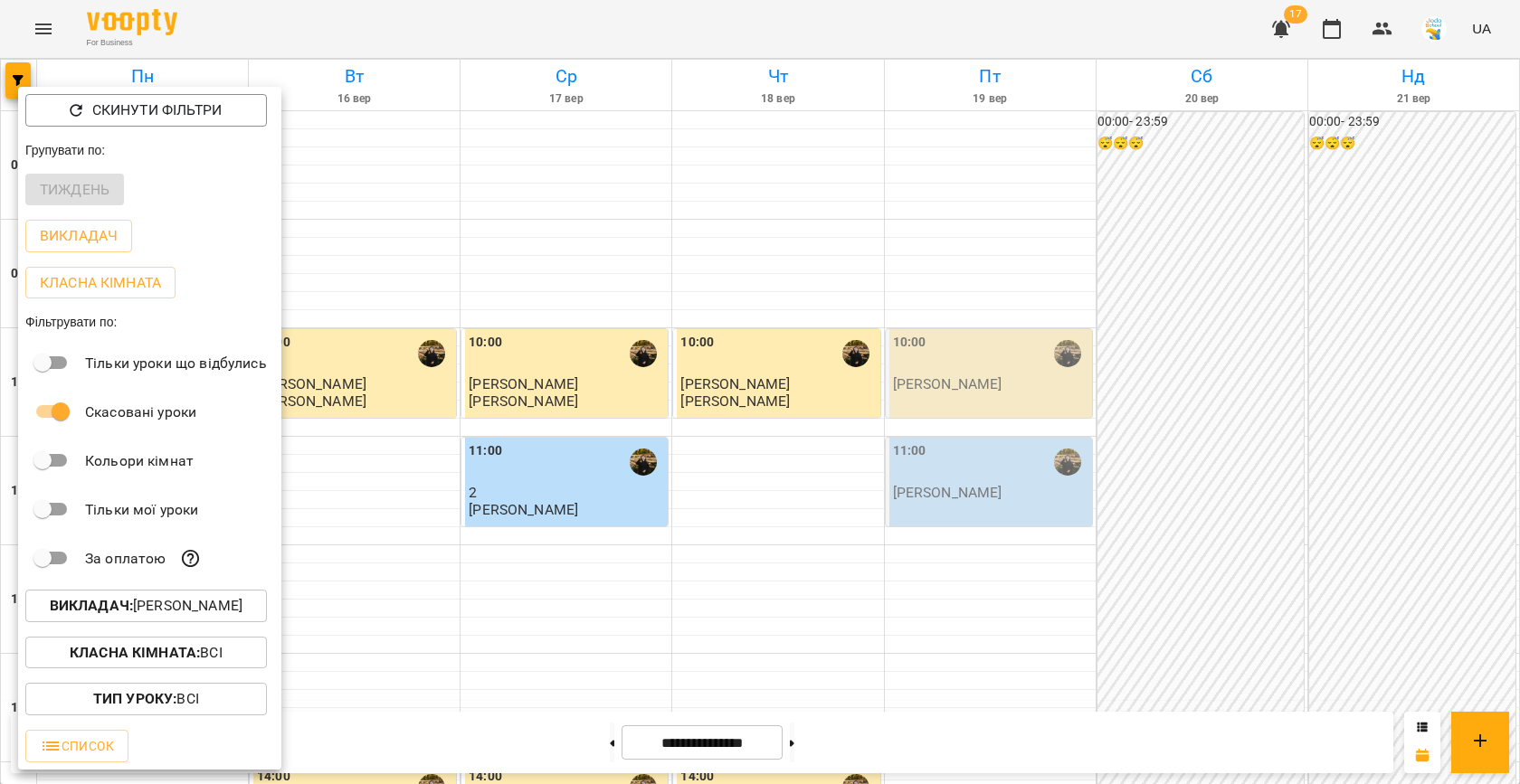
click at [540, 386] on div at bounding box center [760, 392] width 1520 height 784
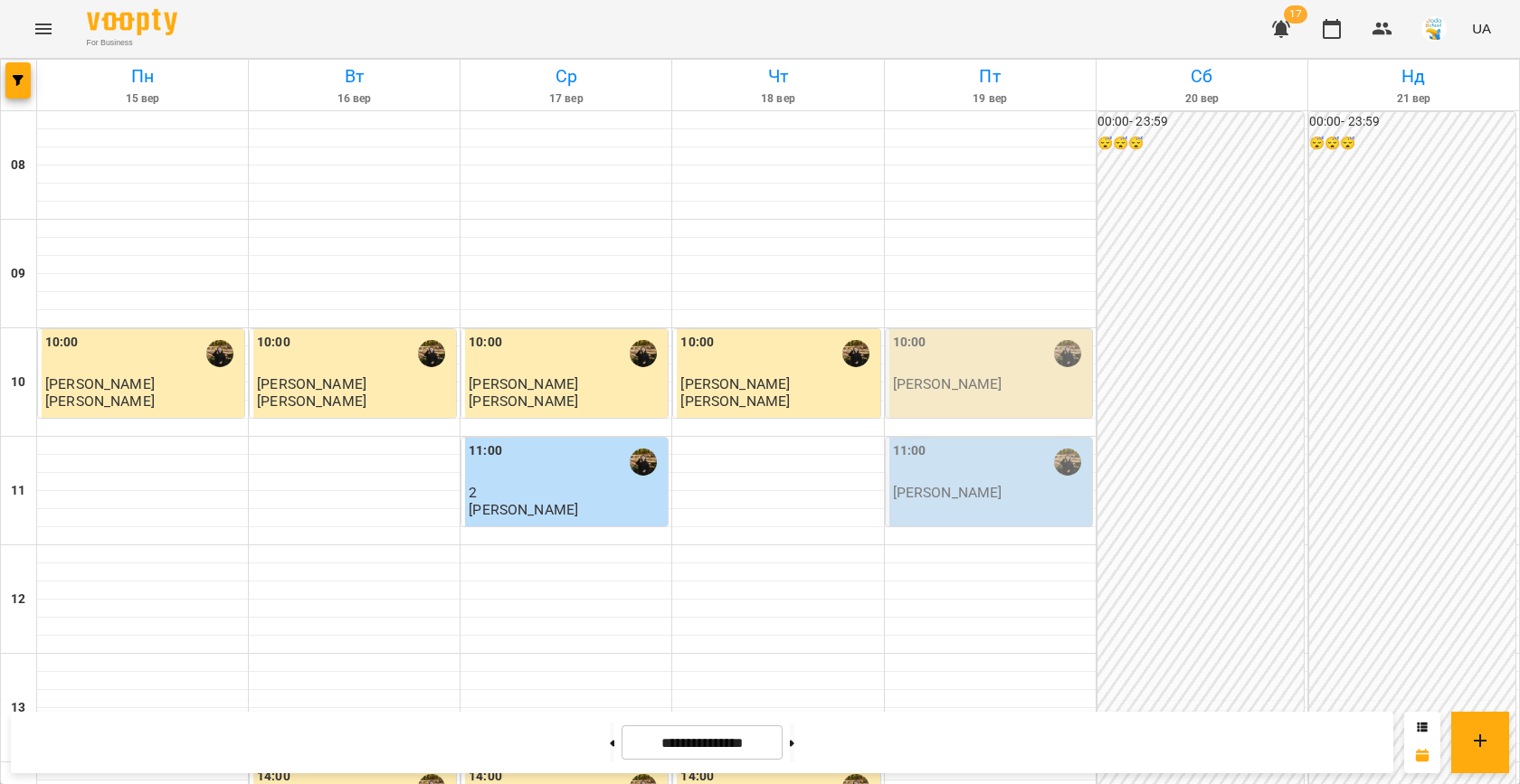
scroll to position [645, 0]
click at [15, 91] on button "button" at bounding box center [19, 80] width 25 height 36
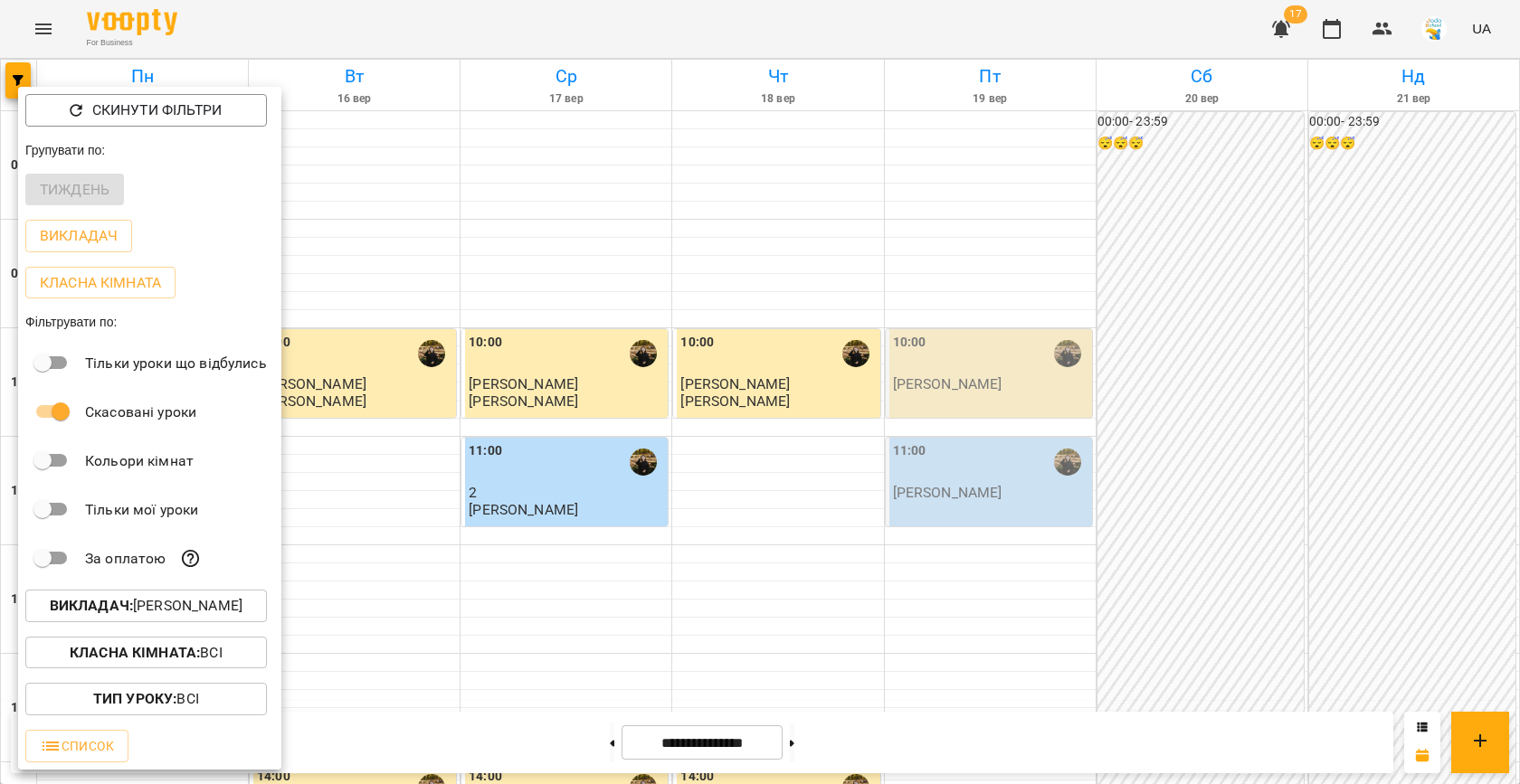
click at [196, 610] on p "Викладач : [PERSON_NAME]" at bounding box center [146, 606] width 193 height 21
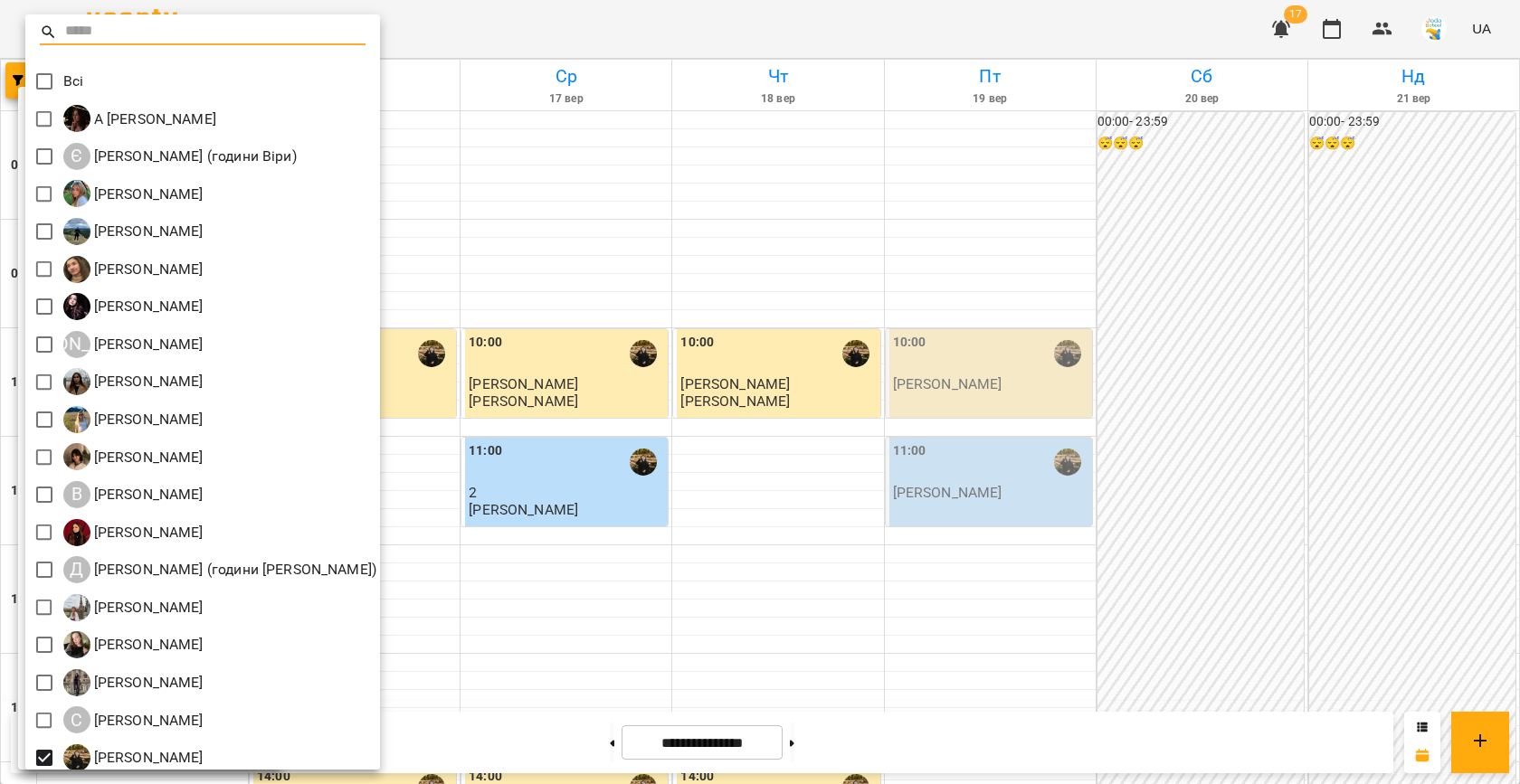
scroll to position [47, 0]
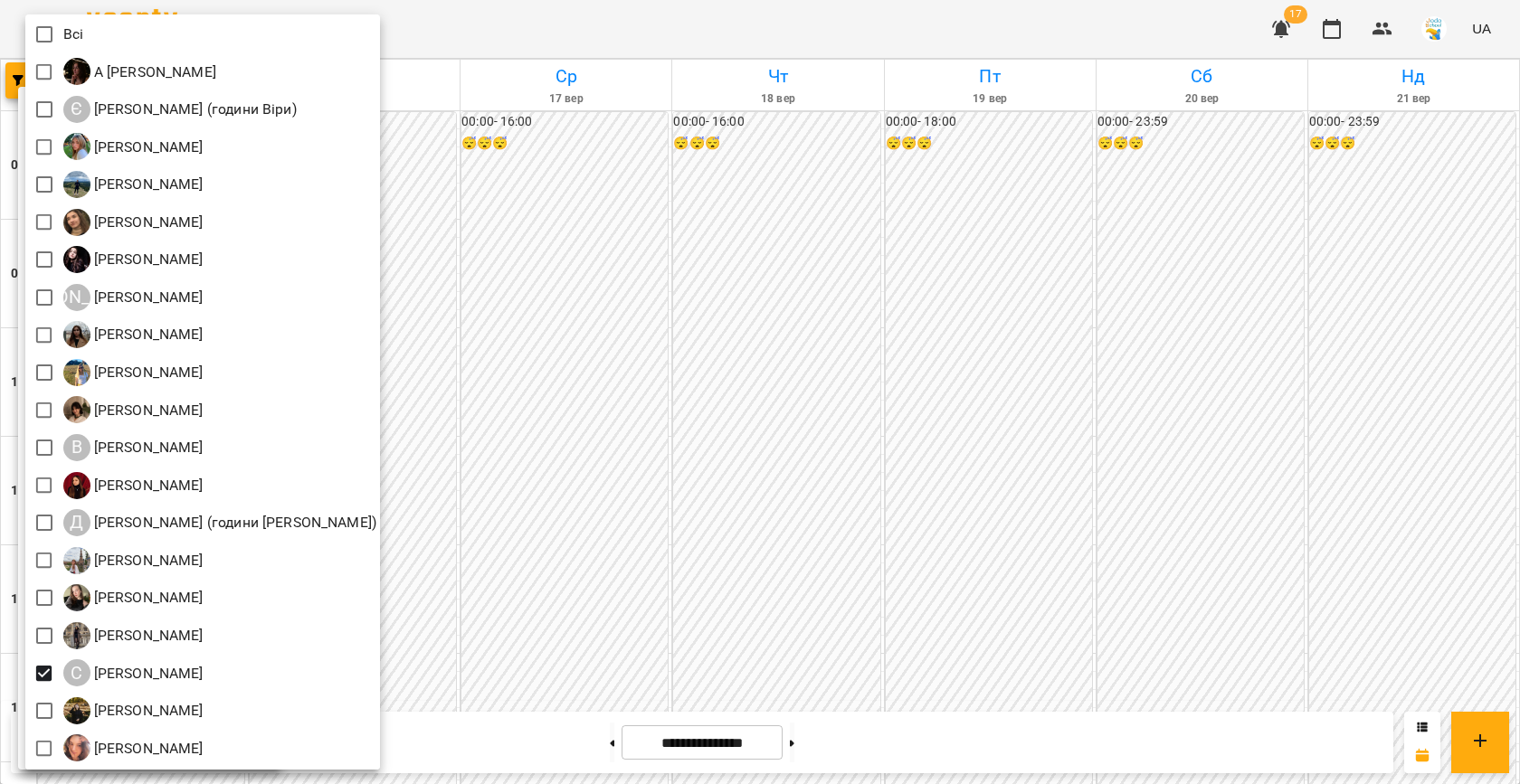
click at [482, 588] on div at bounding box center [760, 392] width 1520 height 784
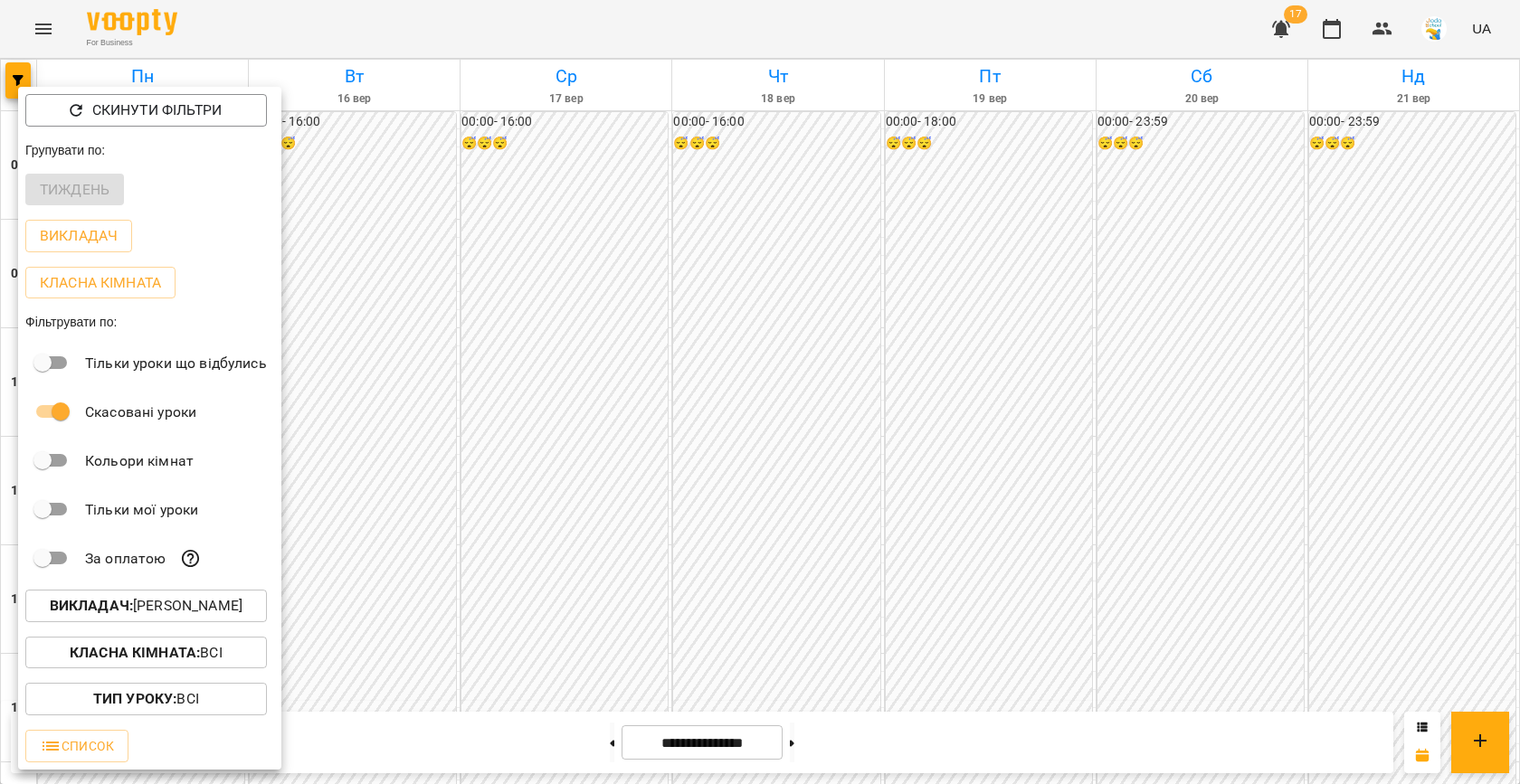
click at [568, 592] on div at bounding box center [760, 392] width 1520 height 784
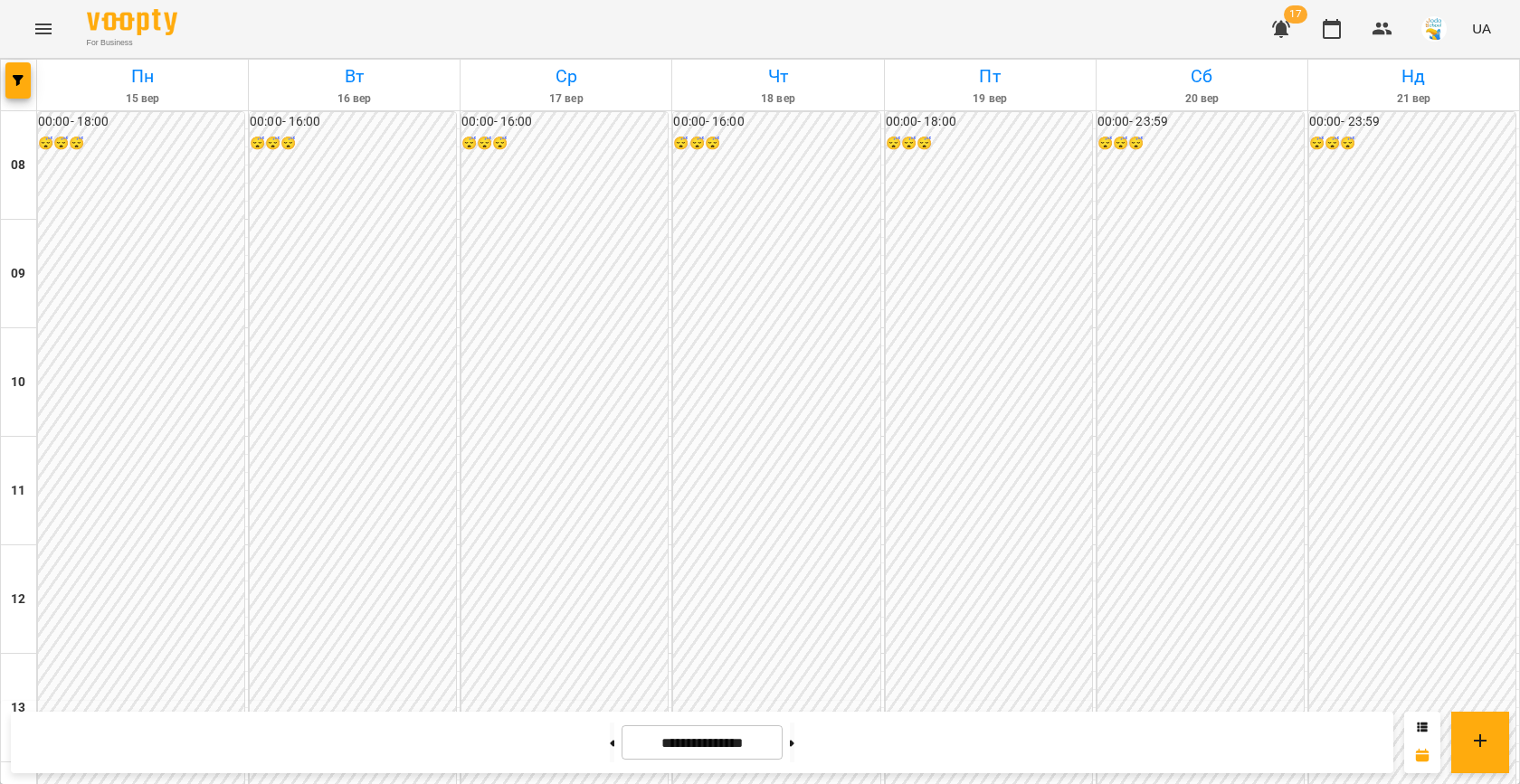
scroll to position [689, 0]
click at [20, 82] on icon "button" at bounding box center [18, 80] width 11 height 11
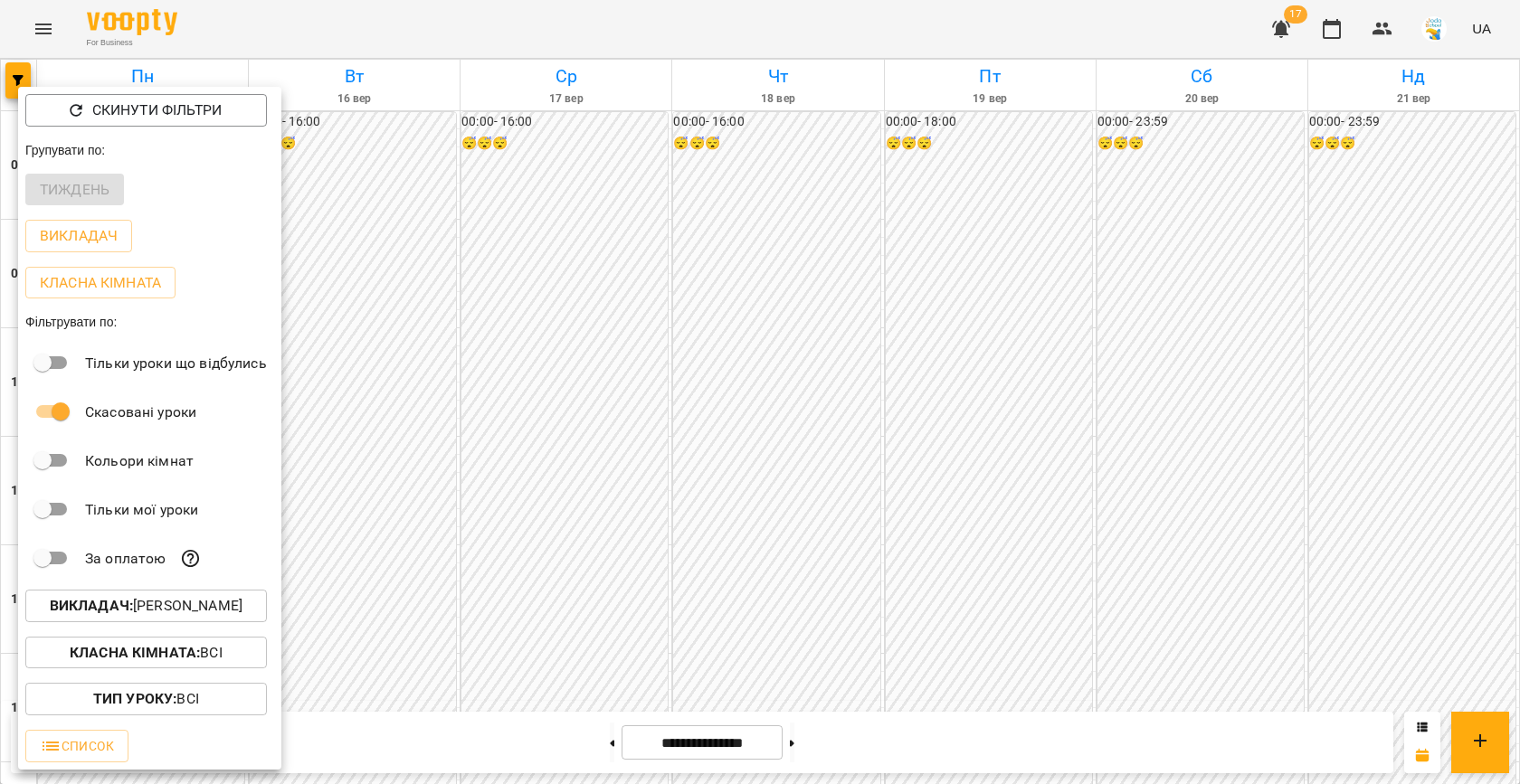
click at [158, 602] on p "Викладач : [PERSON_NAME]" at bounding box center [146, 606] width 193 height 21
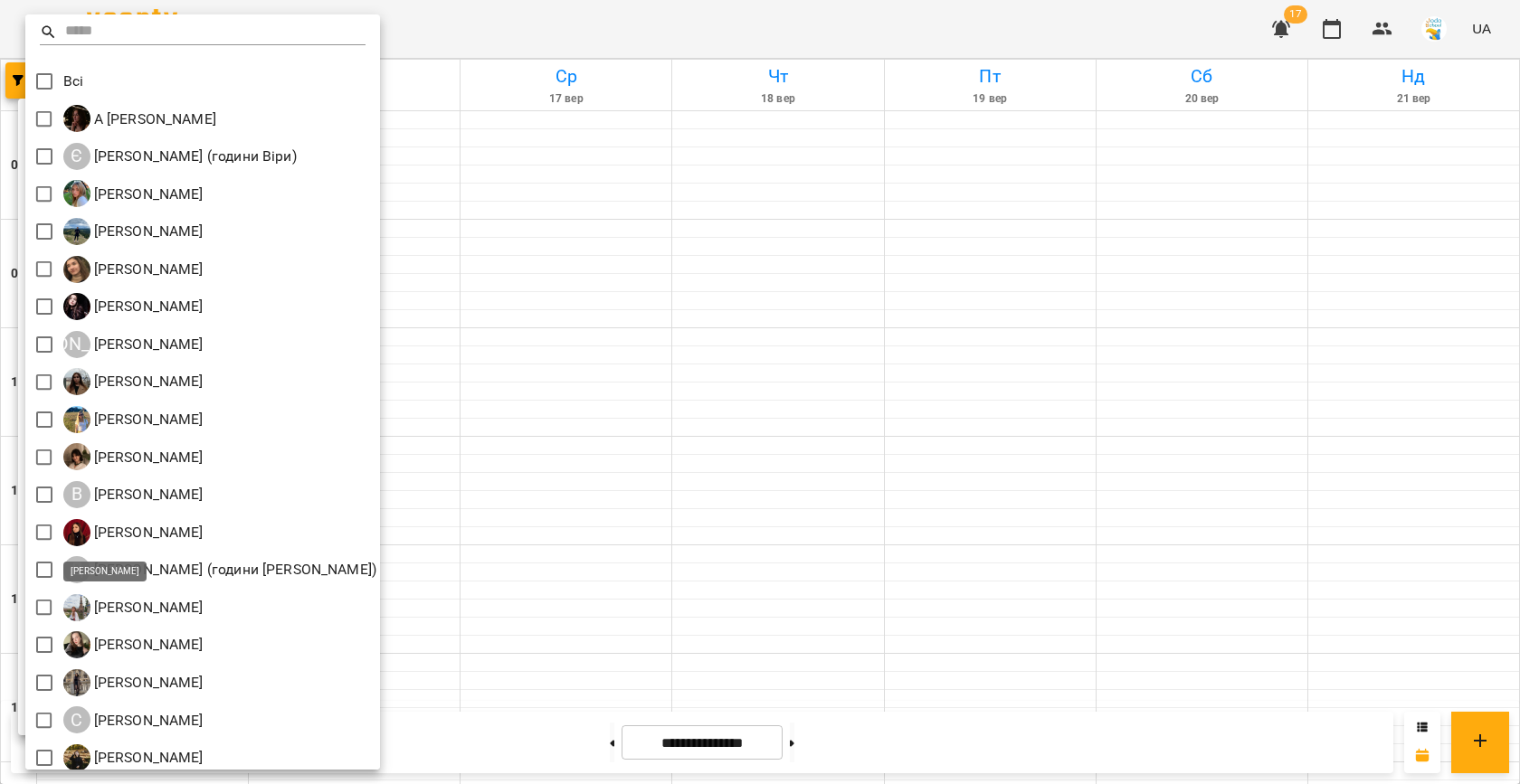
scroll to position [47, 0]
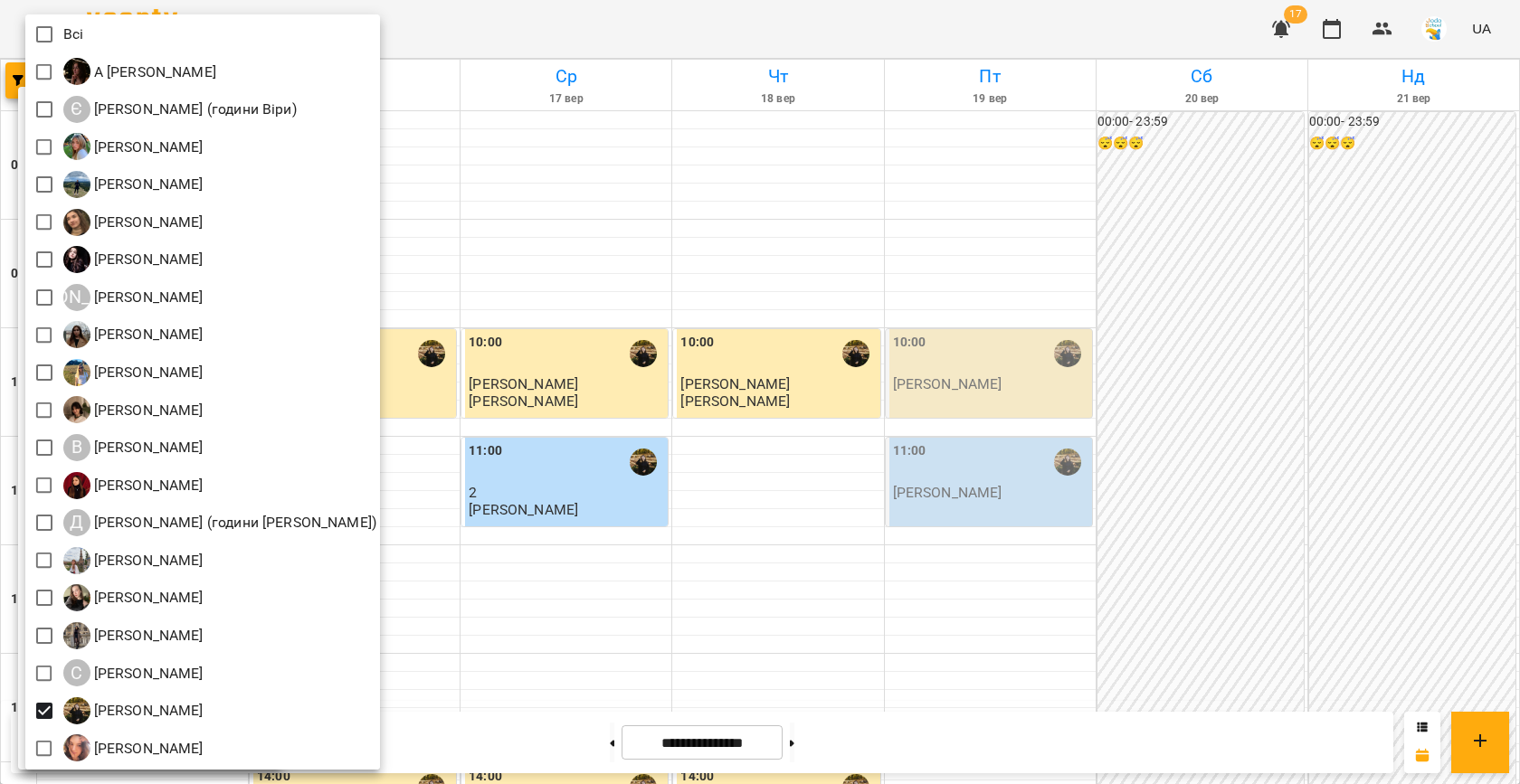
click at [766, 529] on div at bounding box center [760, 392] width 1520 height 784
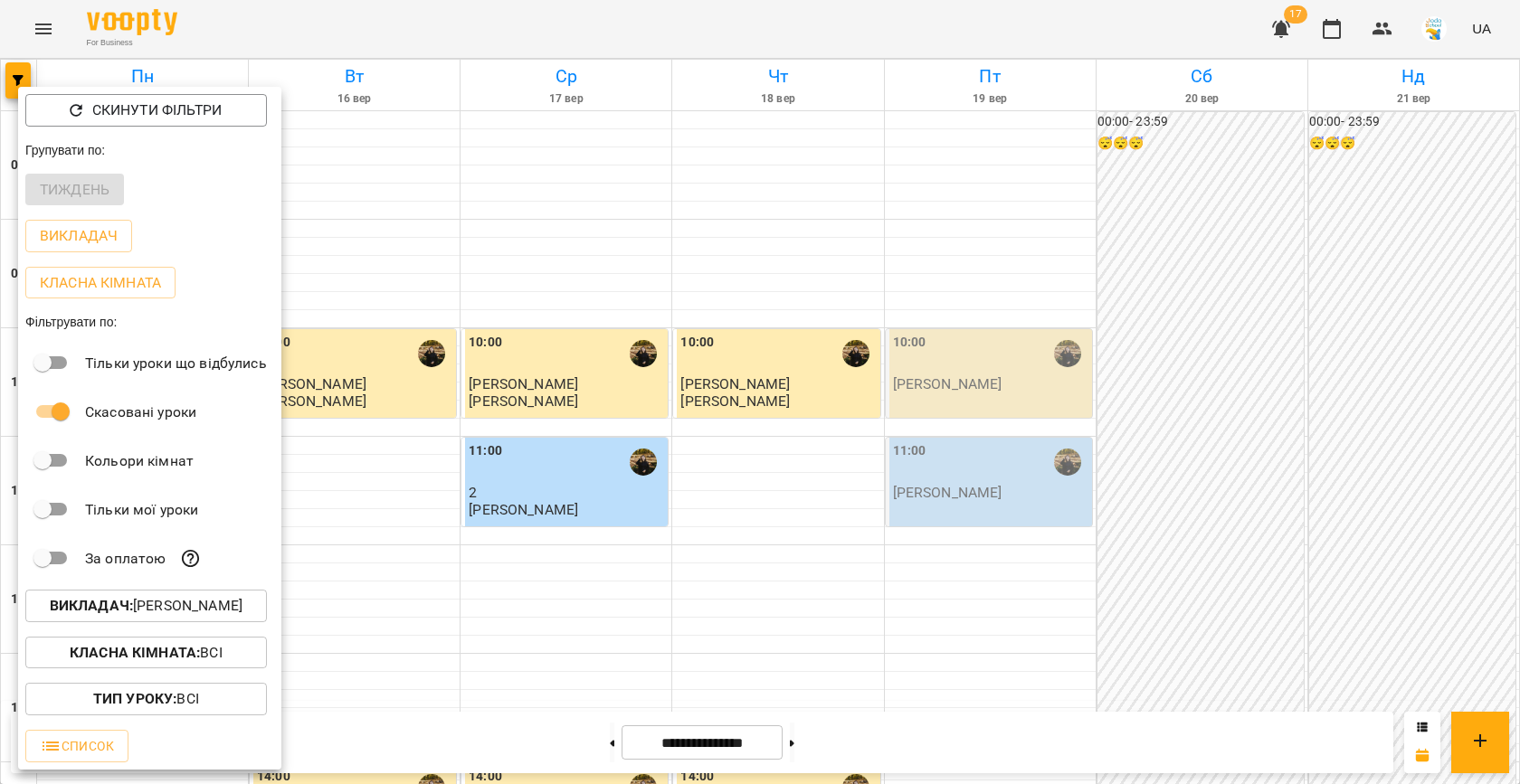
click at [649, 439] on div at bounding box center [760, 392] width 1520 height 784
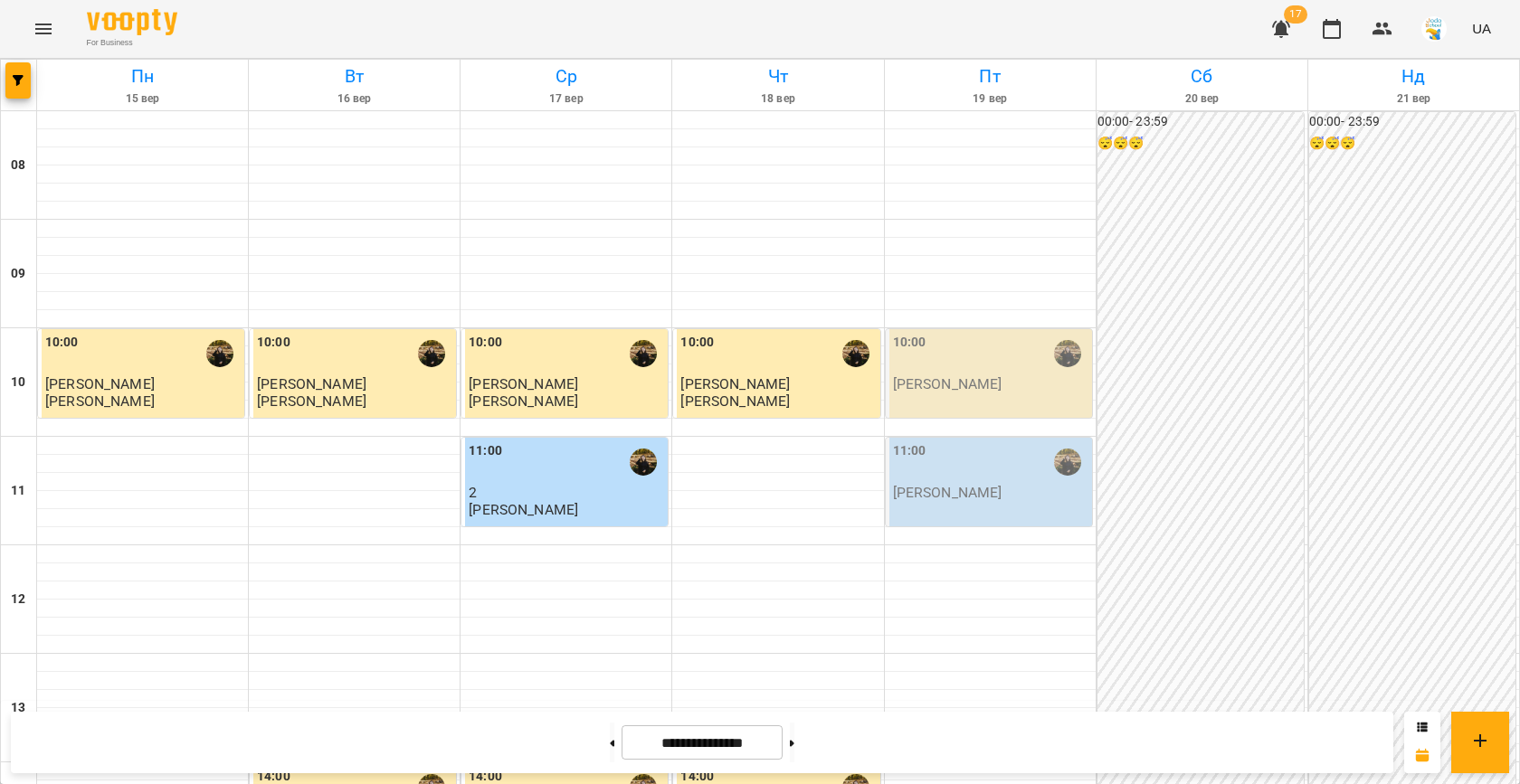
scroll to position [611, 0]
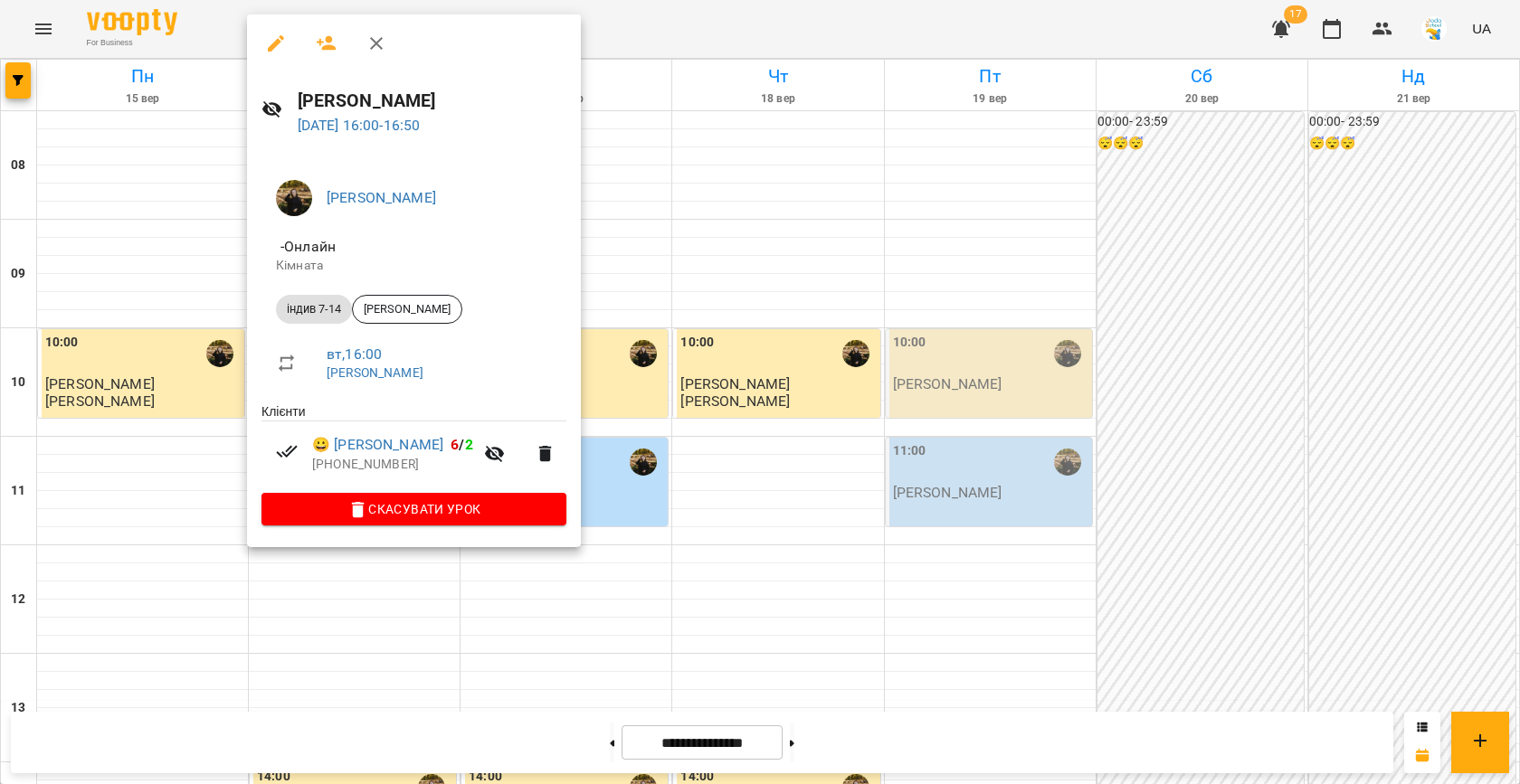
click at [796, 410] on div at bounding box center [760, 392] width 1520 height 784
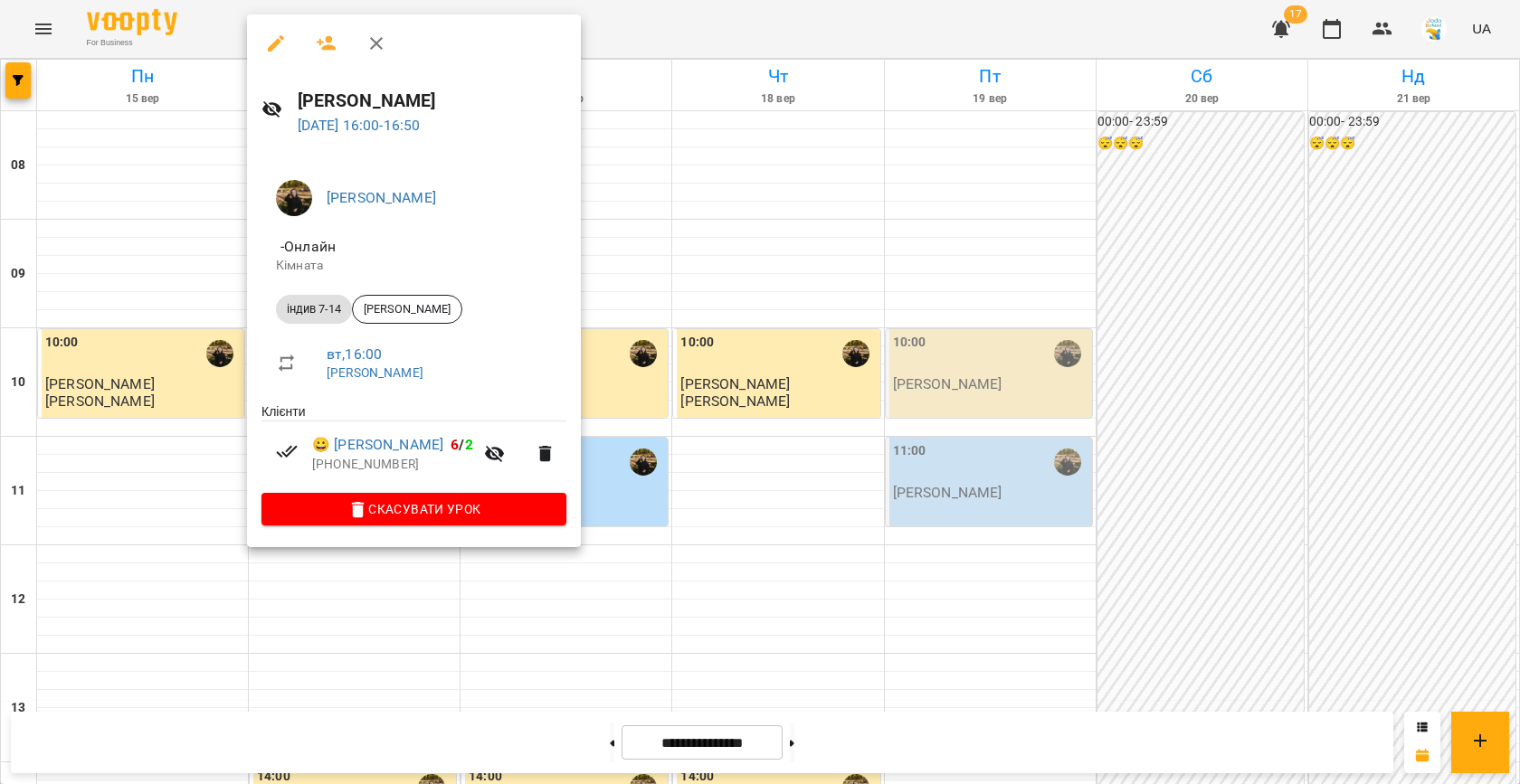
click at [377, 44] on icon "button" at bounding box center [376, 43] width 13 height 13
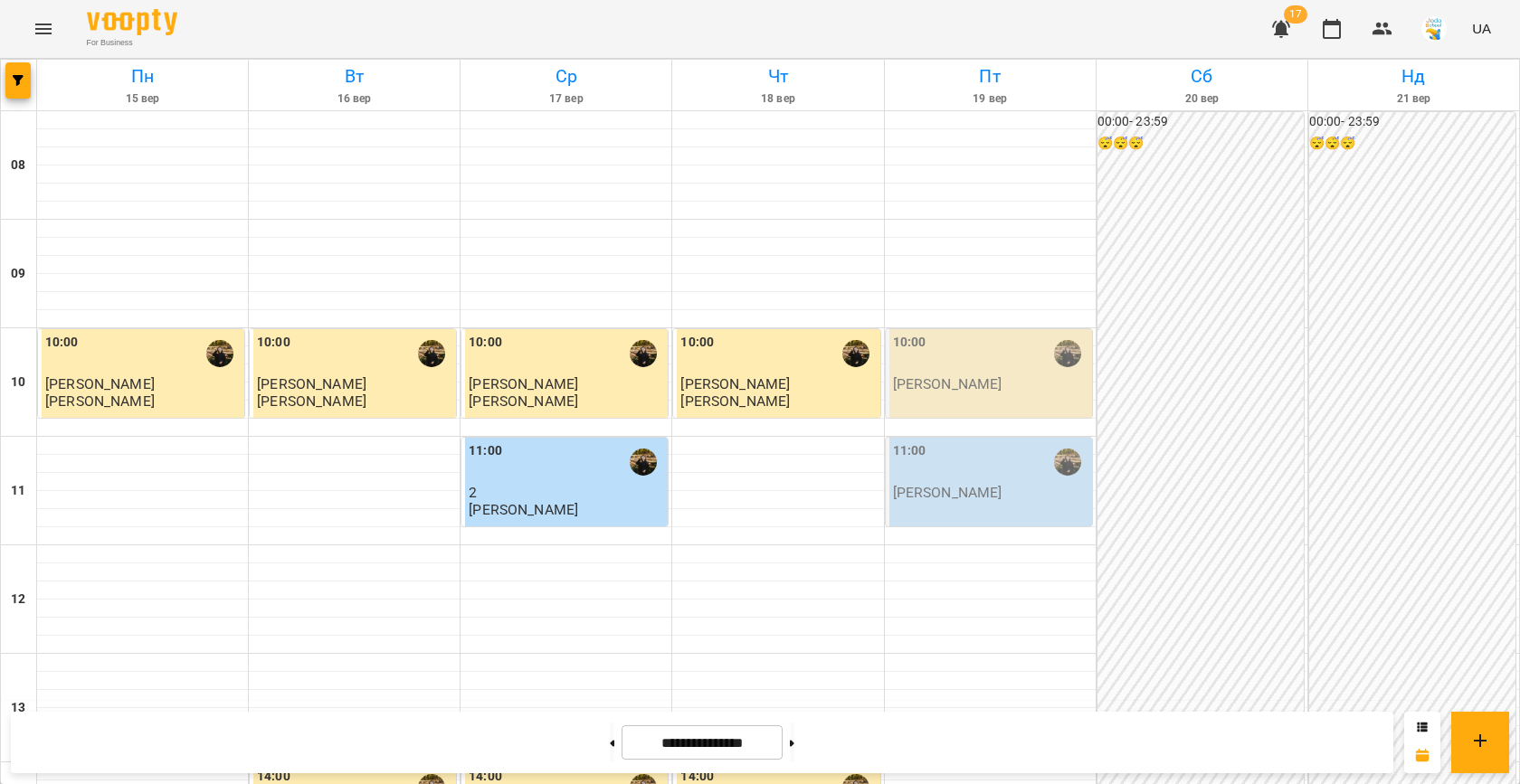
scroll to position [721, 0]
click at [21, 80] on icon "button" at bounding box center [18, 80] width 11 height 11
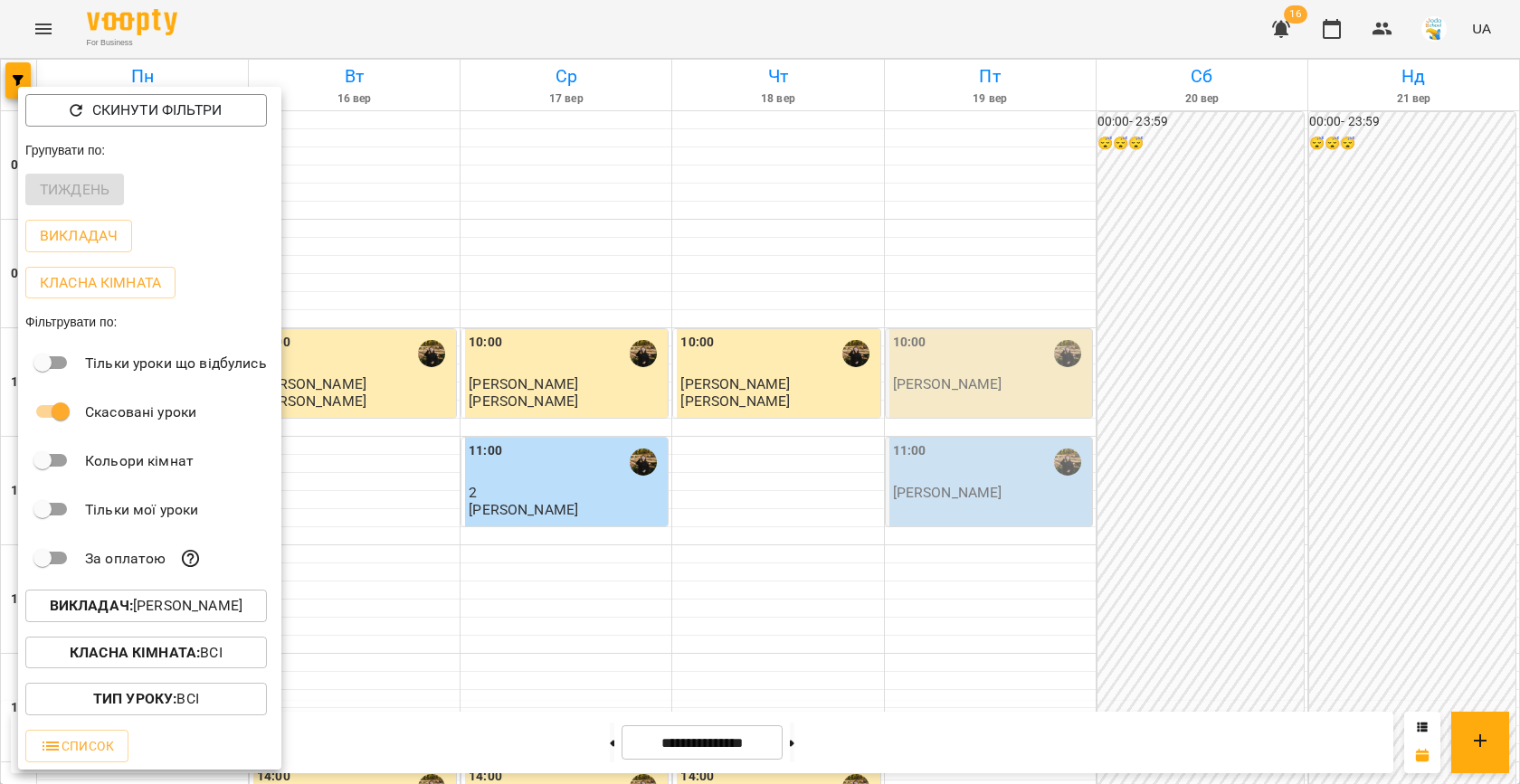
click at [831, 518] on div at bounding box center [760, 392] width 1520 height 784
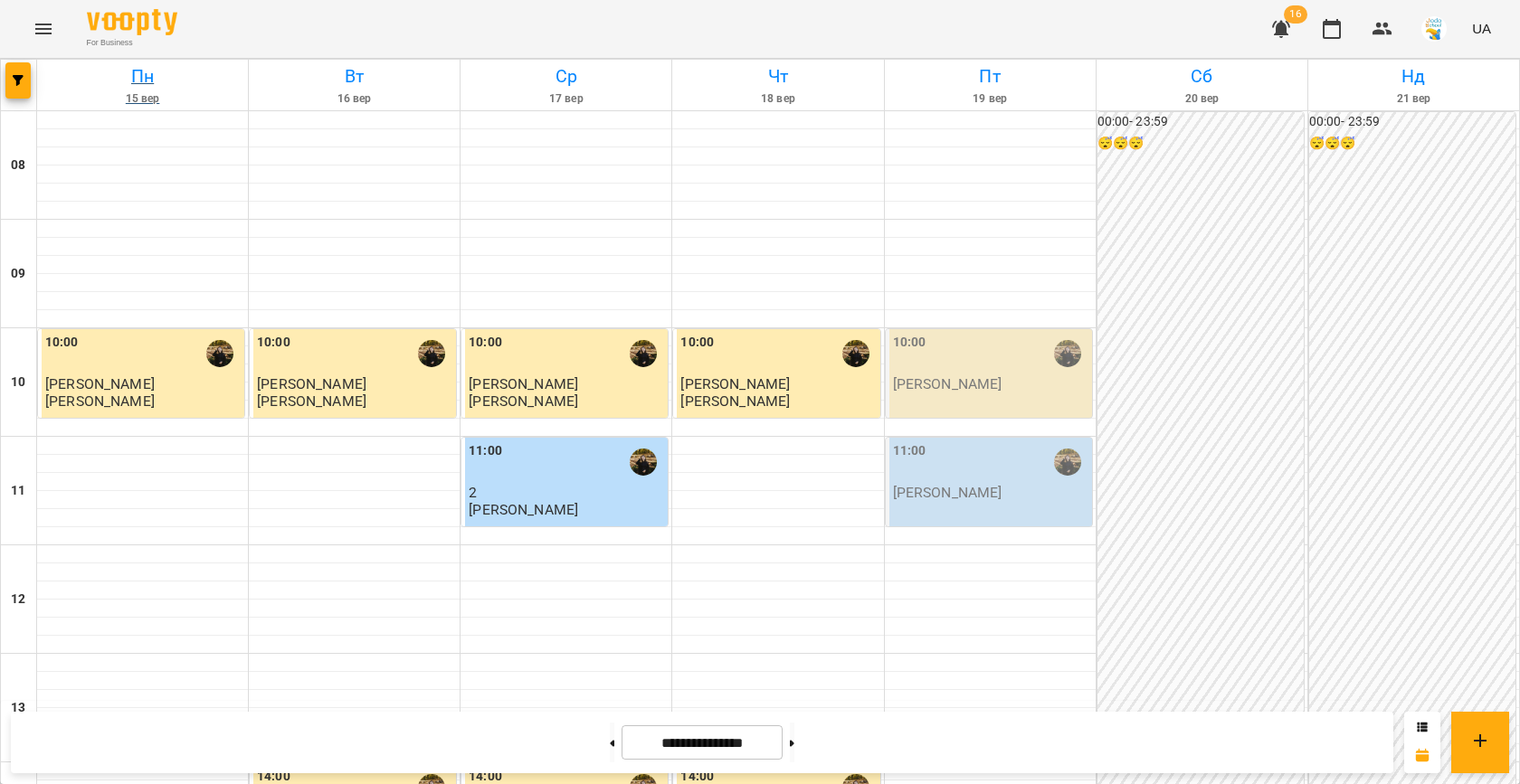
scroll to position [378, 0]
click at [28, 90] on button "button" at bounding box center [19, 80] width 25 height 36
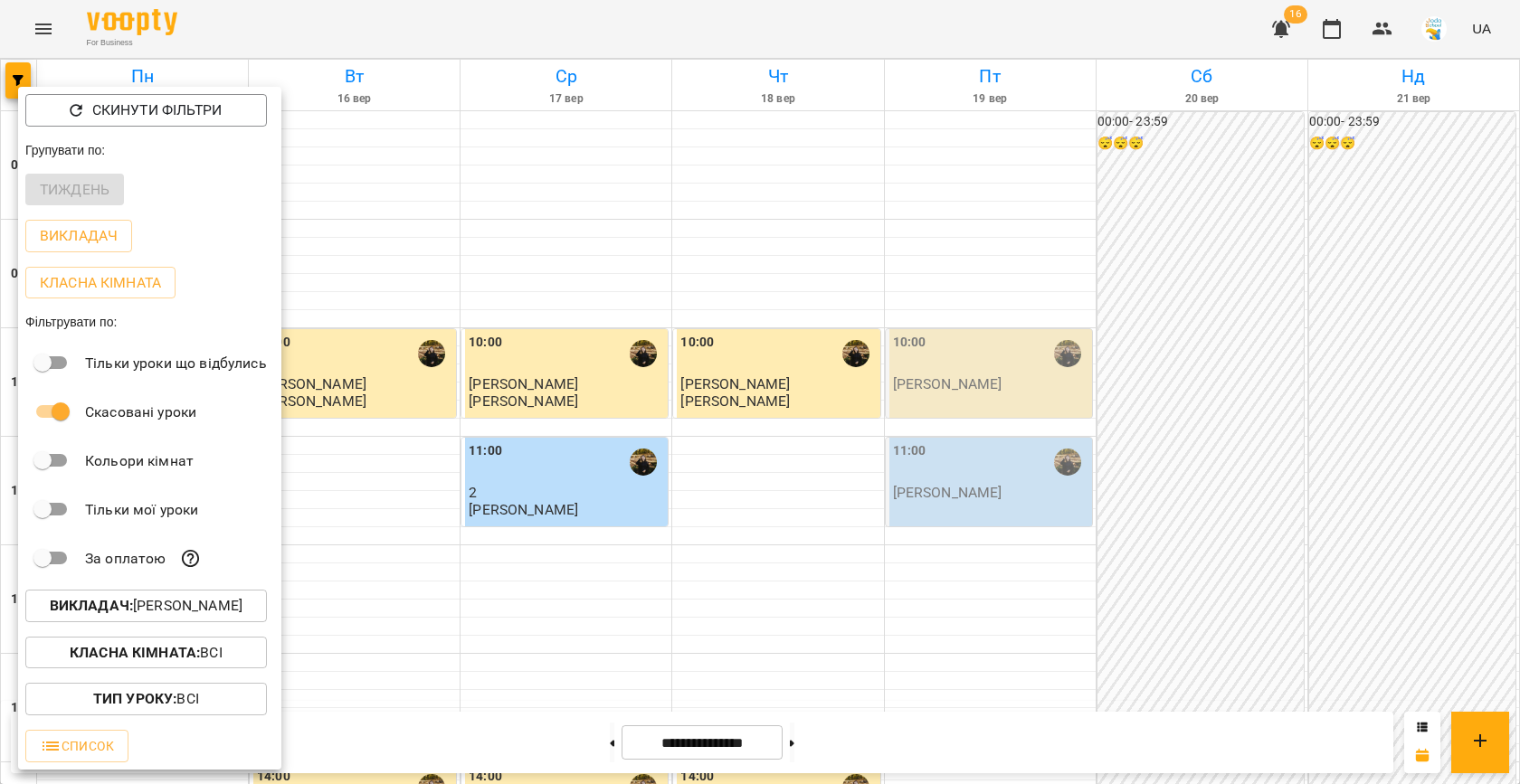
click at [186, 615] on p "Викладач : [PERSON_NAME]" at bounding box center [146, 606] width 193 height 21
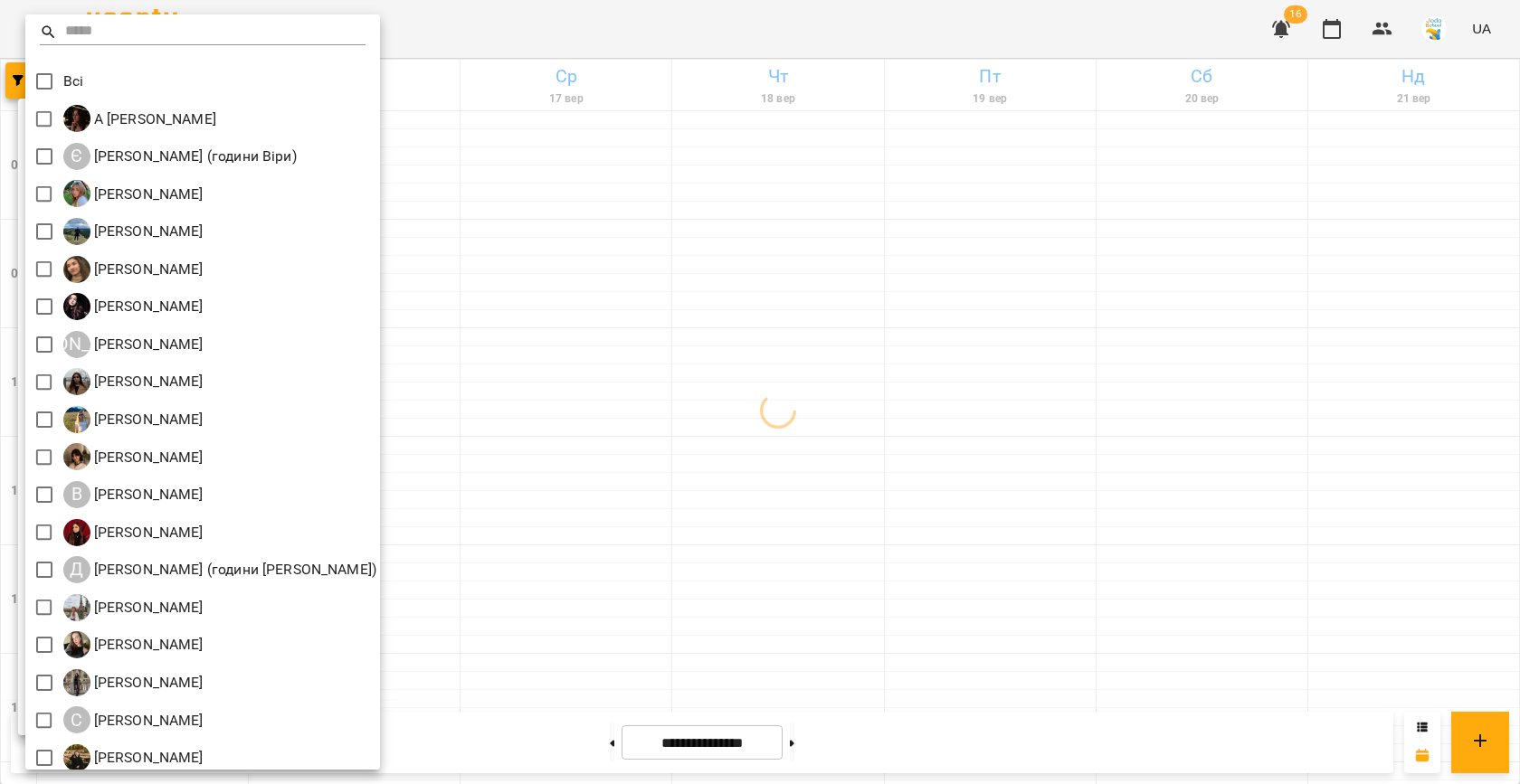
scroll to position [47, 0]
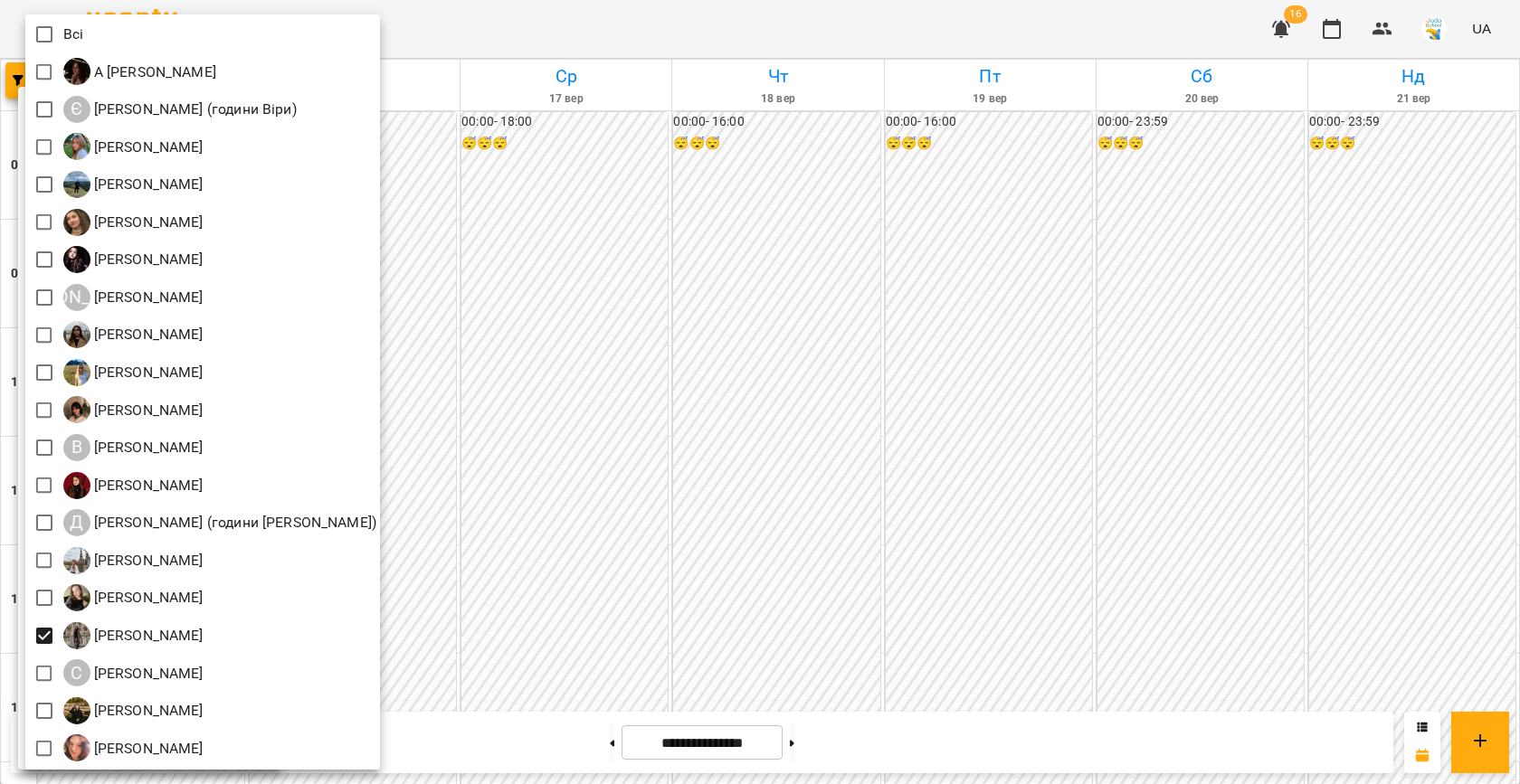
click at [649, 421] on div at bounding box center [760, 392] width 1520 height 784
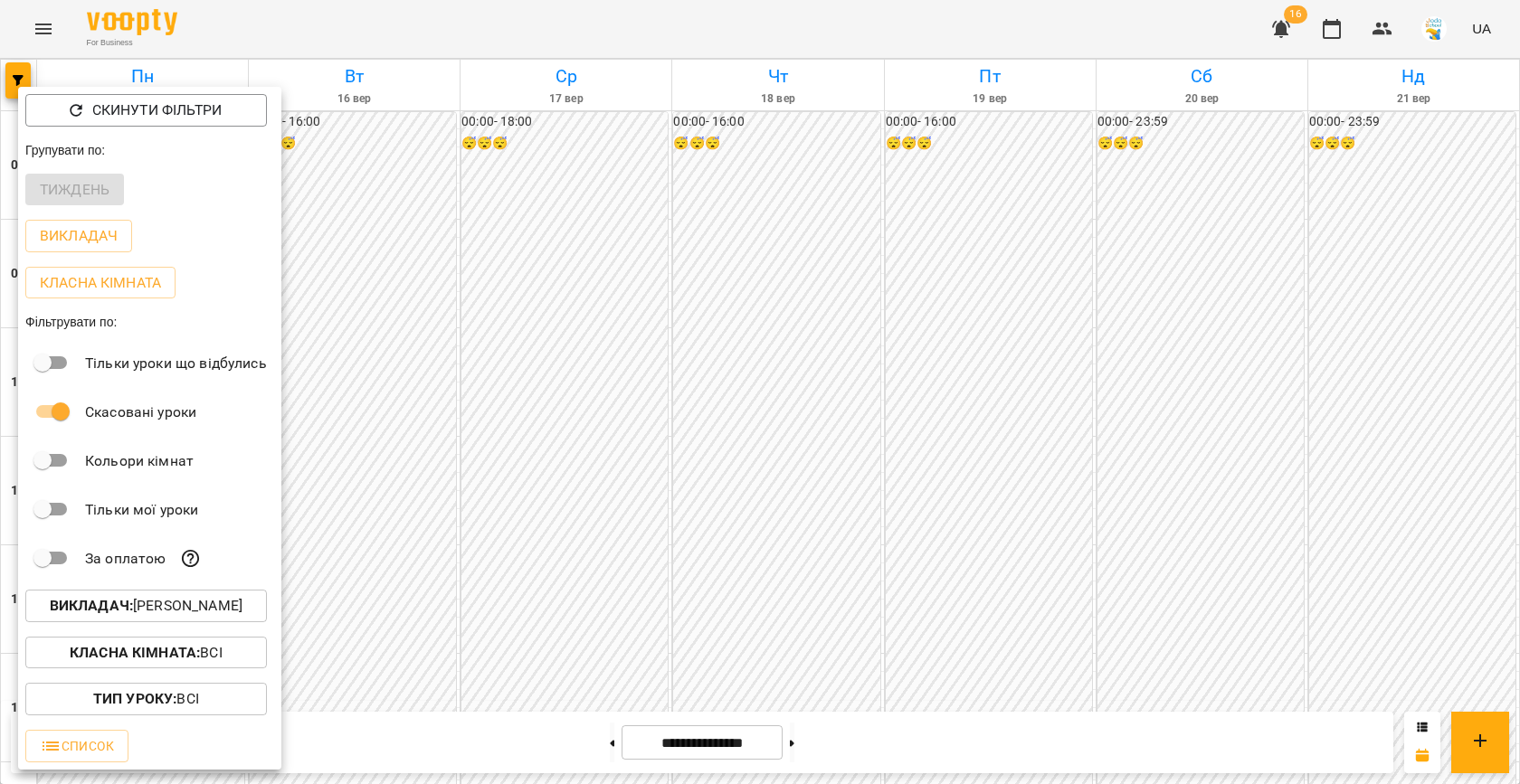
click at [649, 421] on div at bounding box center [760, 392] width 1520 height 784
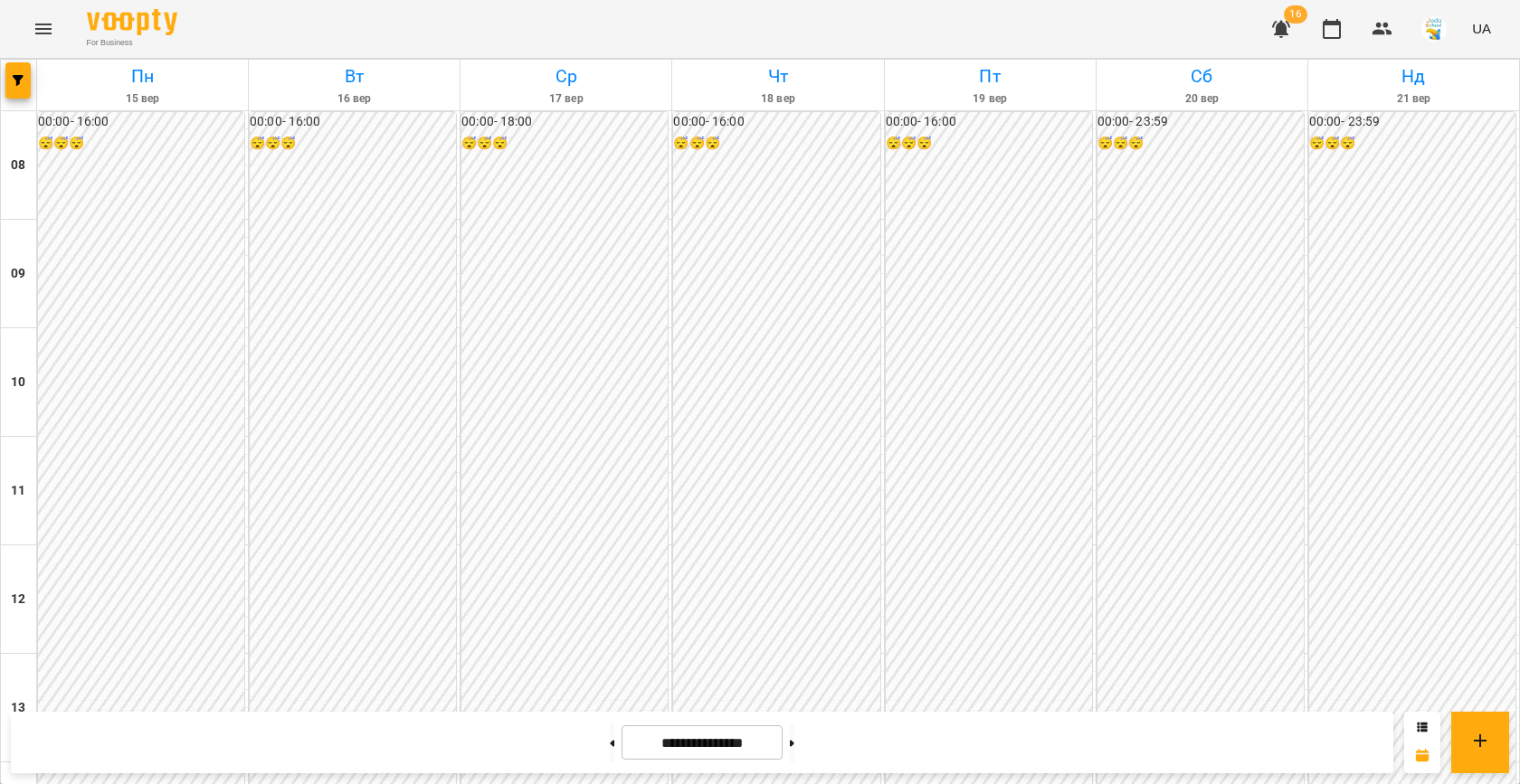
scroll to position [806, 0]
click at [26, 84] on span "button" at bounding box center [19, 80] width 25 height 11
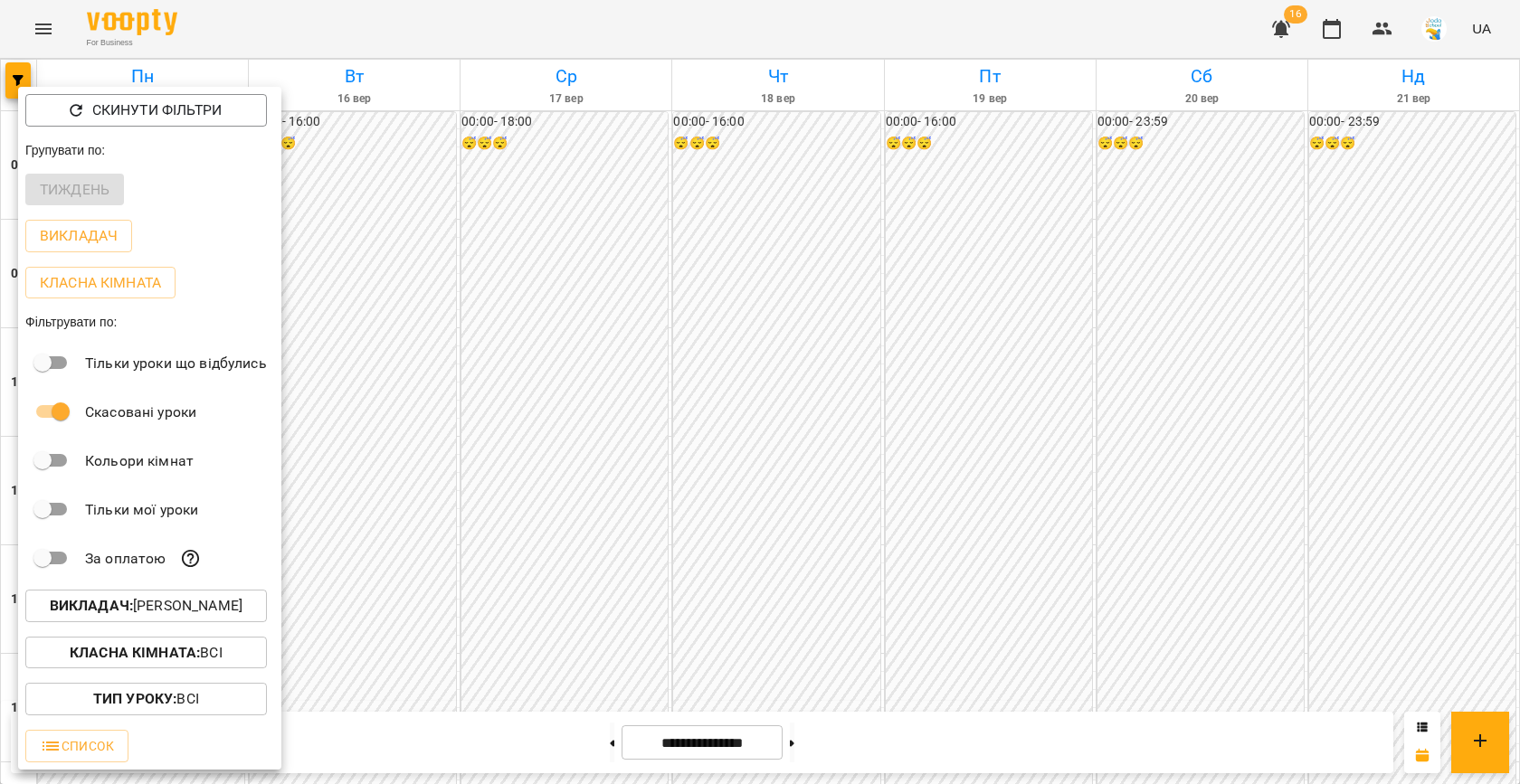
click at [169, 603] on p "Викладач : [PERSON_NAME]" at bounding box center [146, 606] width 193 height 21
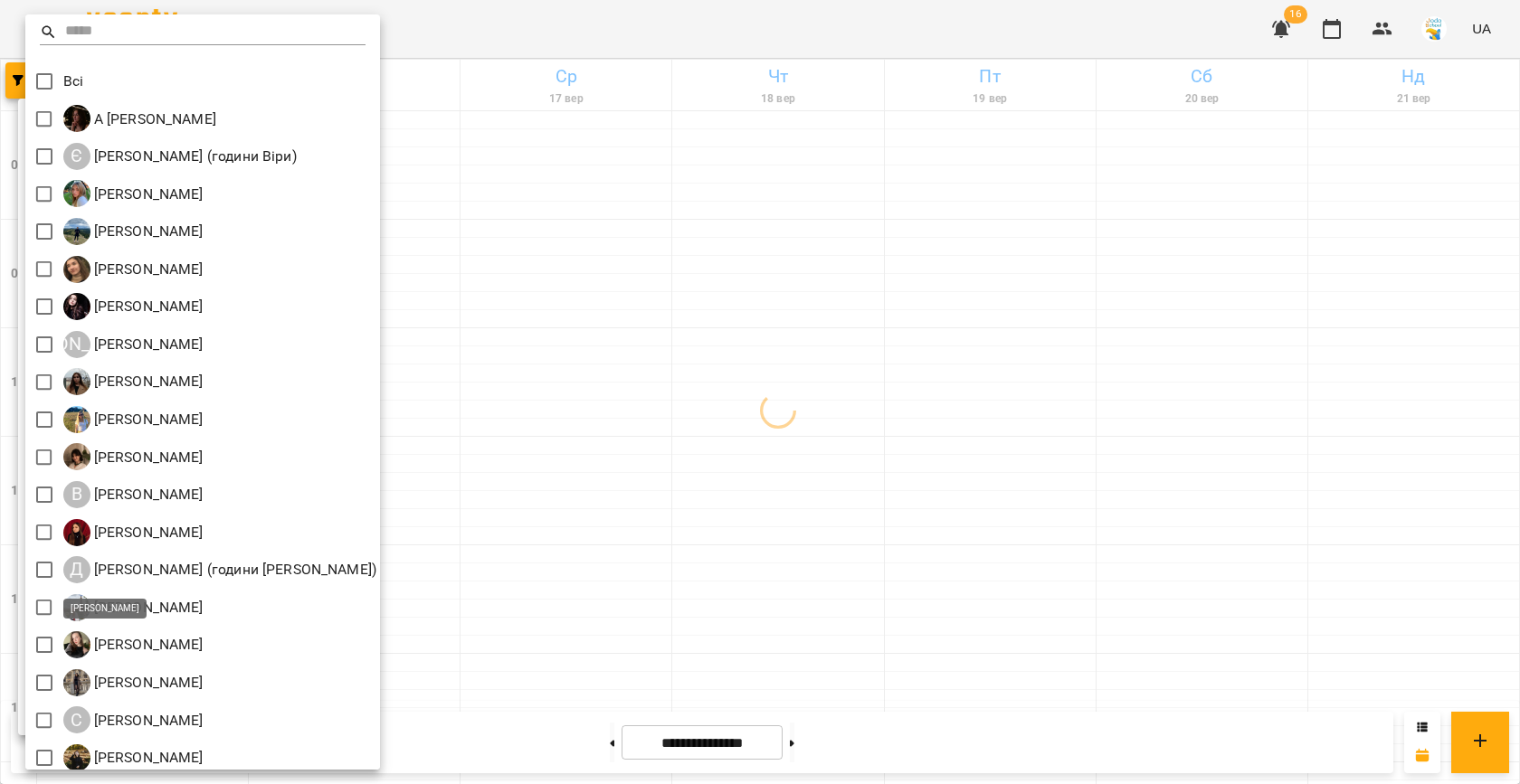
scroll to position [47, 0]
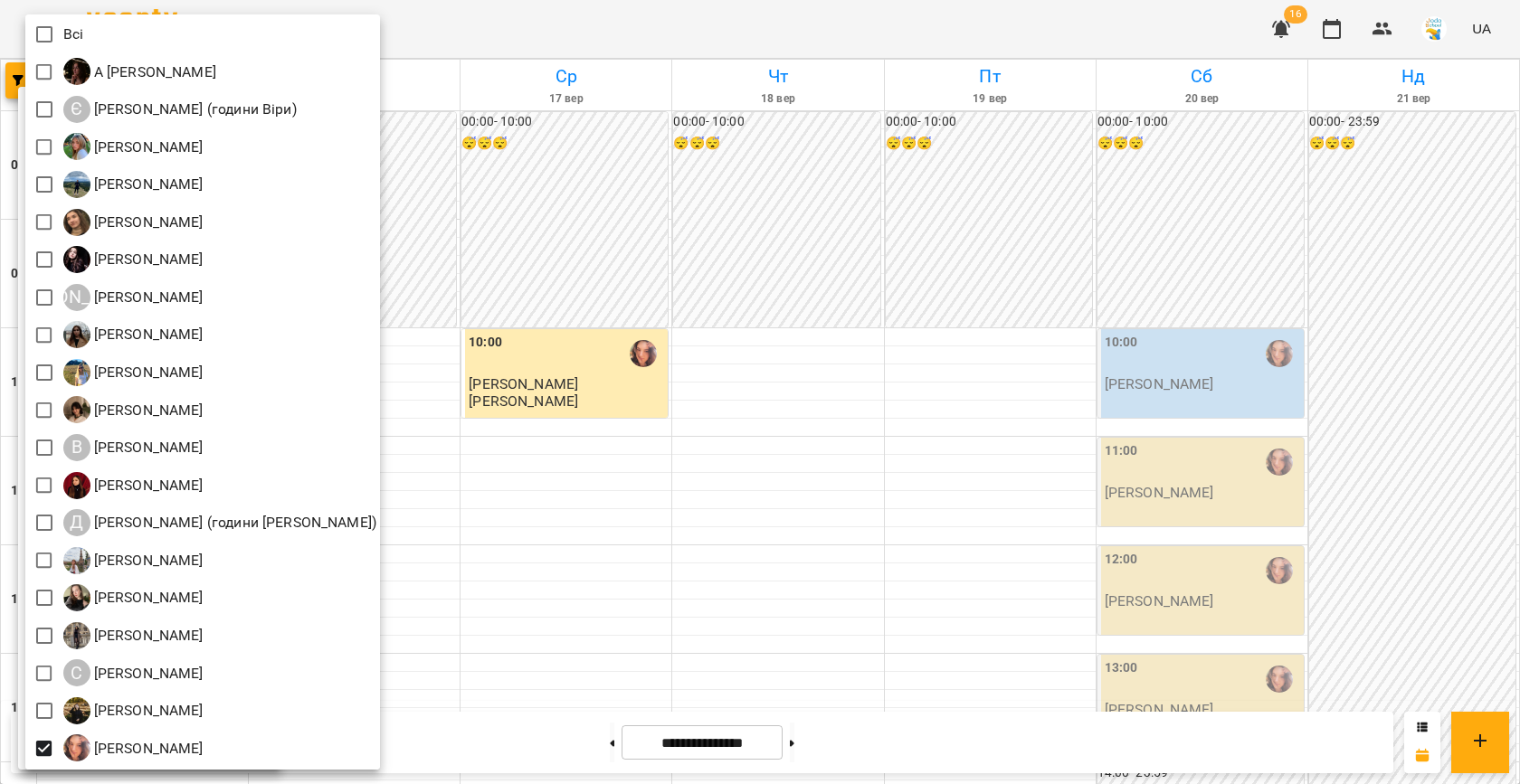
click at [645, 394] on div at bounding box center [760, 392] width 1520 height 784
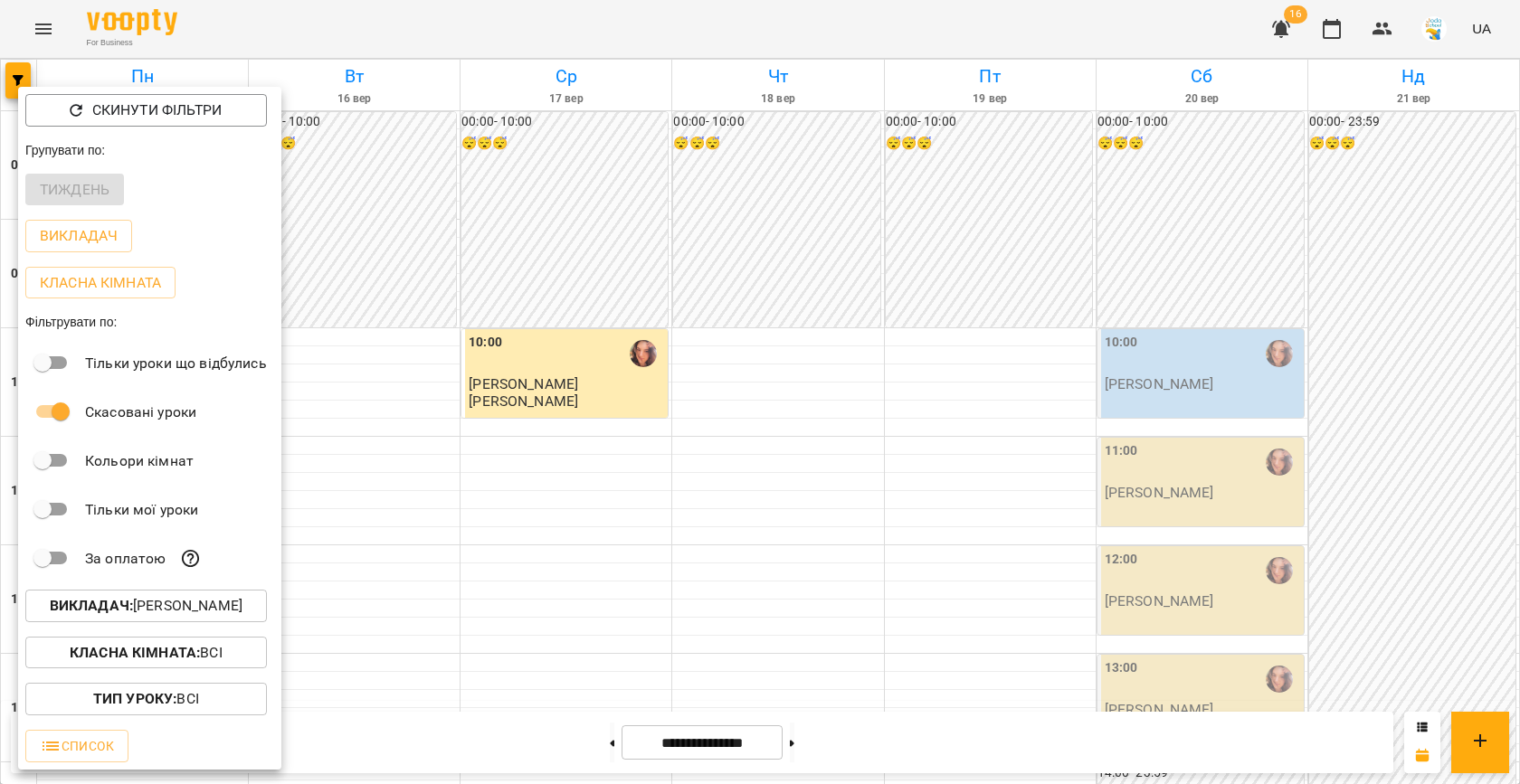
click at [645, 394] on div at bounding box center [760, 392] width 1520 height 784
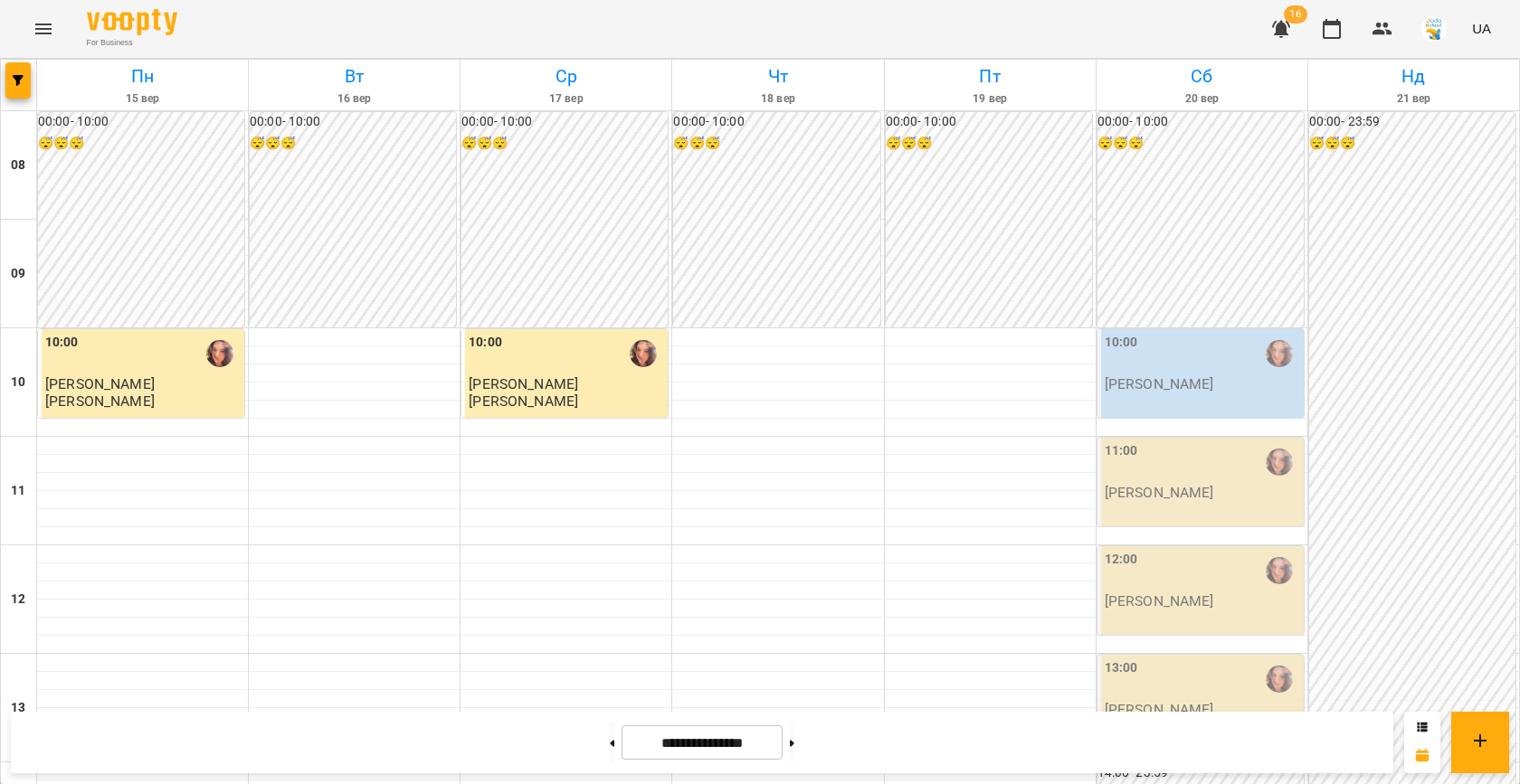
scroll to position [760, 0]
click at [12, 73] on button "button" at bounding box center [19, 80] width 25 height 36
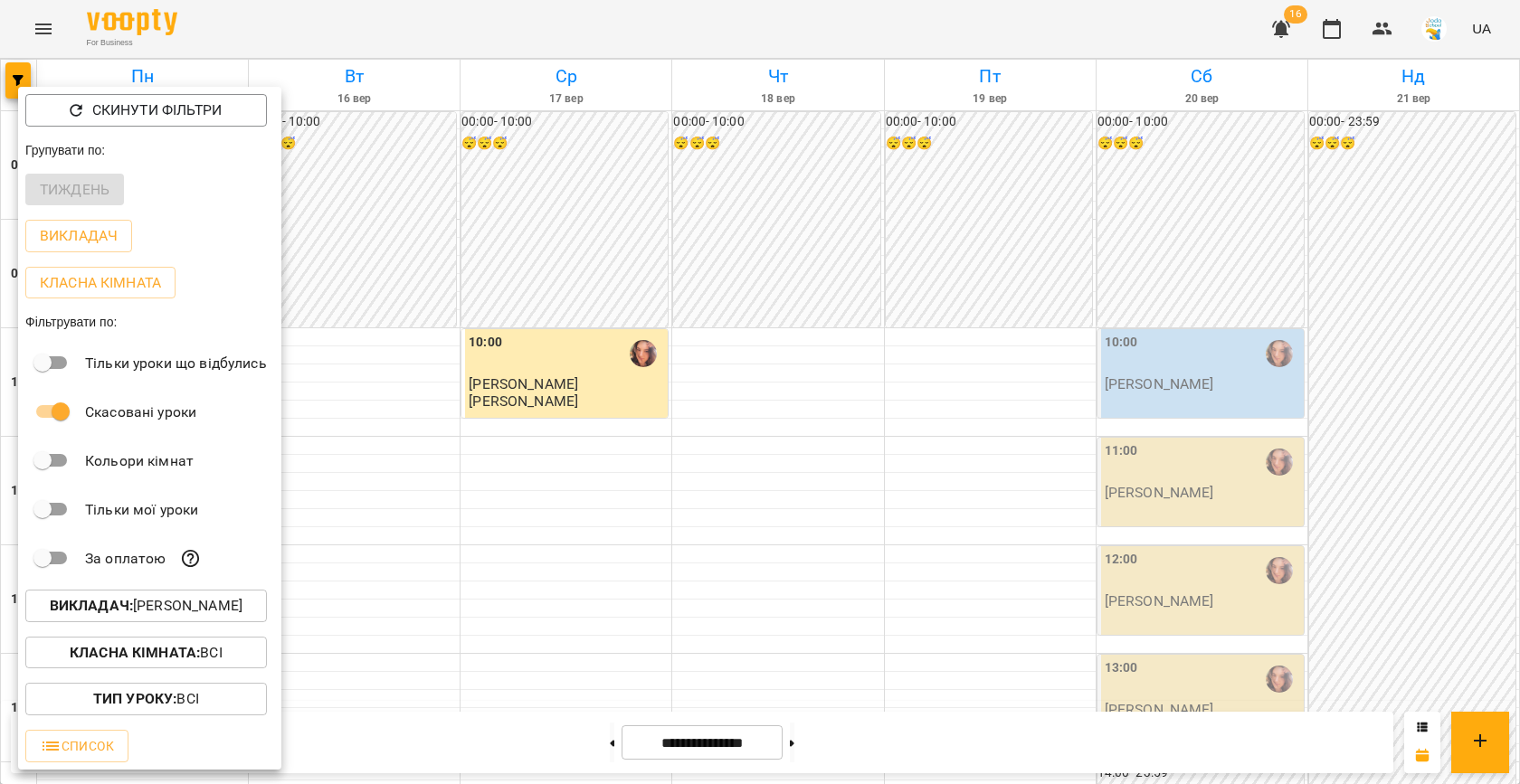
click at [214, 612] on p "Викладач : [PERSON_NAME]" at bounding box center [146, 606] width 193 height 21
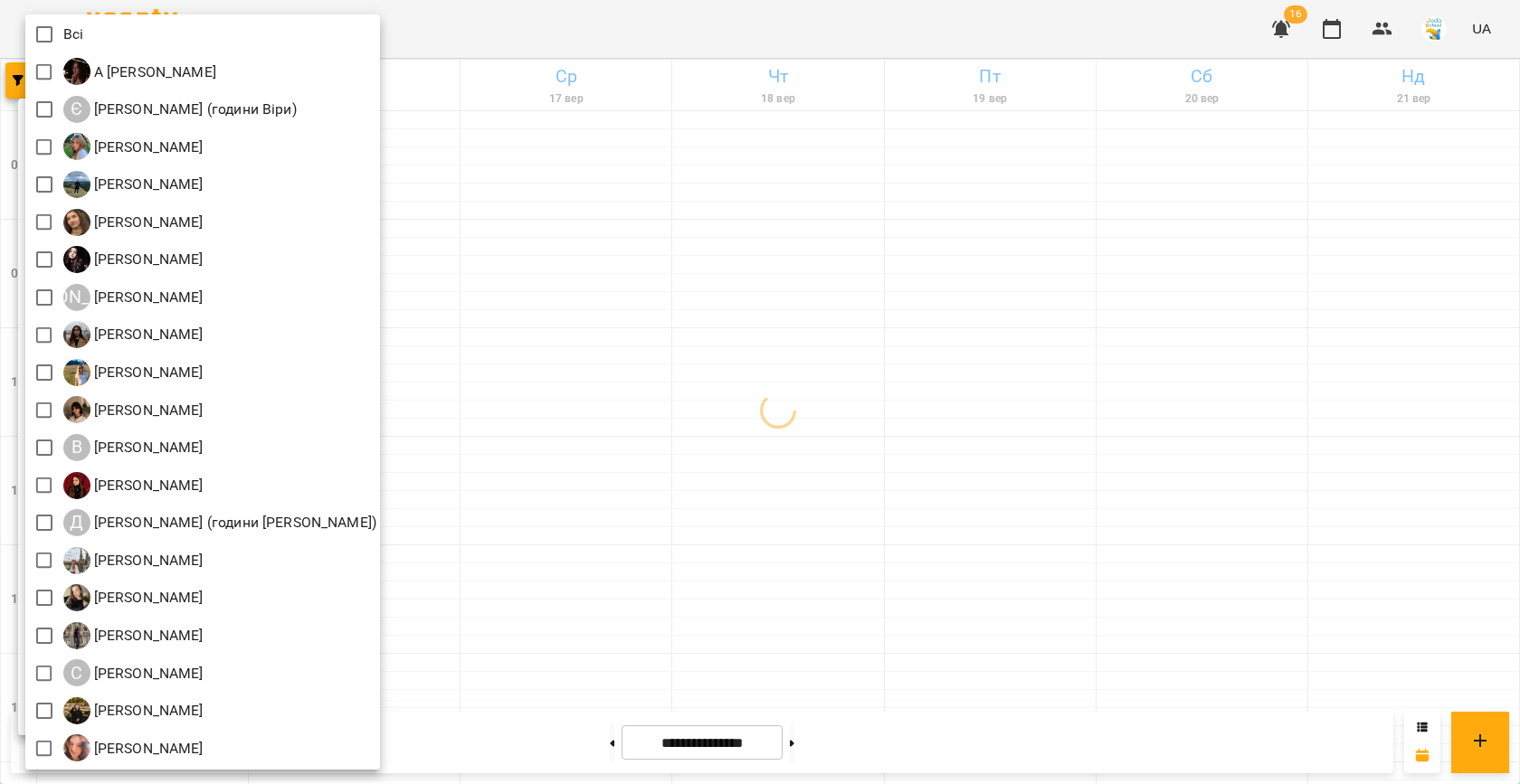
scroll to position [0, 0]
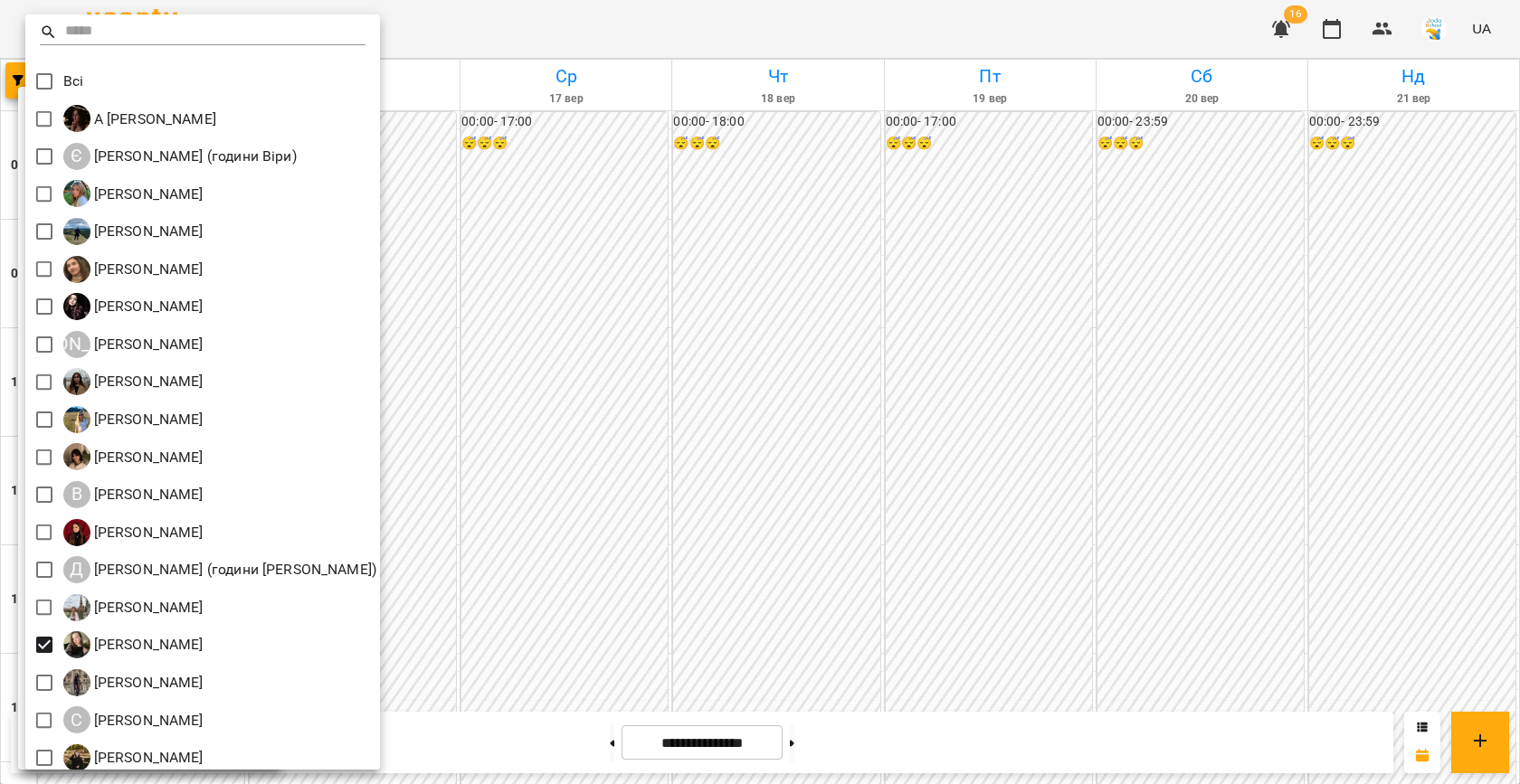
click at [890, 369] on div at bounding box center [760, 392] width 1520 height 784
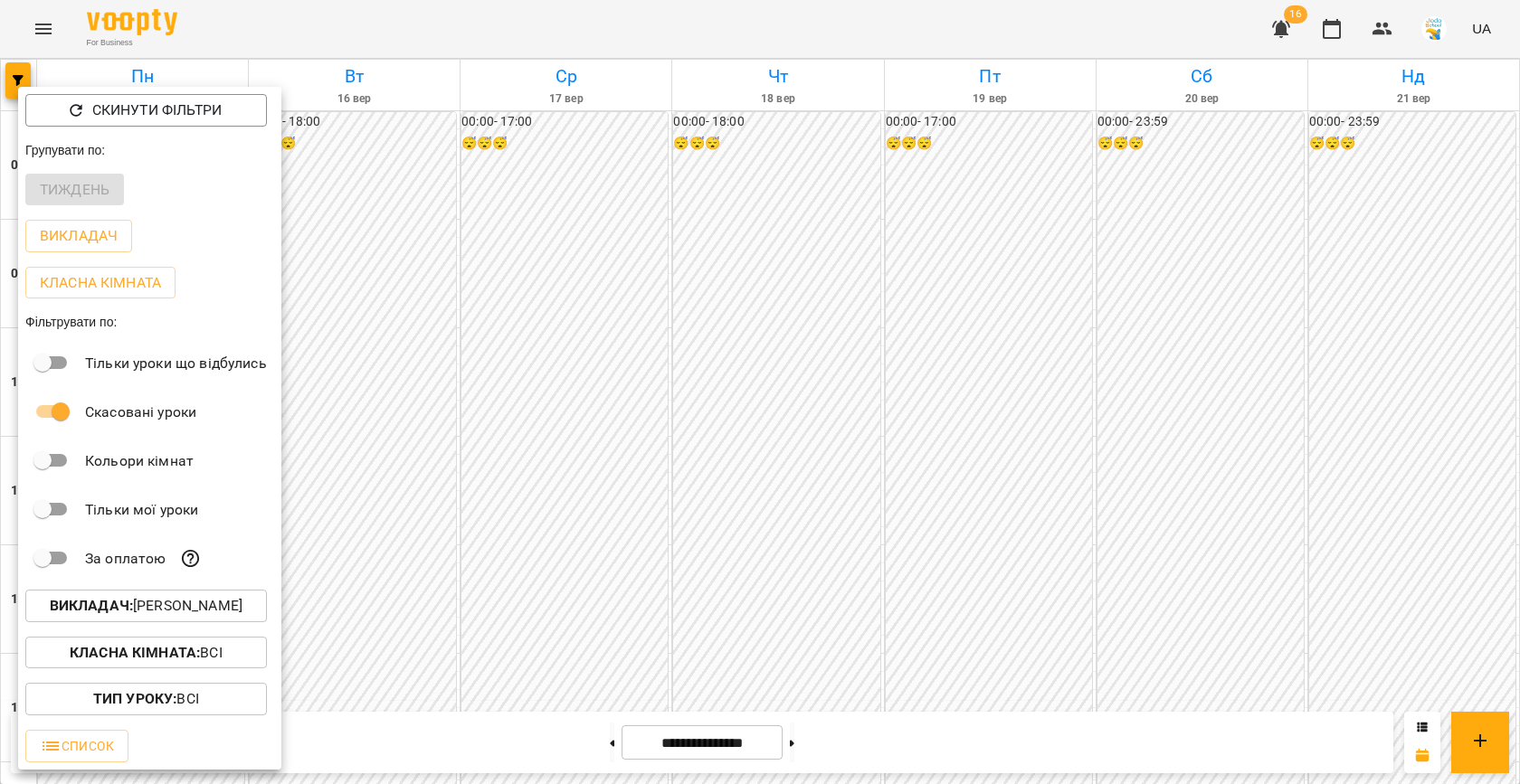
click at [706, 403] on div at bounding box center [760, 392] width 1520 height 784
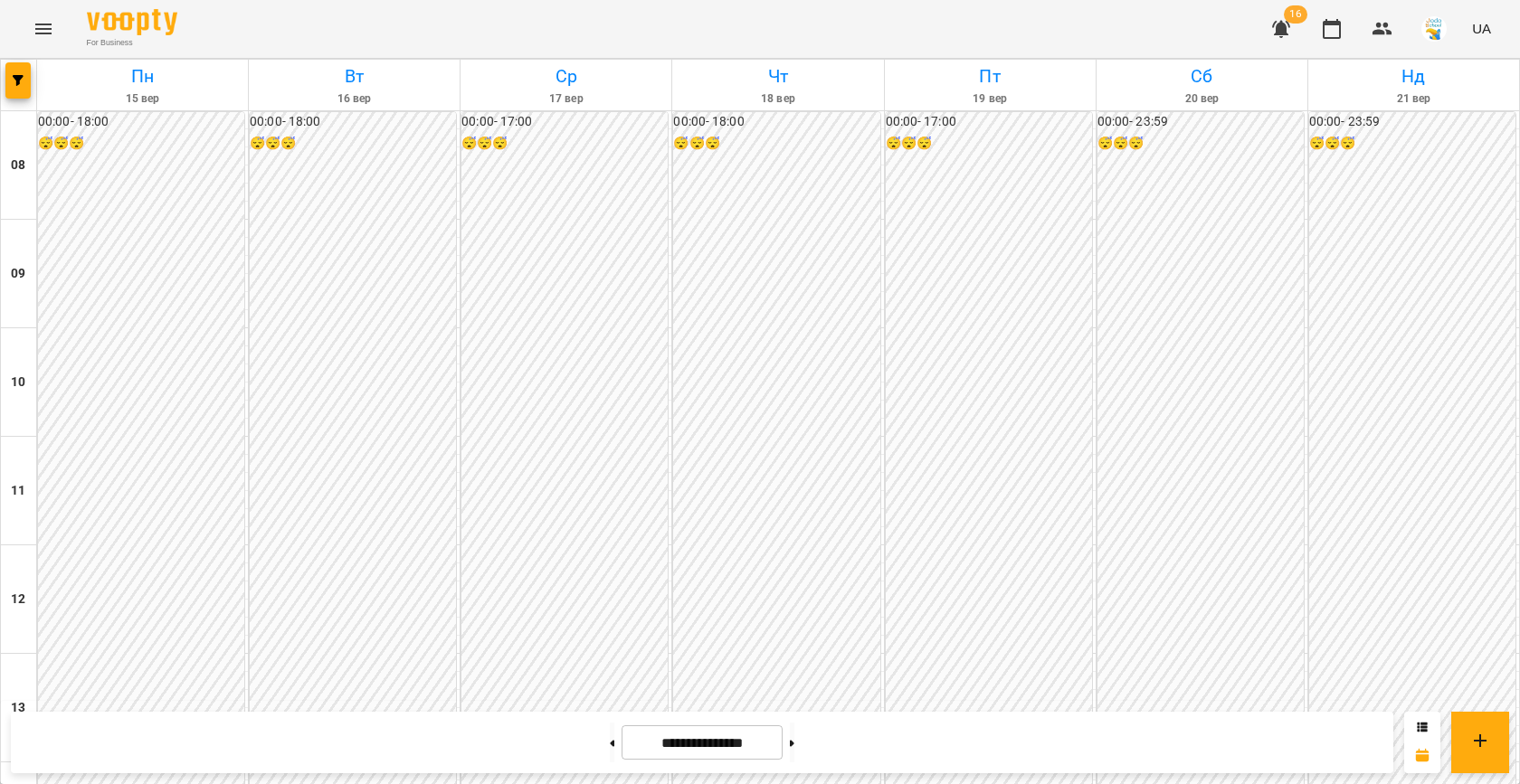
scroll to position [869, 0]
click at [19, 79] on icon "button" at bounding box center [18, 80] width 11 height 11
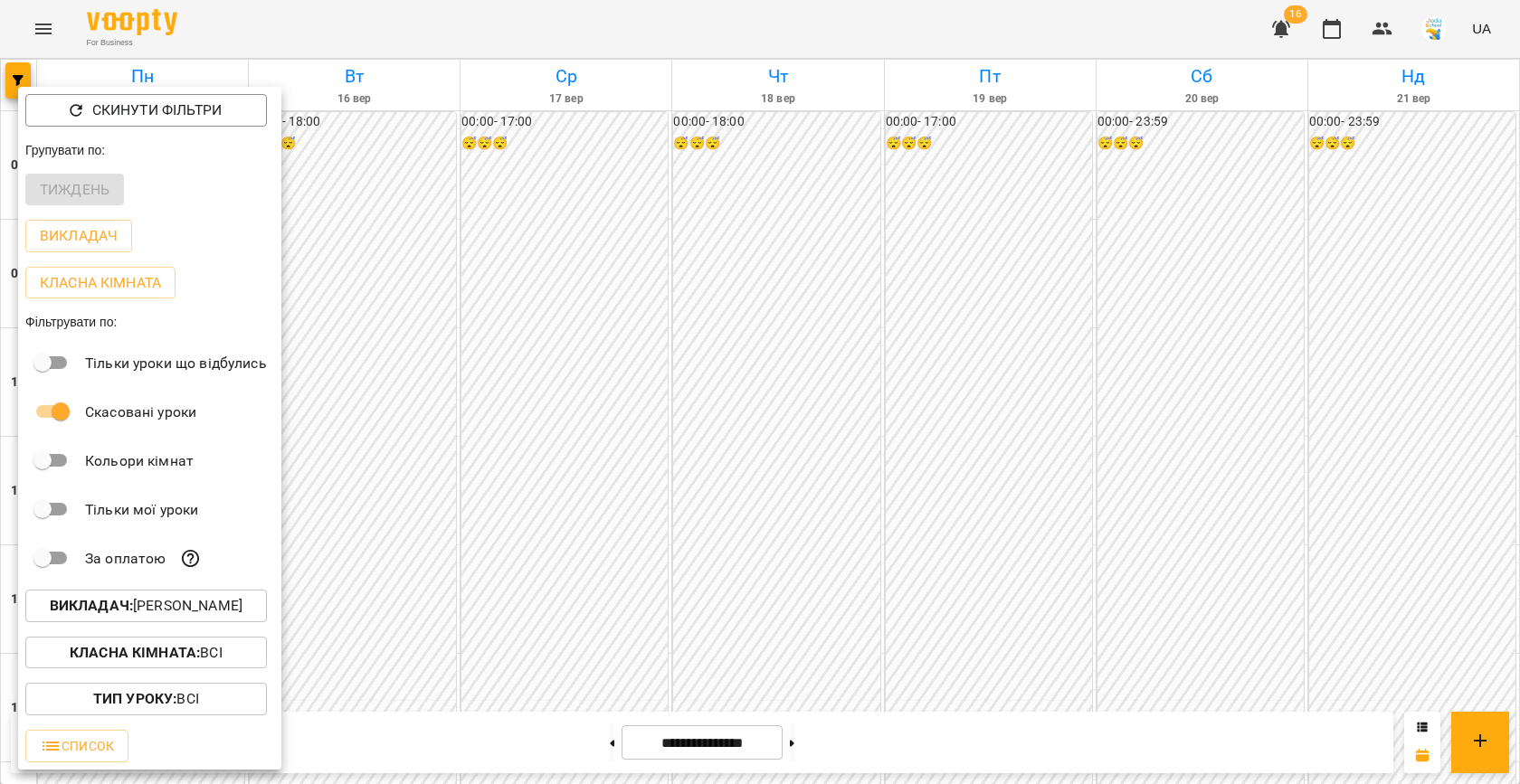
click at [177, 608] on p "Викладач : [PERSON_NAME]" at bounding box center [146, 606] width 193 height 21
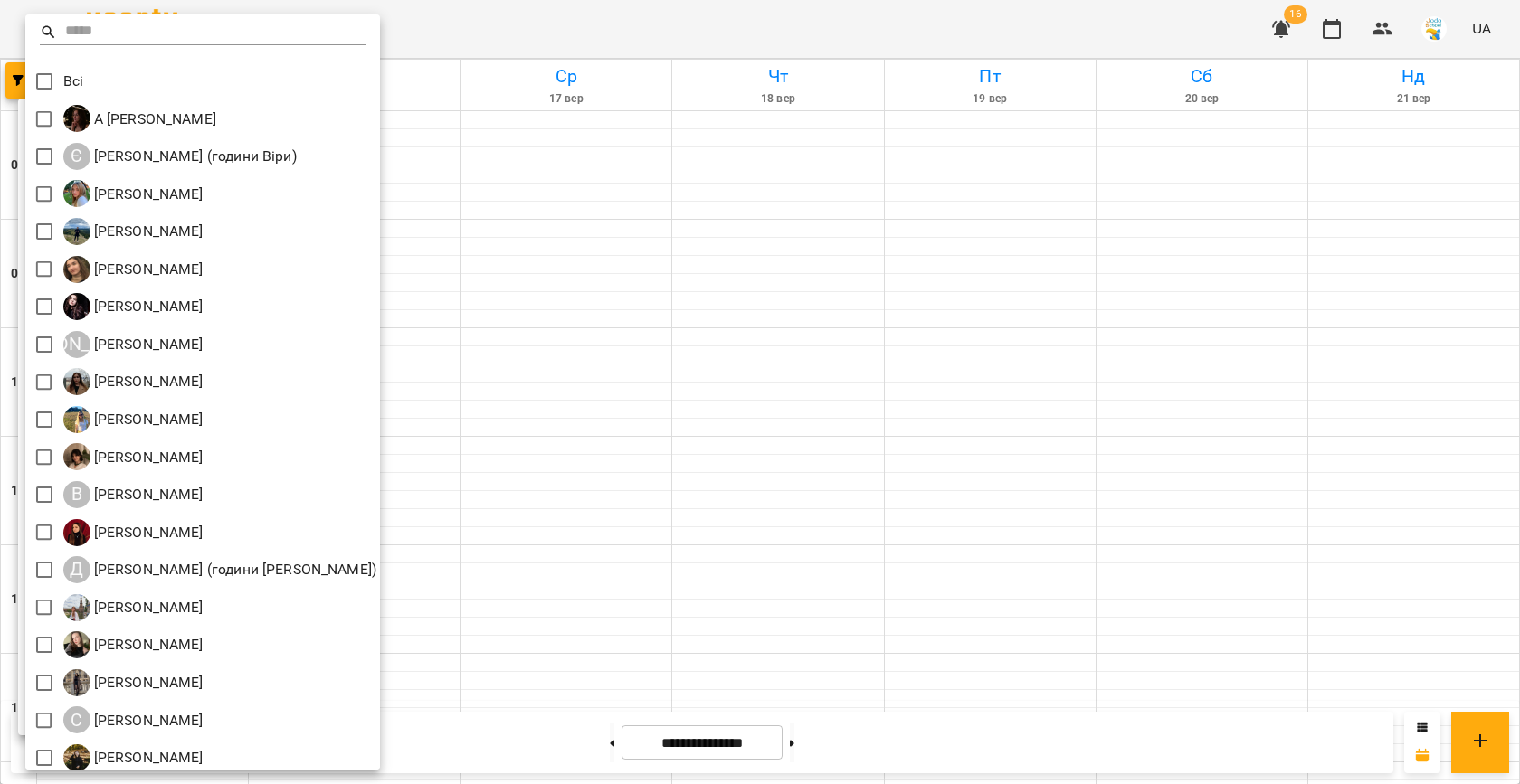
scroll to position [47, 0]
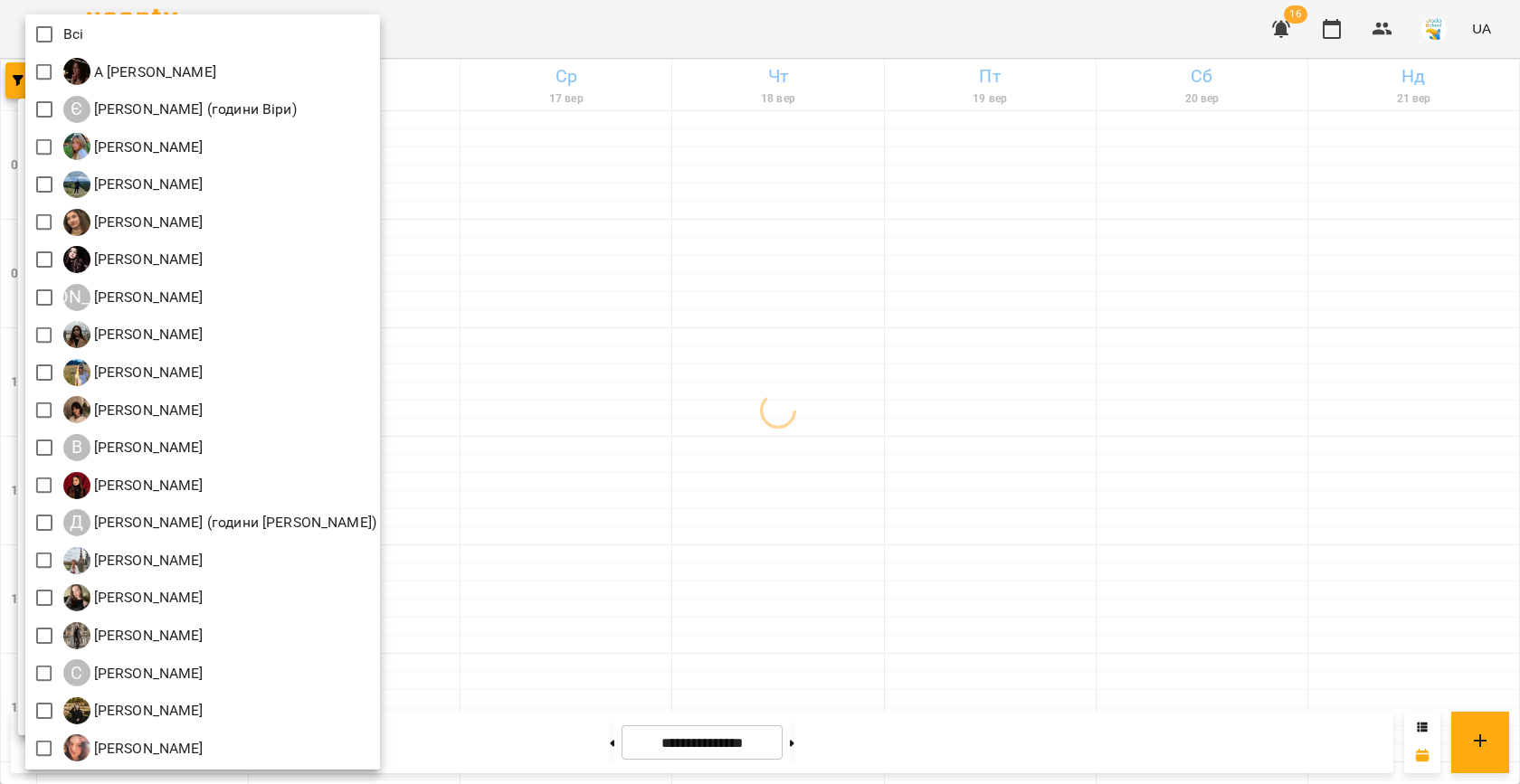
click at [559, 493] on div at bounding box center [760, 392] width 1520 height 784
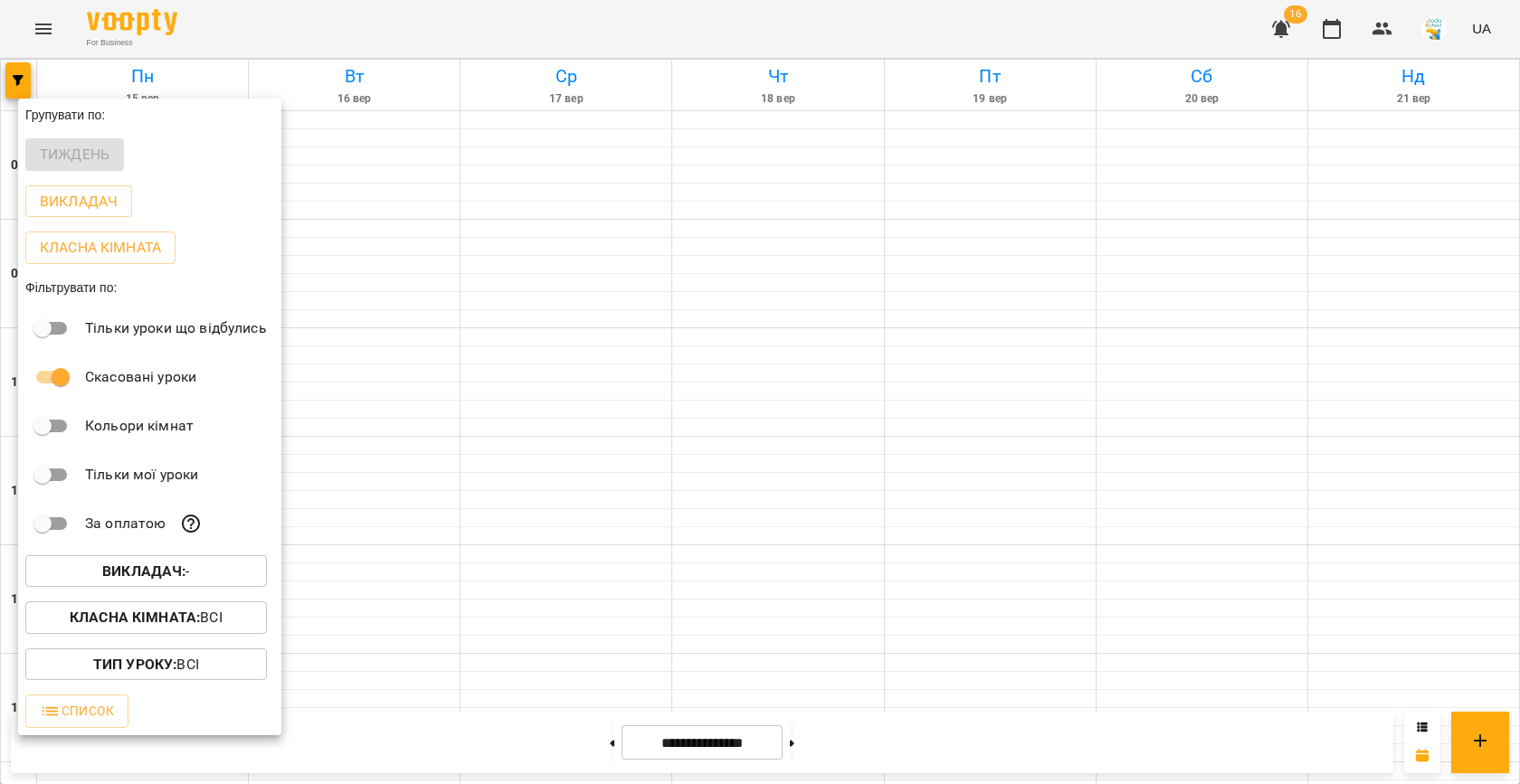
click at [559, 493] on div at bounding box center [760, 392] width 1520 height 784
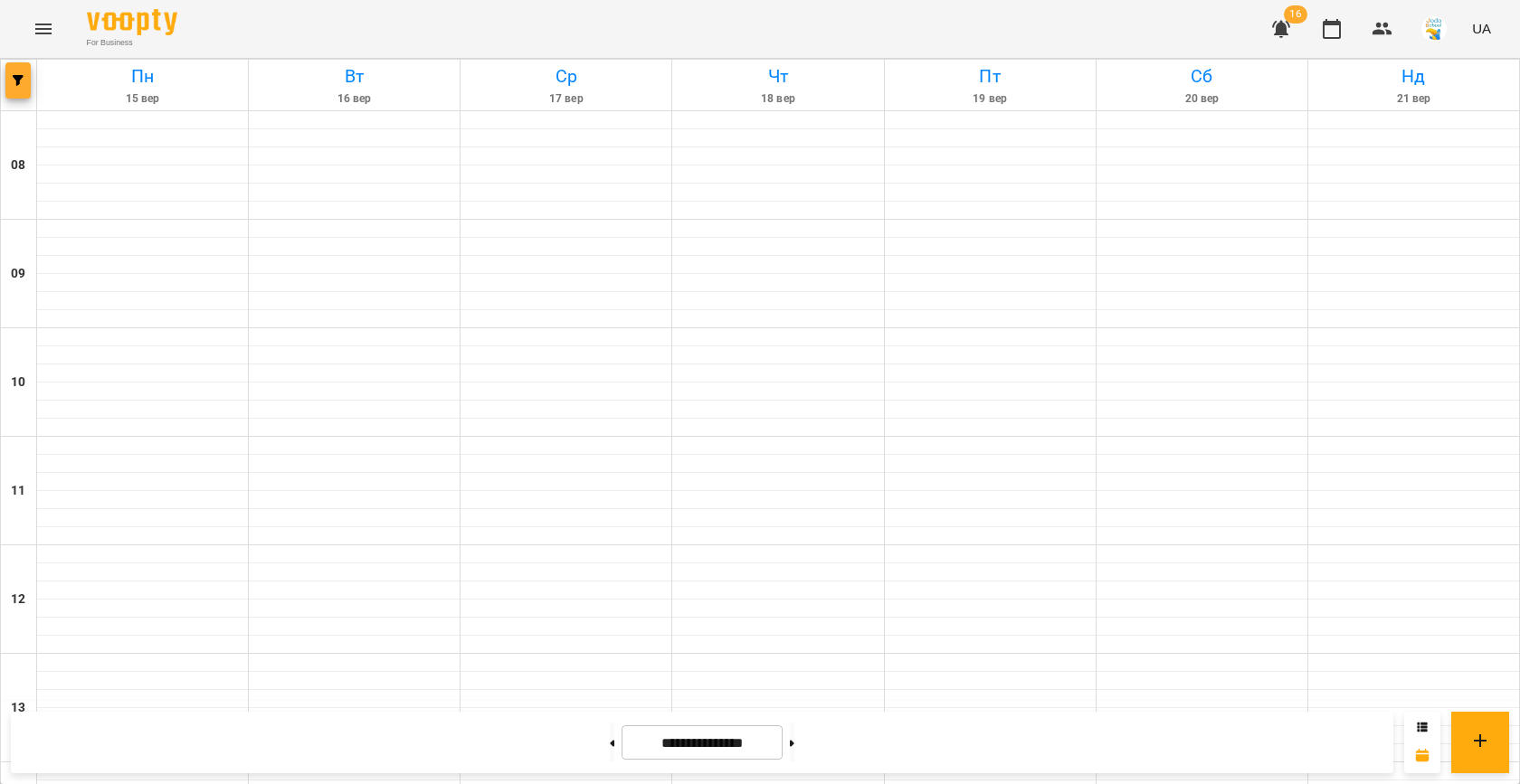
click at [19, 83] on icon "button" at bounding box center [18, 80] width 11 height 11
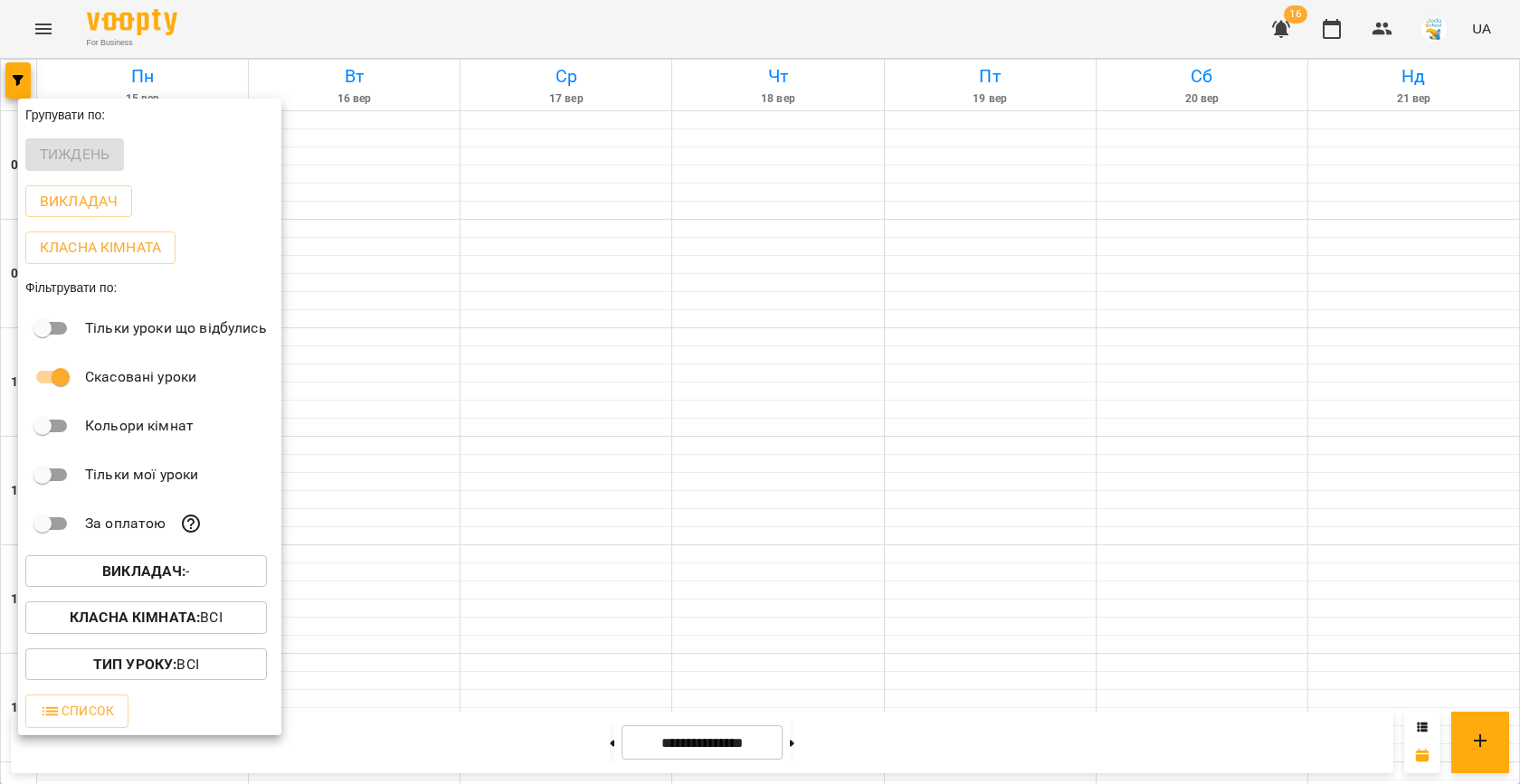
click at [145, 579] on b "Викладач :" at bounding box center [143, 572] width 83 height 18
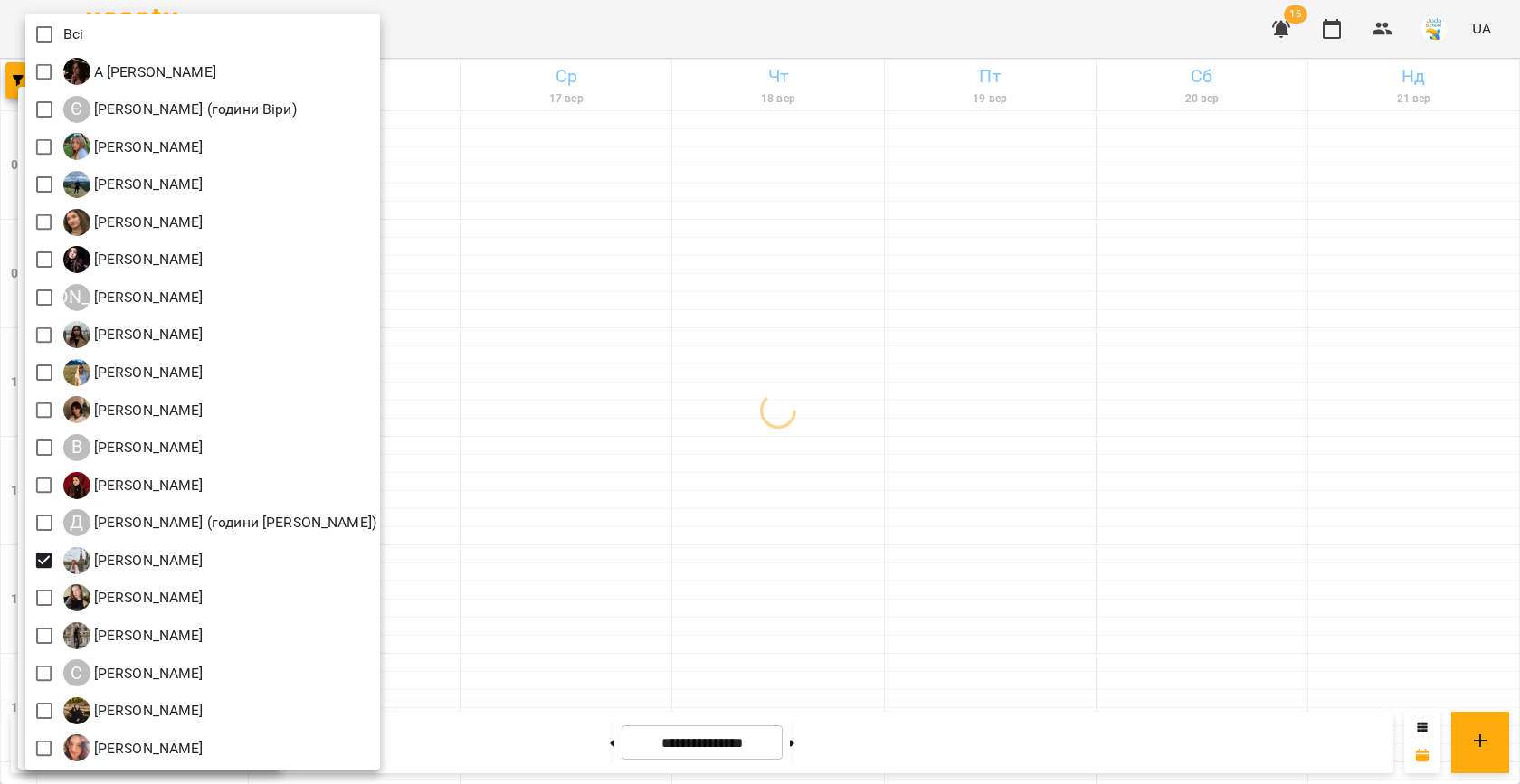
click at [607, 501] on div at bounding box center [760, 392] width 1520 height 784
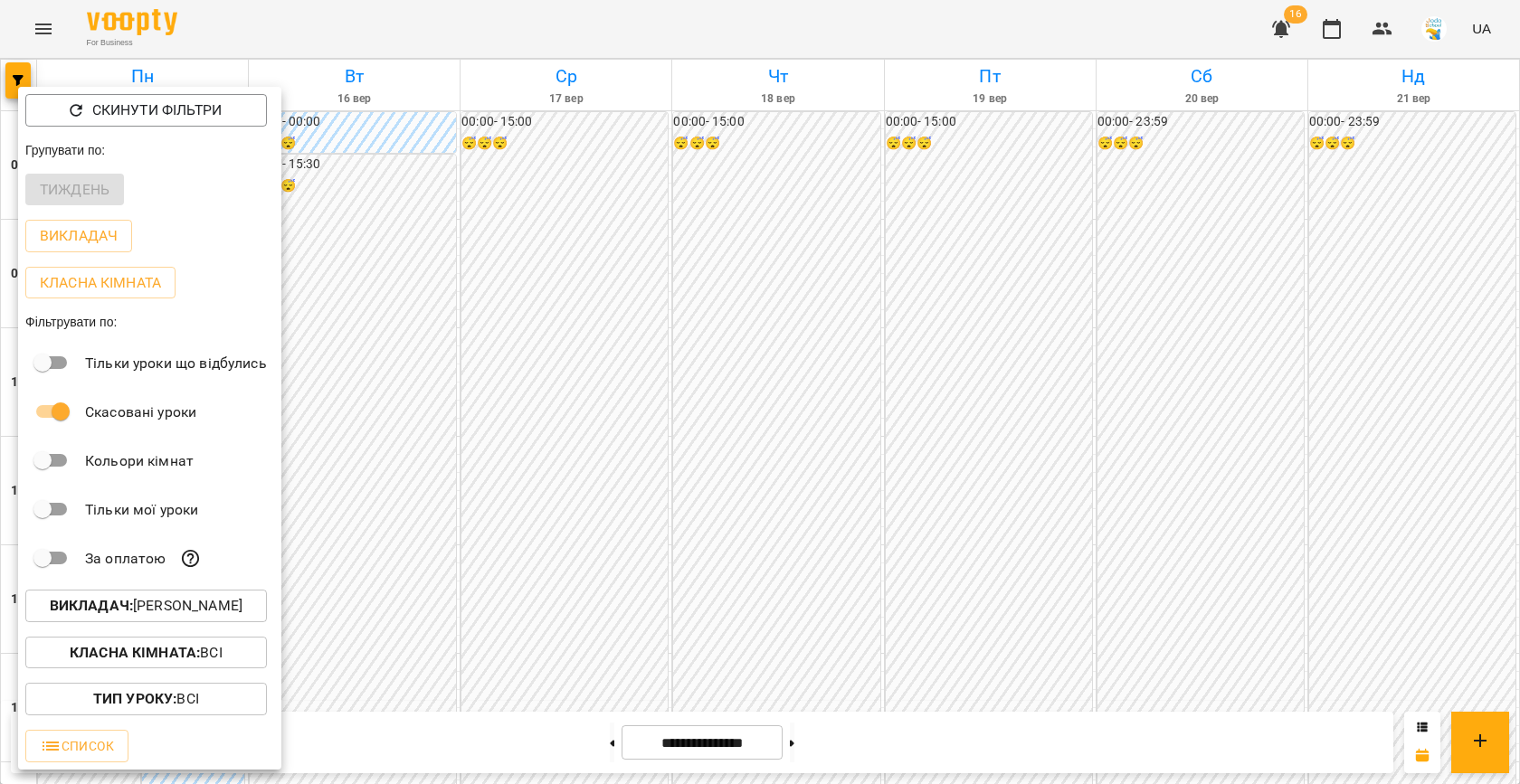
click at [454, 505] on div at bounding box center [760, 392] width 1520 height 784
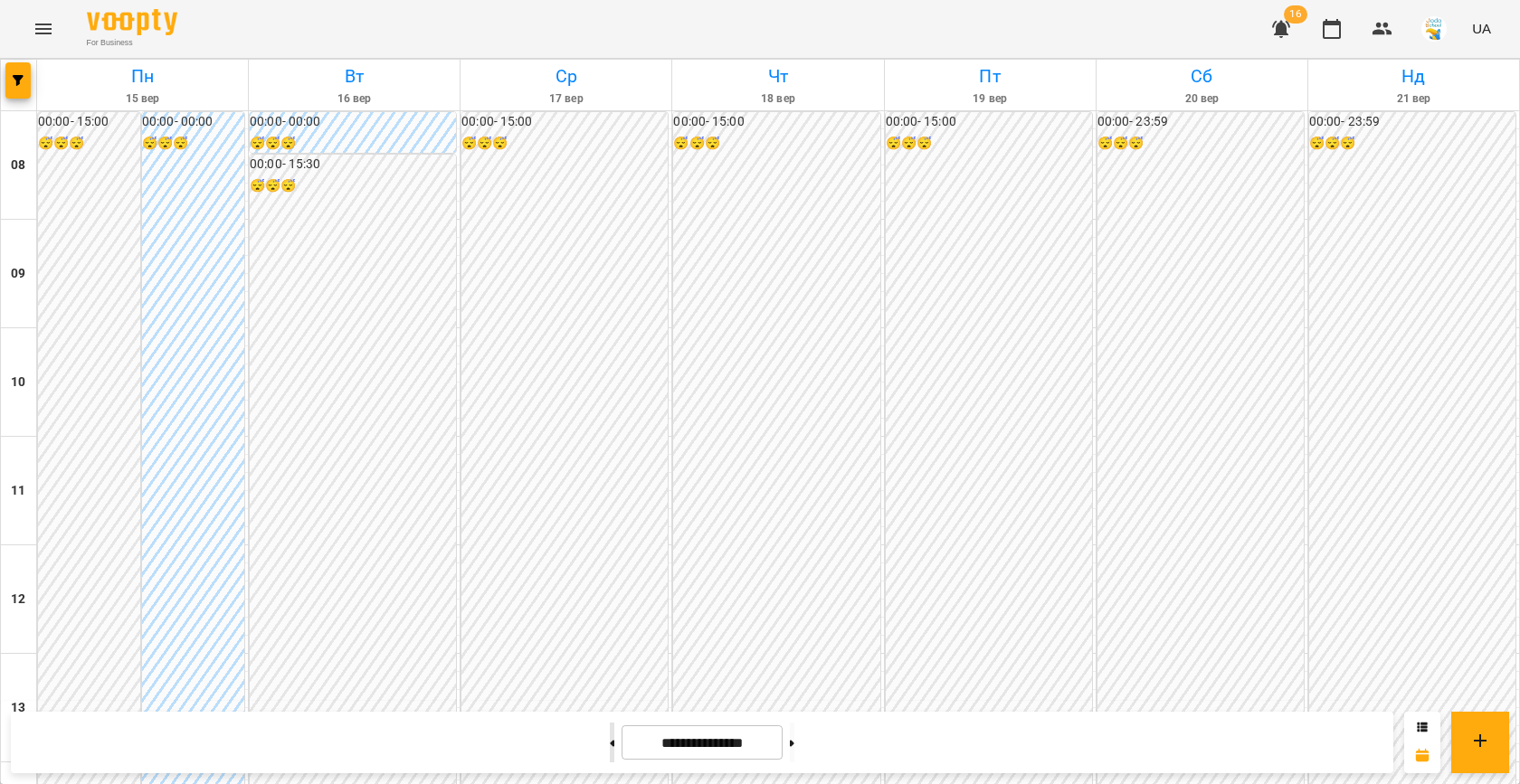
click at [610, 740] on icon at bounding box center [612, 743] width 5 height 7
type input "**********"
